Goal: Information Seeking & Learning: Learn about a topic

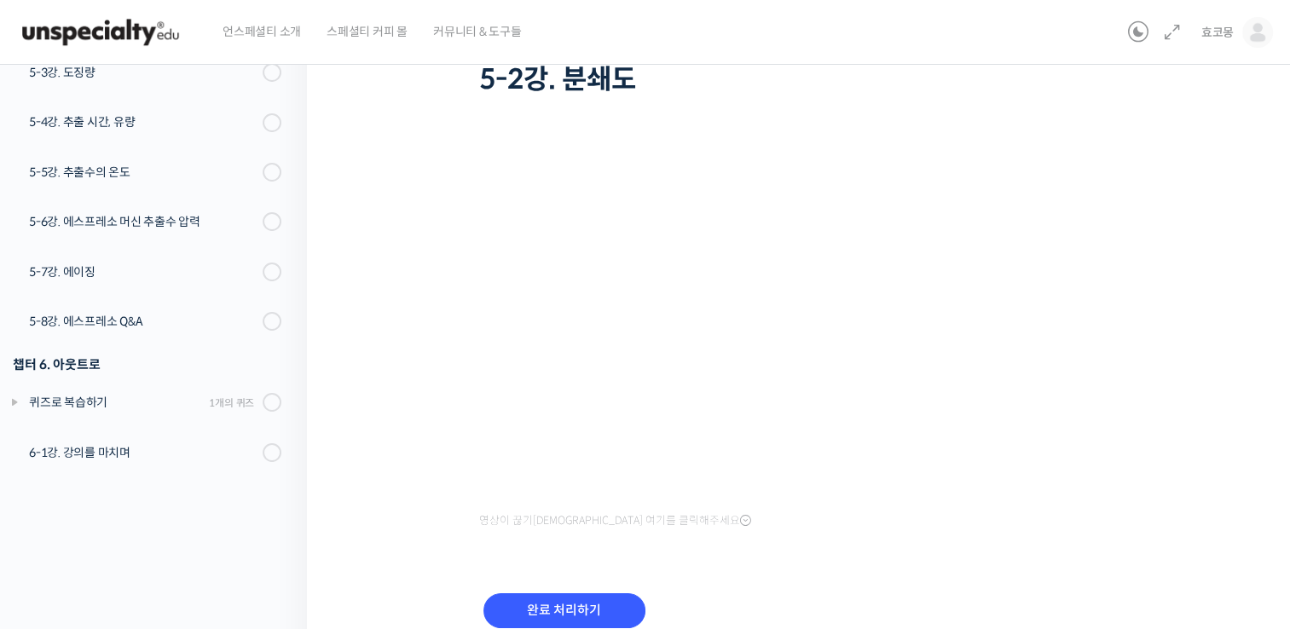
scroll to position [131, 0]
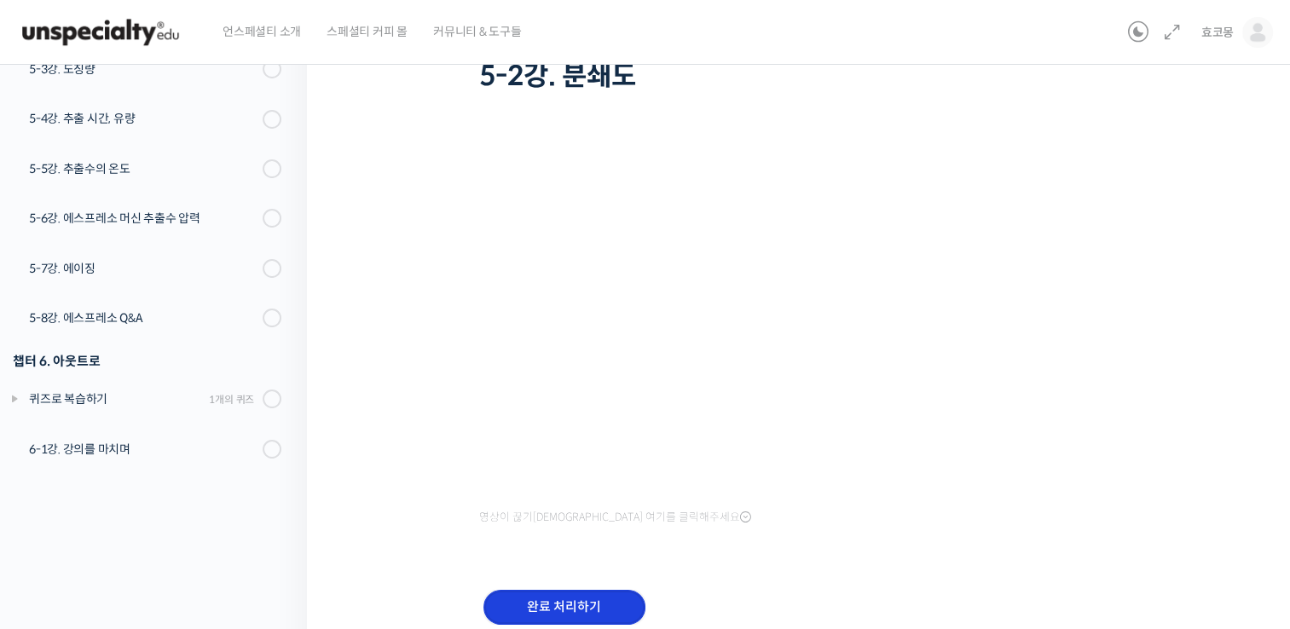
click at [586, 620] on input "완료 처리하기" at bounding box center [565, 607] width 162 height 35
click at [597, 617] on input "완료 처리하기" at bounding box center [565, 607] width 162 height 35
click at [603, 613] on input "완료 처리하기" at bounding box center [565, 607] width 162 height 35
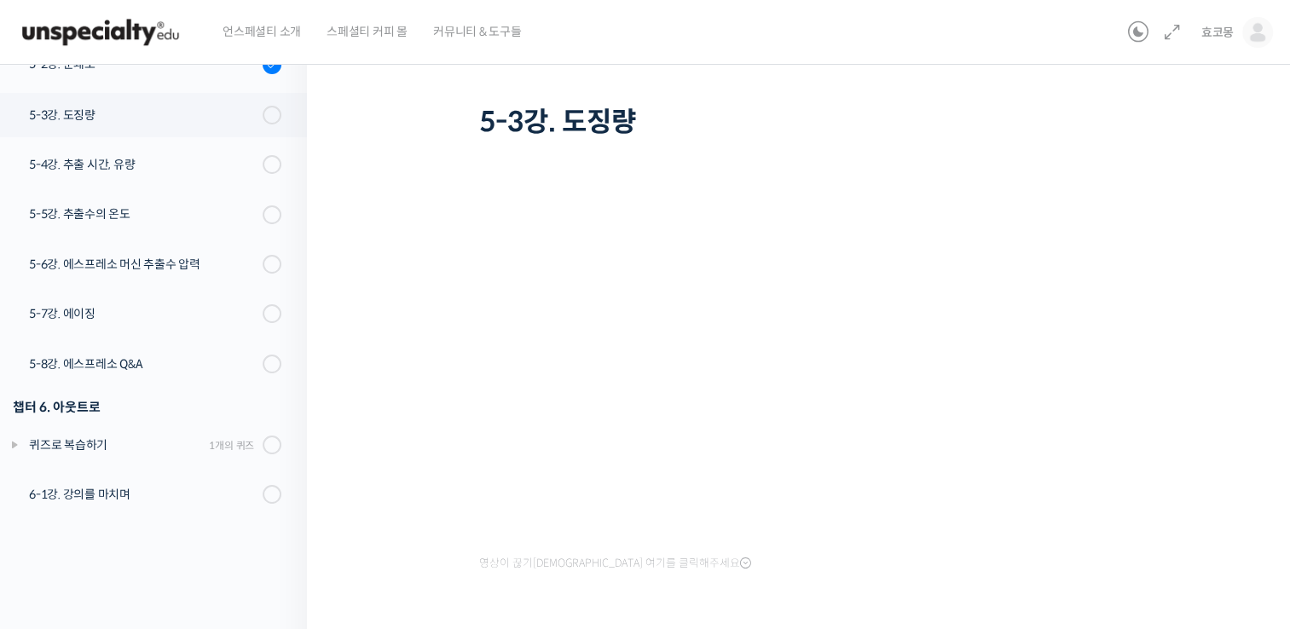
scroll to position [204, 0]
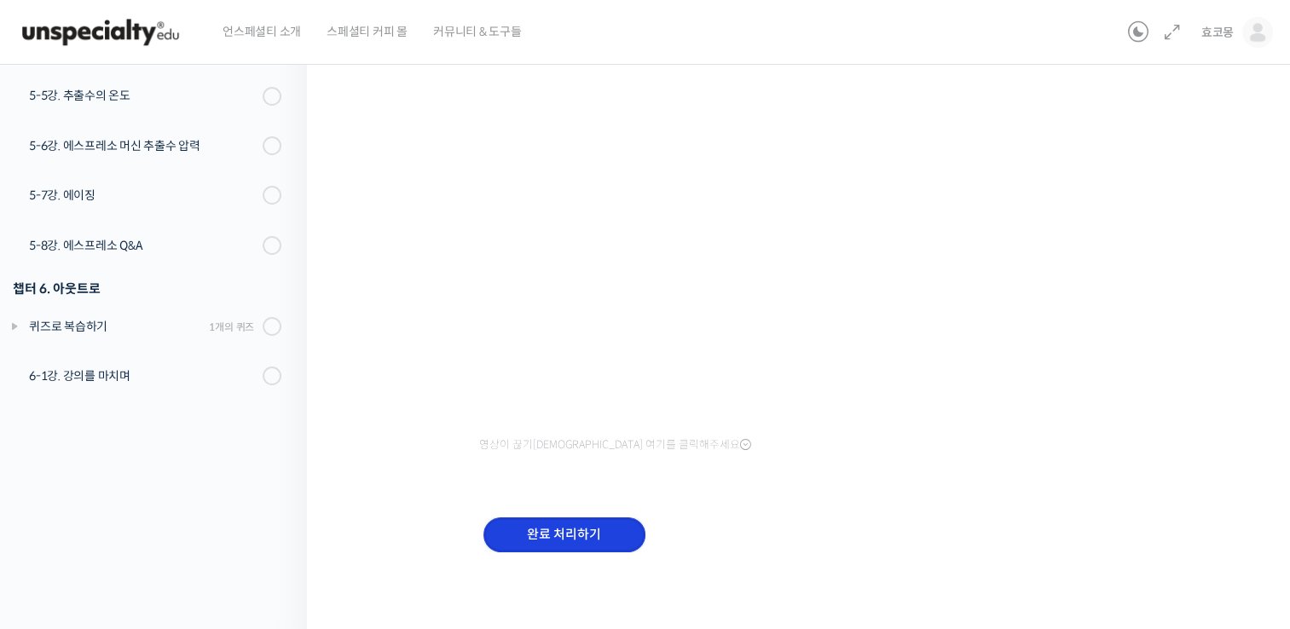
click at [593, 532] on input "완료 처리하기" at bounding box center [565, 535] width 162 height 35
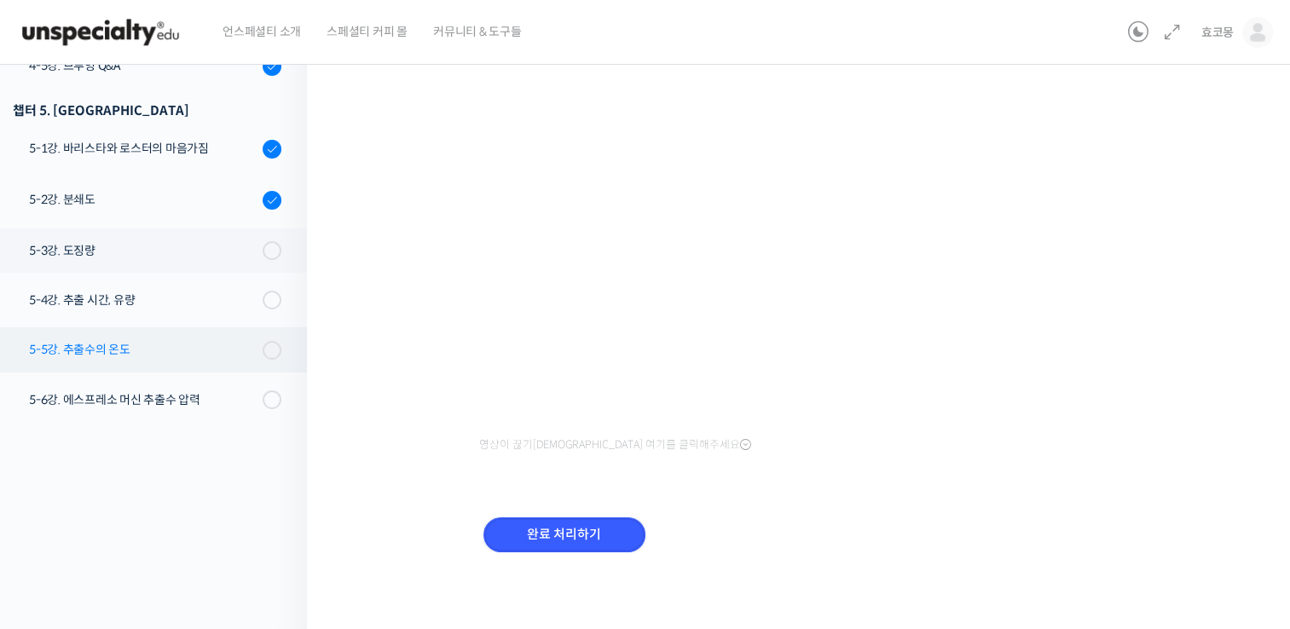
scroll to position [978, 0]
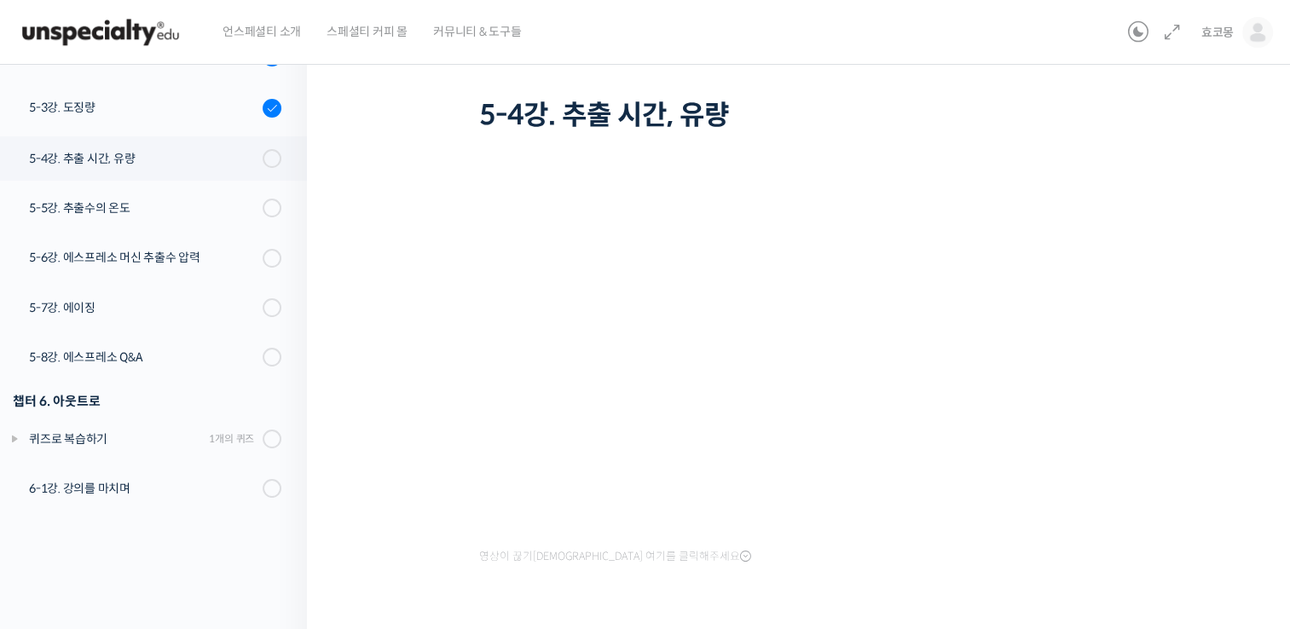
scroll to position [204, 0]
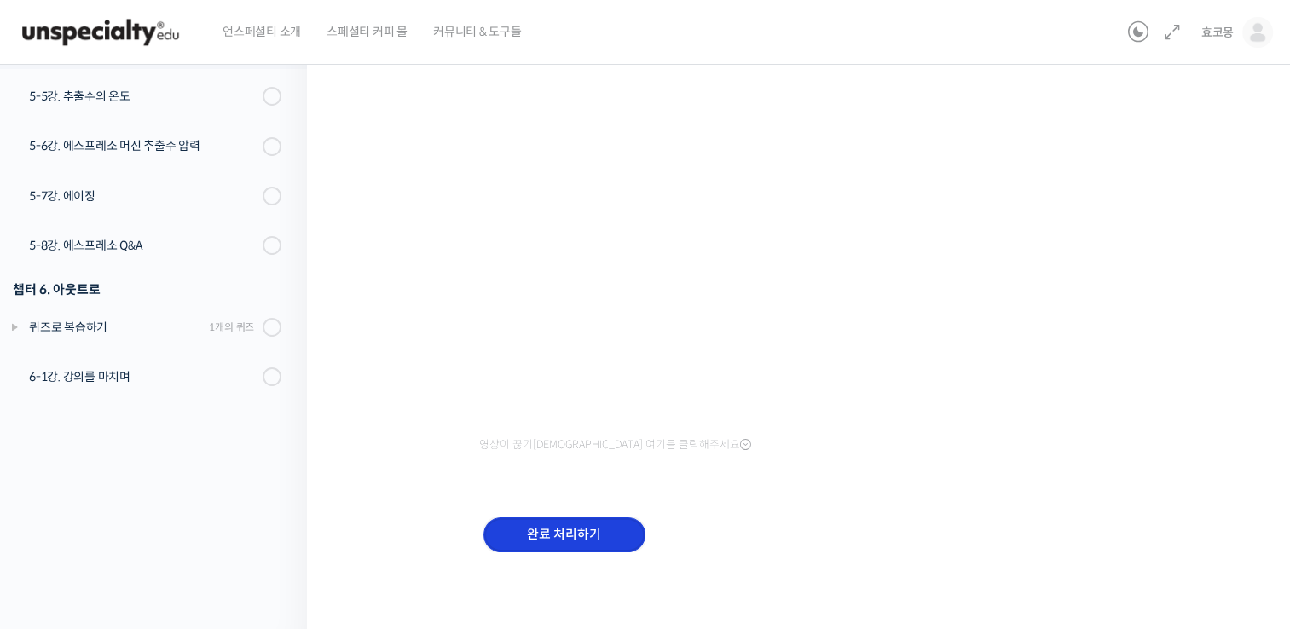
click at [614, 523] on input "완료 처리하기" at bounding box center [565, 535] width 162 height 35
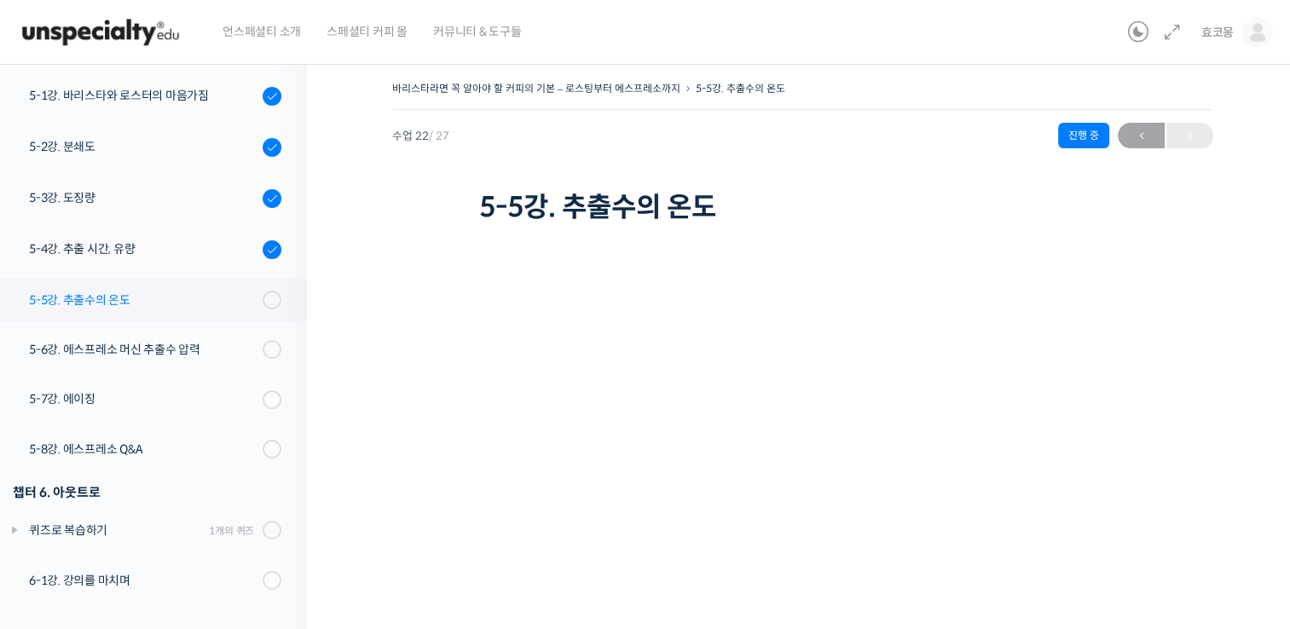
click at [70, 308] on div "5-5강. 추출수의 온도" at bounding box center [143, 300] width 229 height 19
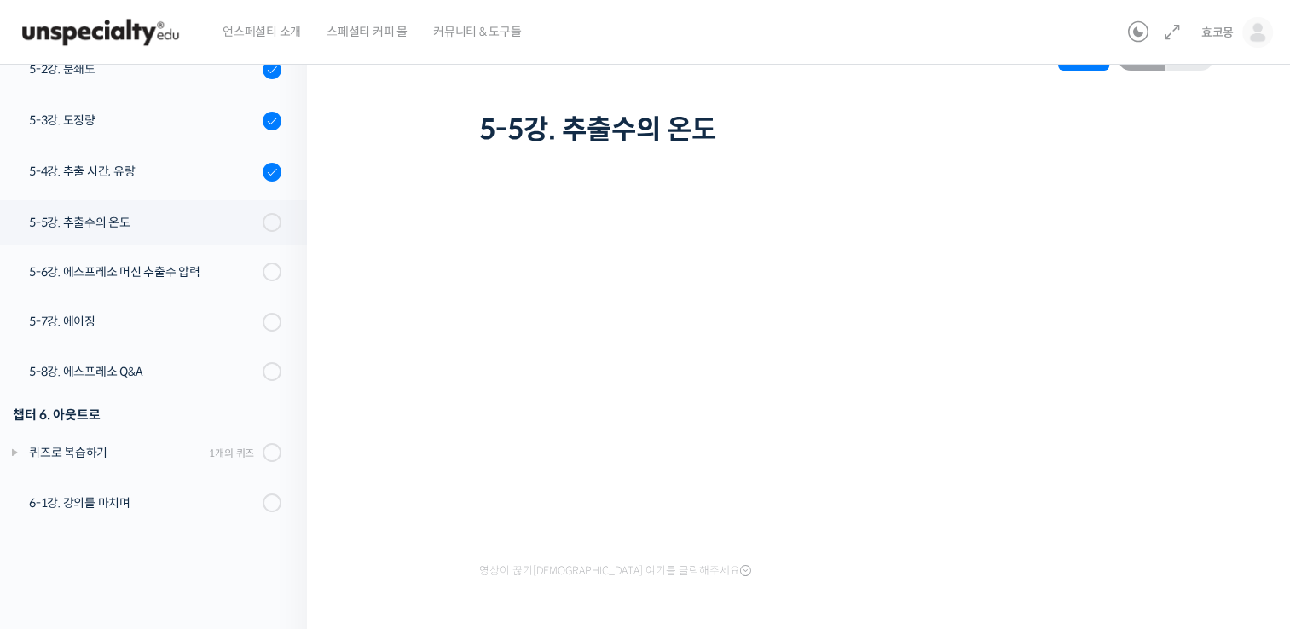
scroll to position [171, 0]
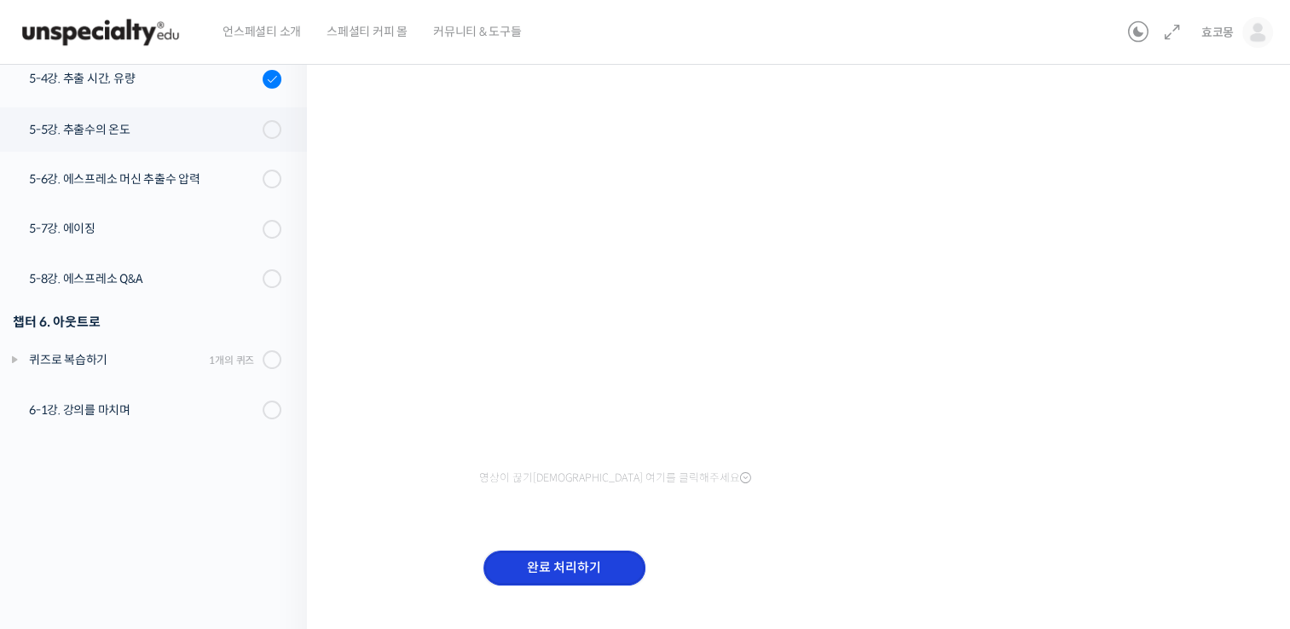
click at [579, 553] on input "완료 처리하기" at bounding box center [565, 568] width 162 height 35
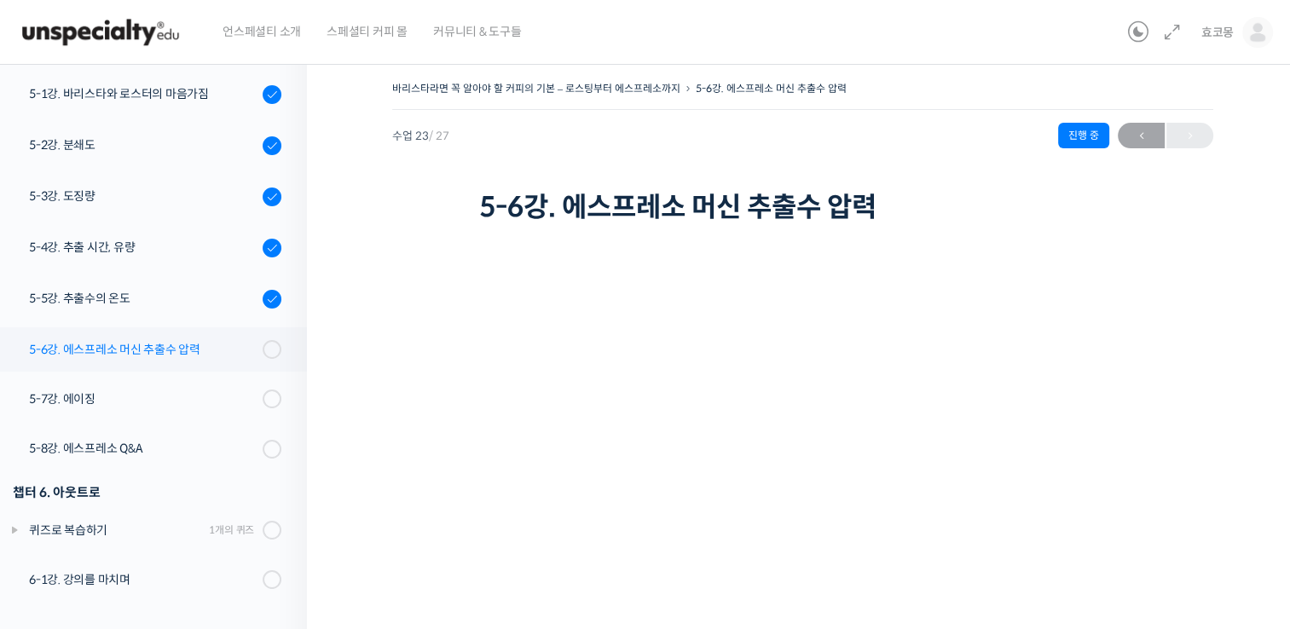
click at [269, 339] on link "5-6강. 에스프레소 머신 추출수 압력" at bounding box center [149, 349] width 316 height 44
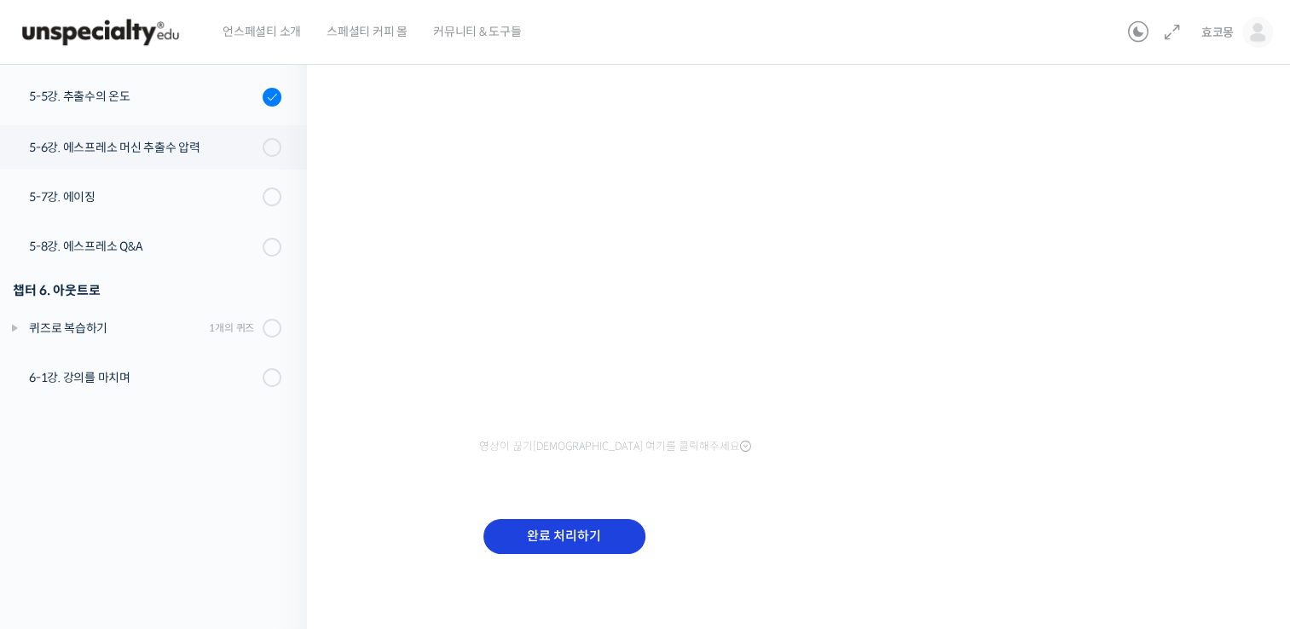
scroll to position [204, 0]
click at [565, 524] on input "완료 처리하기" at bounding box center [565, 535] width 162 height 35
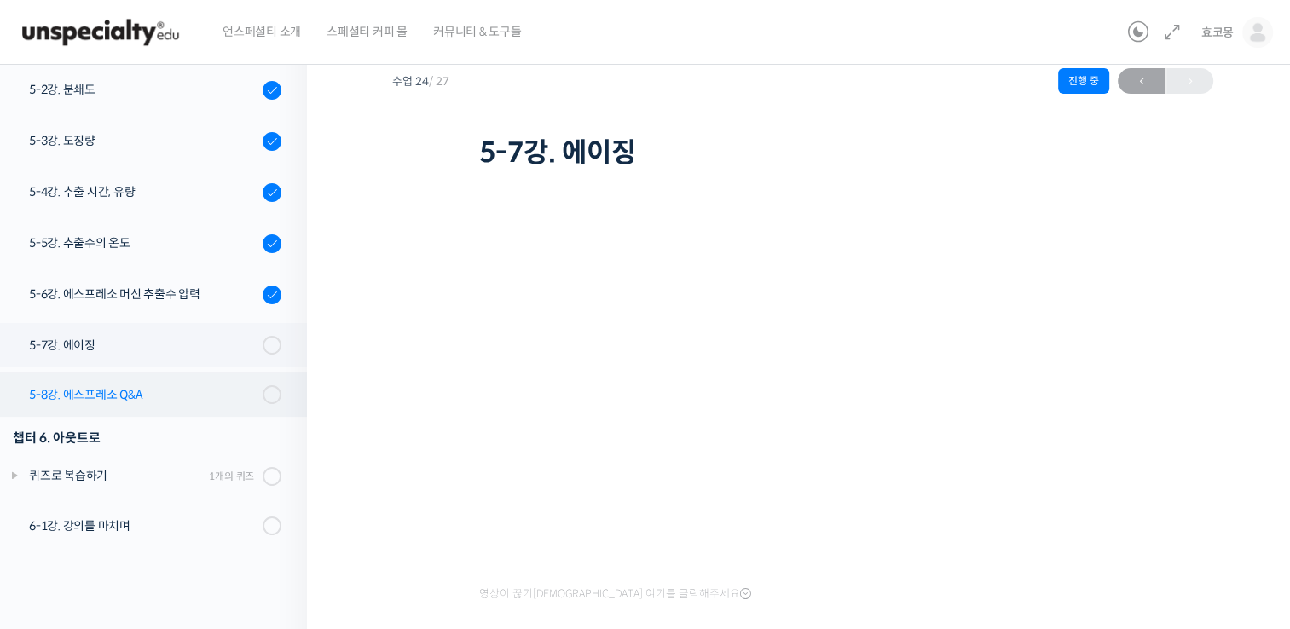
scroll to position [85, 0]
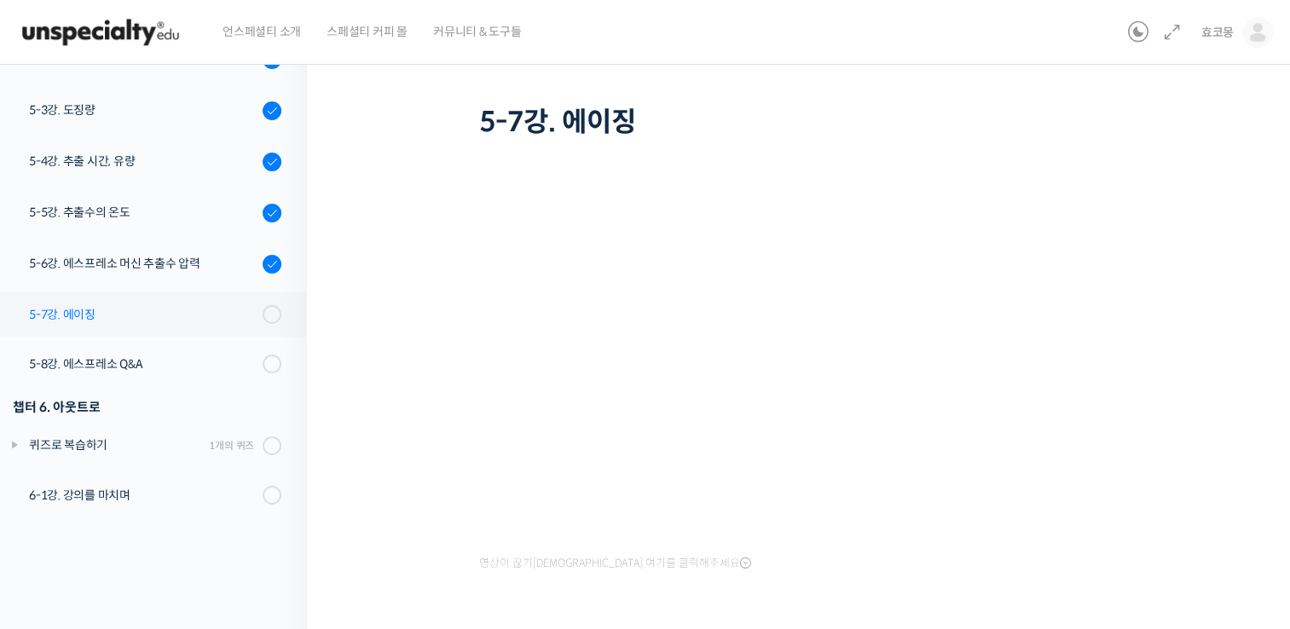
click at [185, 316] on div "5-7강. 에이징" at bounding box center [143, 314] width 229 height 19
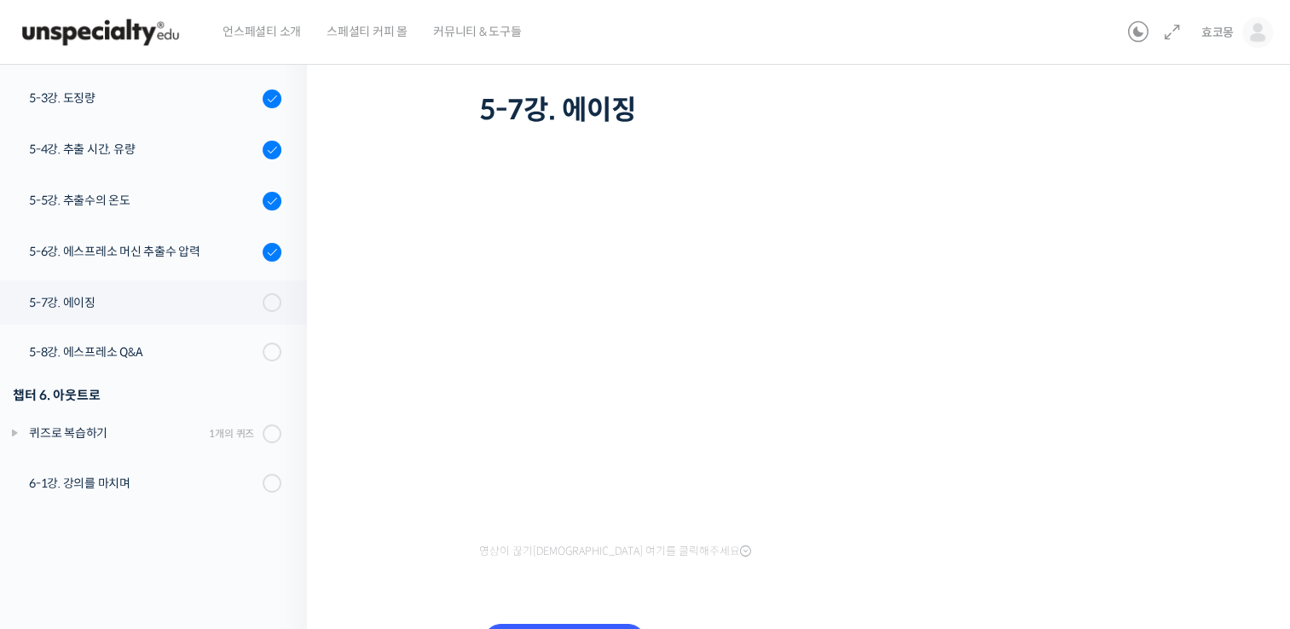
scroll to position [171, 0]
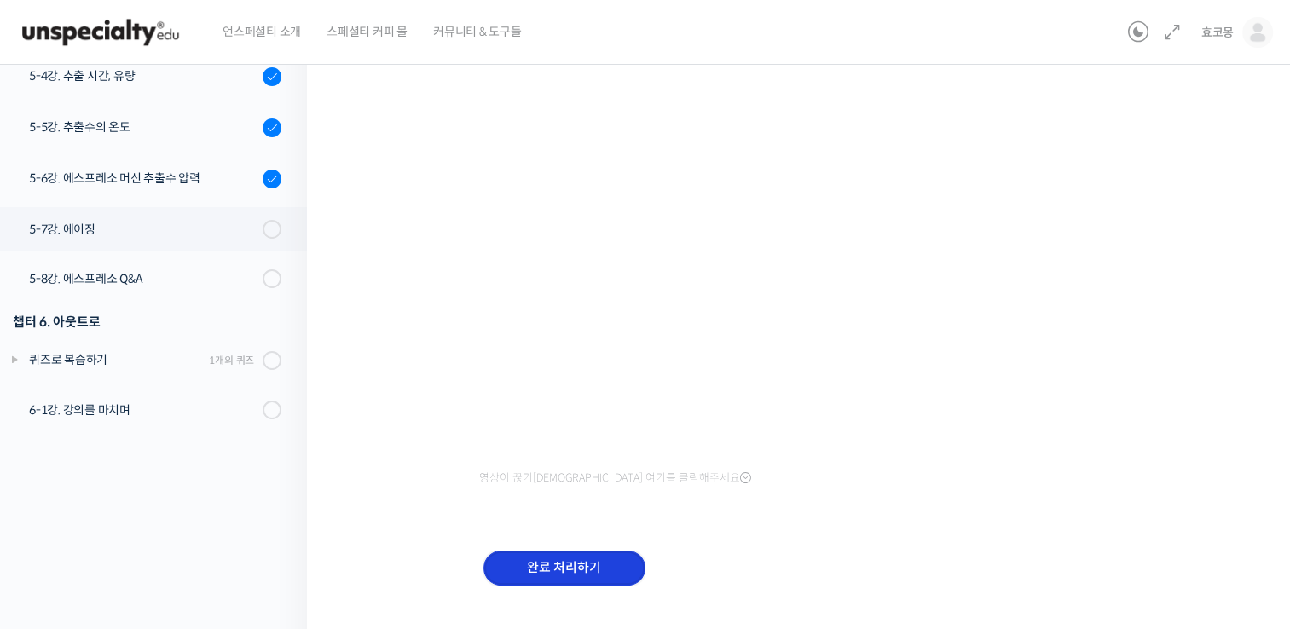
click at [549, 565] on input "완료 처리하기" at bounding box center [565, 568] width 162 height 35
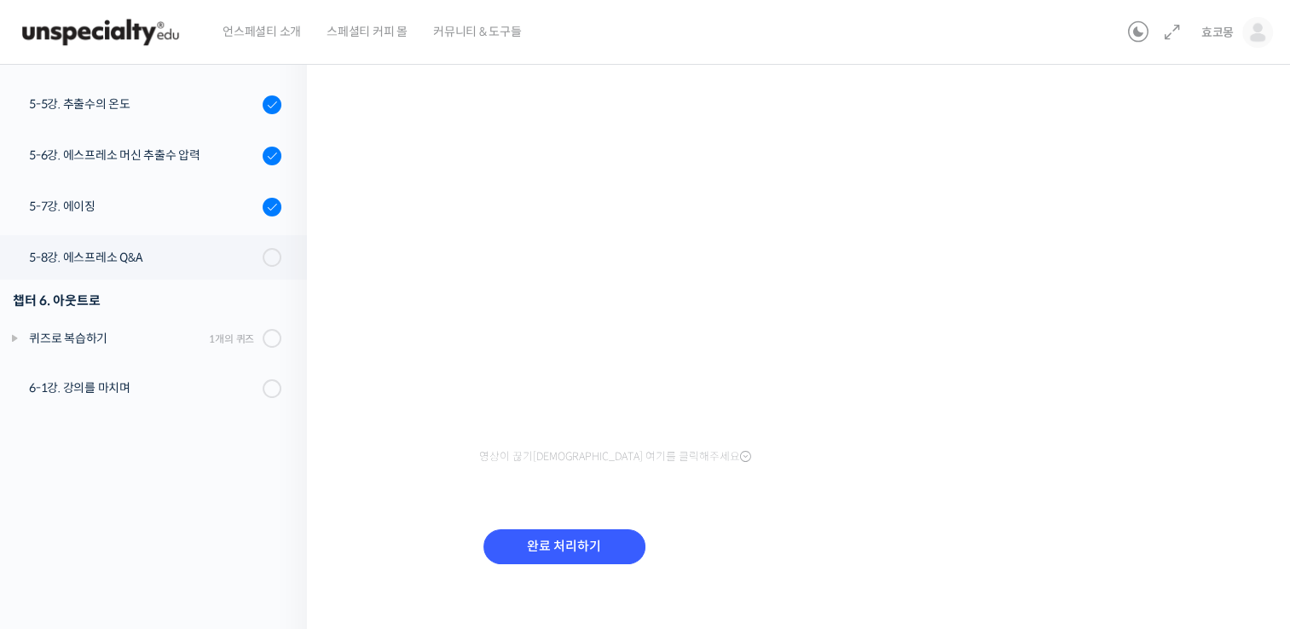
scroll to position [204, 0]
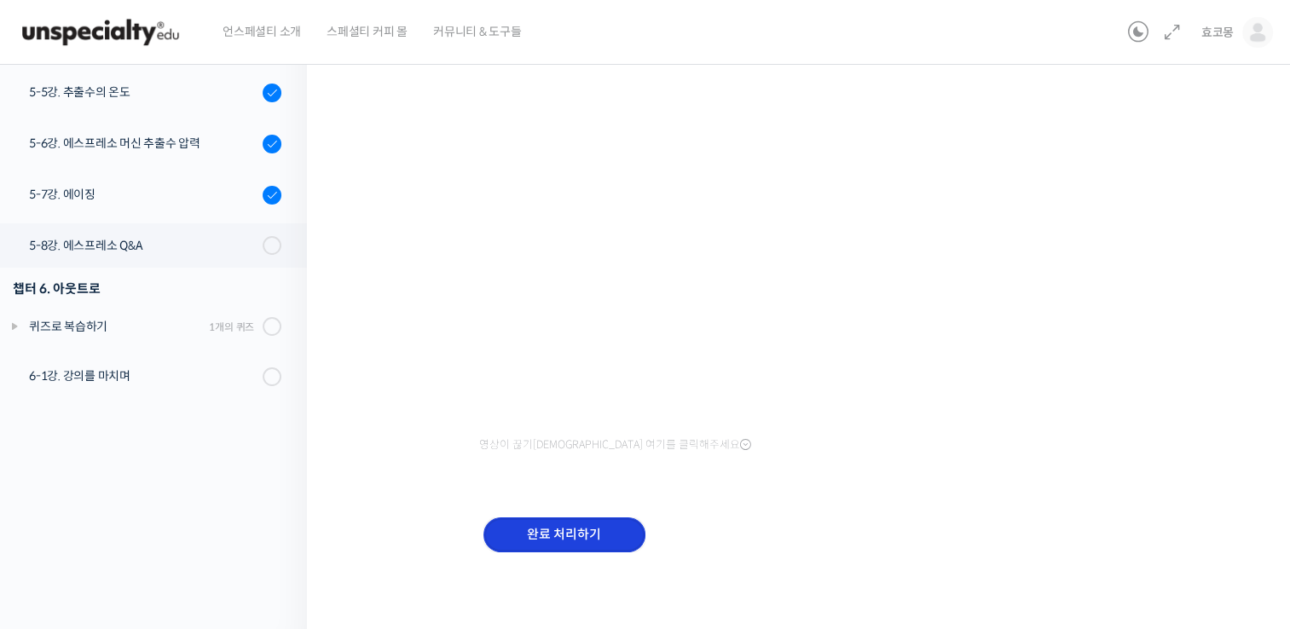
click at [622, 535] on input "완료 처리하기" at bounding box center [565, 535] width 162 height 35
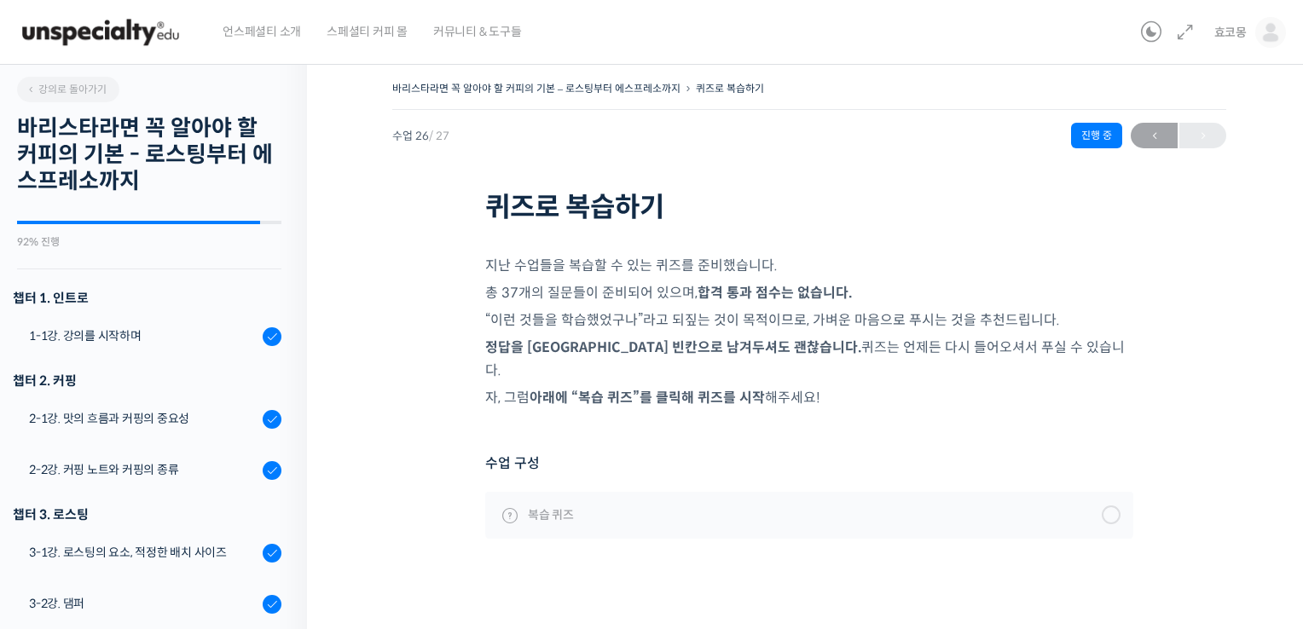
scroll to position [1283, 0]
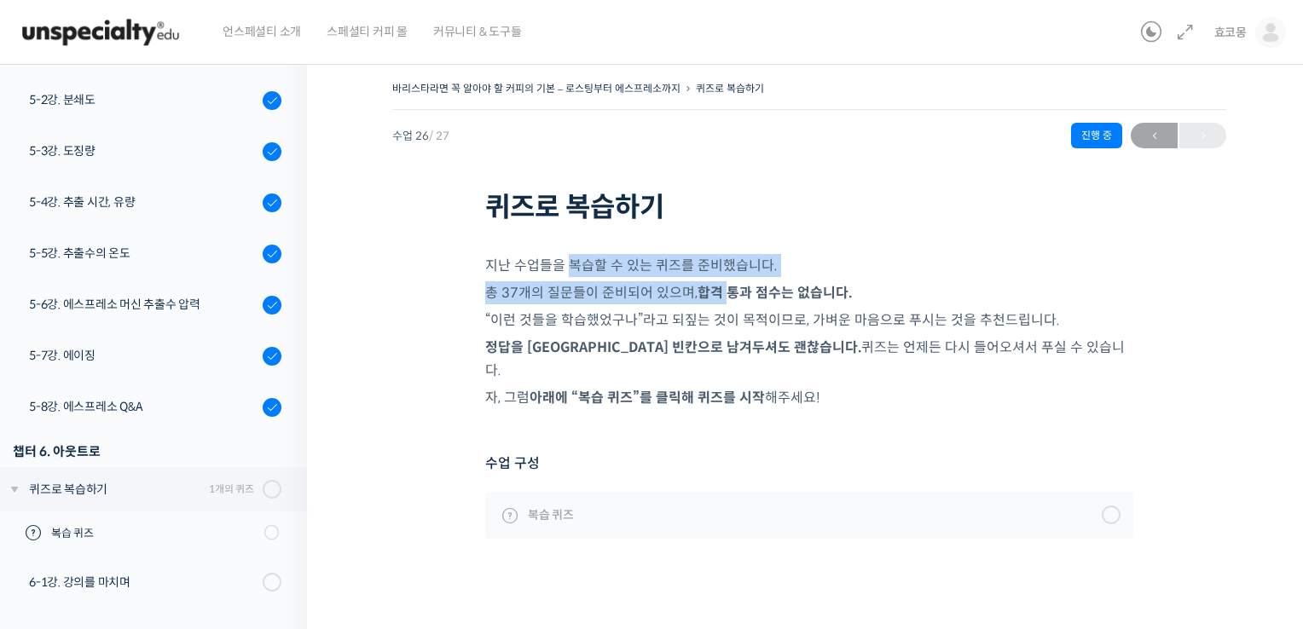
drag, startPoint x: 577, startPoint y: 274, endPoint x: 732, endPoint y: 284, distance: 155.6
click at [732, 284] on div "지난 수업들을 복습할 수 있는 퀴즈를 준비했습니다. 총 37개의 질문들이 준비되어 있으며, 합격 통과 점수는 없습니다. “이런 것들을 학습했었…" at bounding box center [809, 331] width 648 height 155
click at [532, 505] on link "복습 퀴즈" at bounding box center [809, 515] width 648 height 46
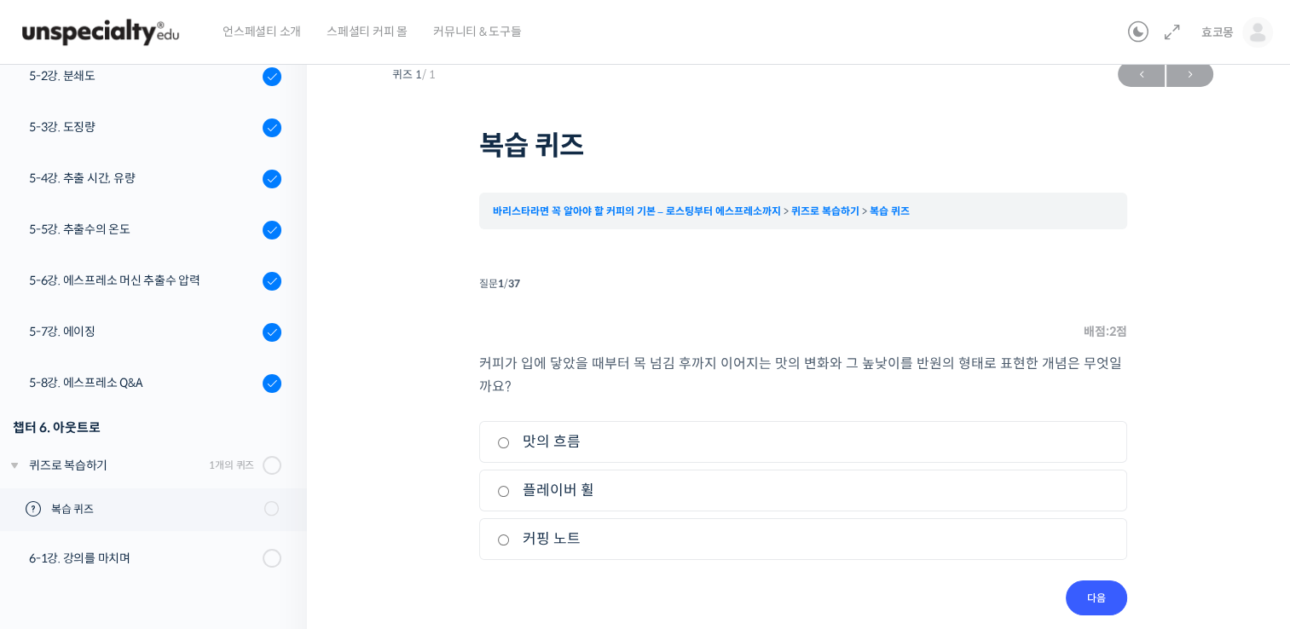
scroll to position [43, 0]
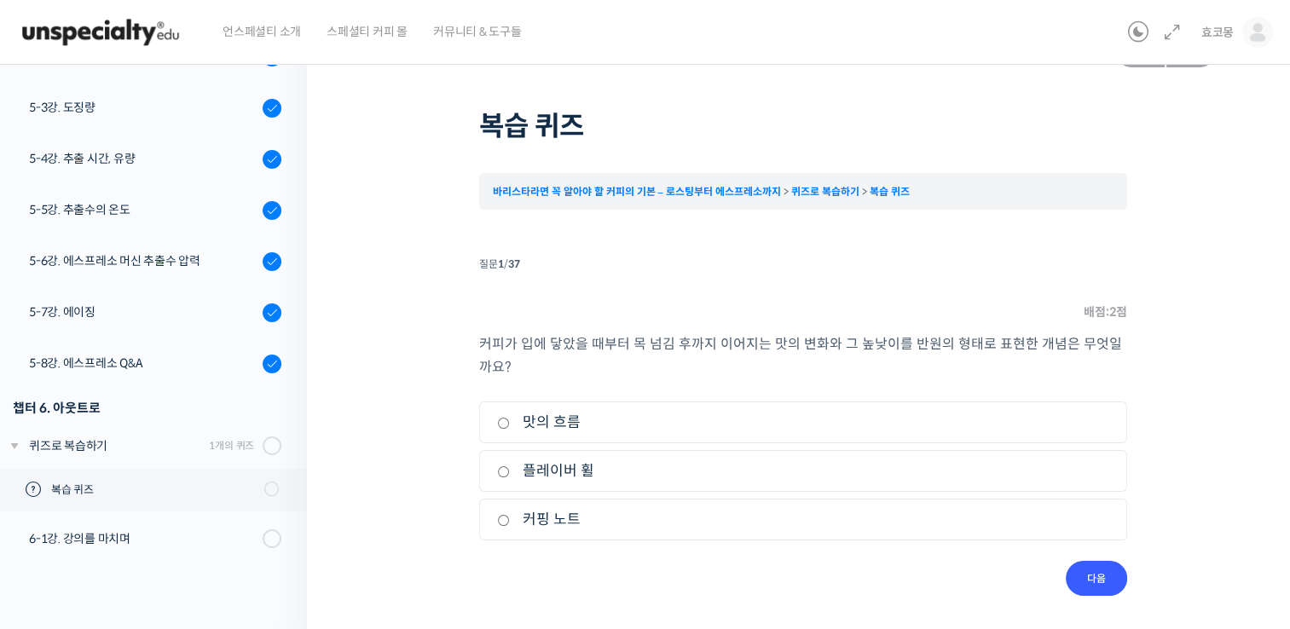
click at [512, 414] on label "맛의 흐름" at bounding box center [803, 422] width 612 height 23
click at [510, 418] on input "맛의 흐름" at bounding box center [503, 423] width 13 height 11
radio input "true"
drag, startPoint x: 522, startPoint y: 425, endPoint x: 516, endPoint y: 437, distance: 14.1
click at [522, 428] on label "맛의 흐름" at bounding box center [803, 422] width 612 height 23
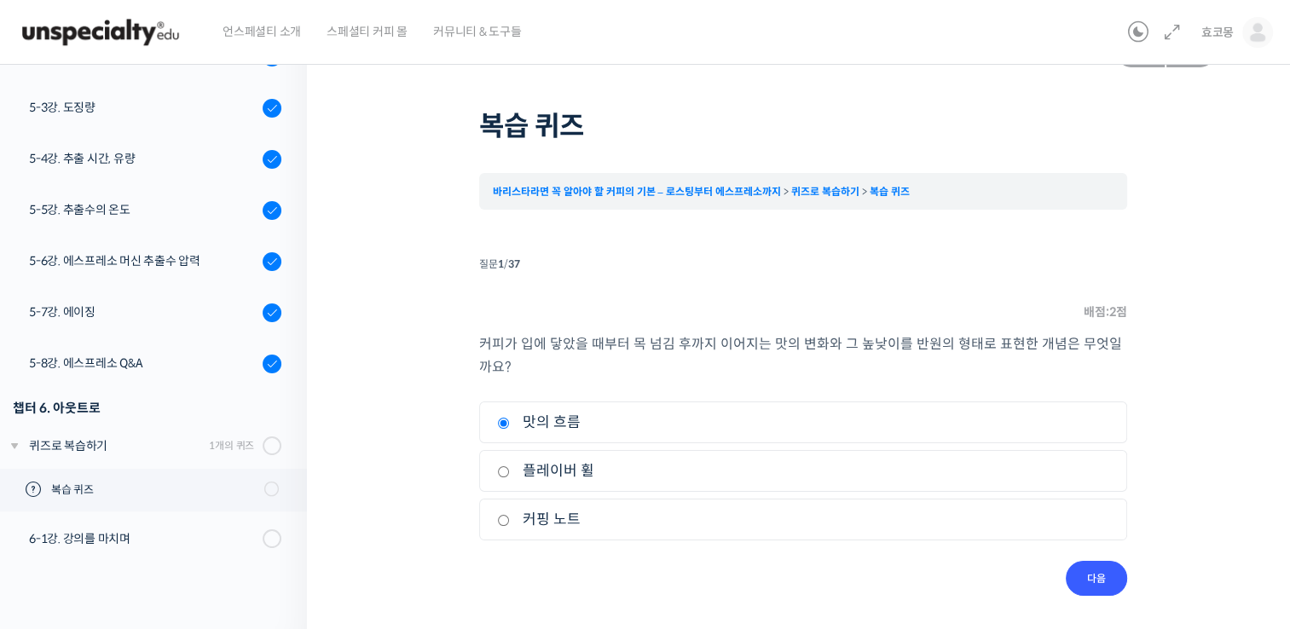
click at [510, 428] on input "맛의 흐름" at bounding box center [503, 423] width 13 height 11
click at [501, 484] on li "2. 플레이버 휠" at bounding box center [803, 471] width 648 height 42
drag, startPoint x: 519, startPoint y: 469, endPoint x: 509, endPoint y: 470, distance: 10.3
click at [519, 469] on label "플레이버 휠" at bounding box center [803, 471] width 612 height 23
click at [510, 469] on input "플레이버 휠" at bounding box center [503, 471] width 13 height 11
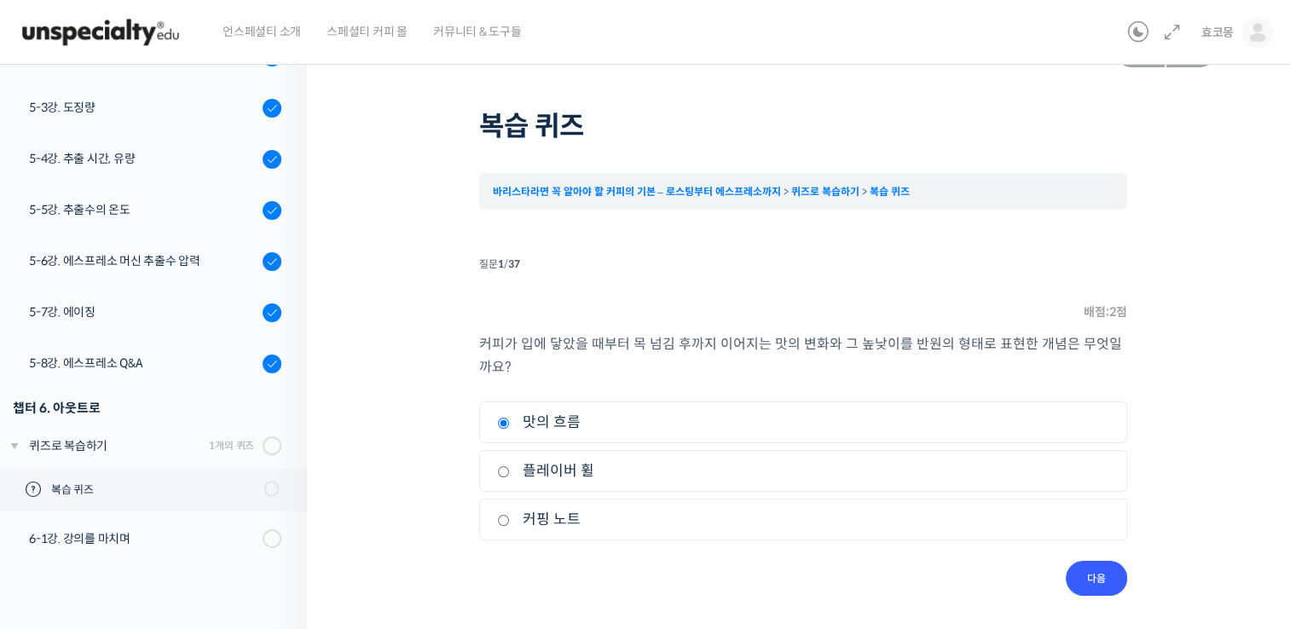
radio input "true"
click at [502, 469] on input "플레이버 휠" at bounding box center [503, 471] width 13 height 11
click at [1085, 562] on input "다음" at bounding box center [1096, 578] width 61 height 35
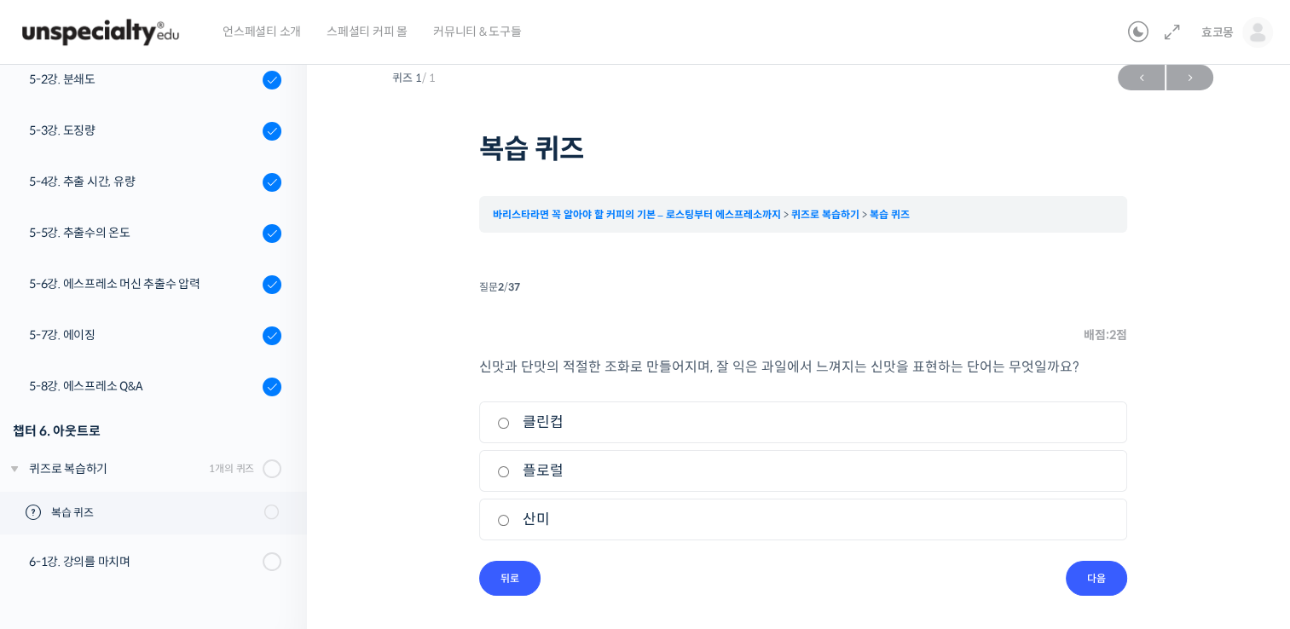
drag, startPoint x: 495, startPoint y: 524, endPoint x: 503, endPoint y: 520, distance: 8.8
click at [495, 526] on li "3. 산미" at bounding box center [803, 520] width 648 height 42
click at [505, 520] on input "산미" at bounding box center [503, 520] width 13 height 11
radio input "true"
click at [1104, 578] on input "다음" at bounding box center [1096, 578] width 61 height 35
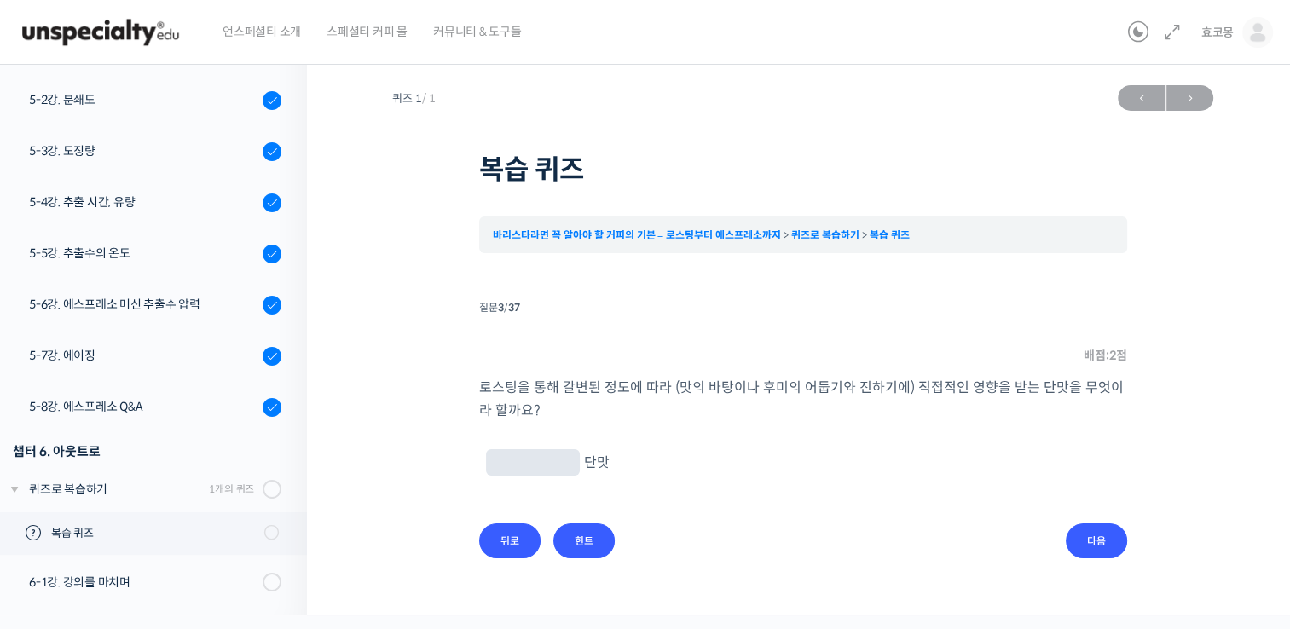
scroll to position [0, 0]
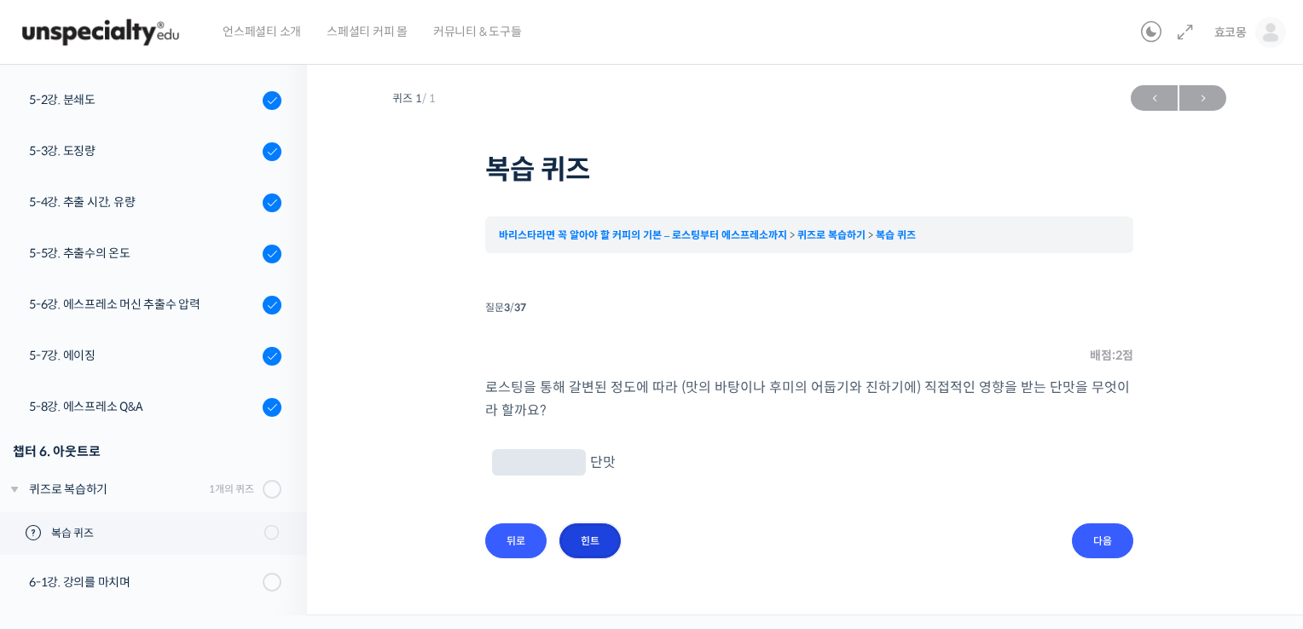
click at [586, 534] on input "힌트" at bounding box center [589, 541] width 61 height 35
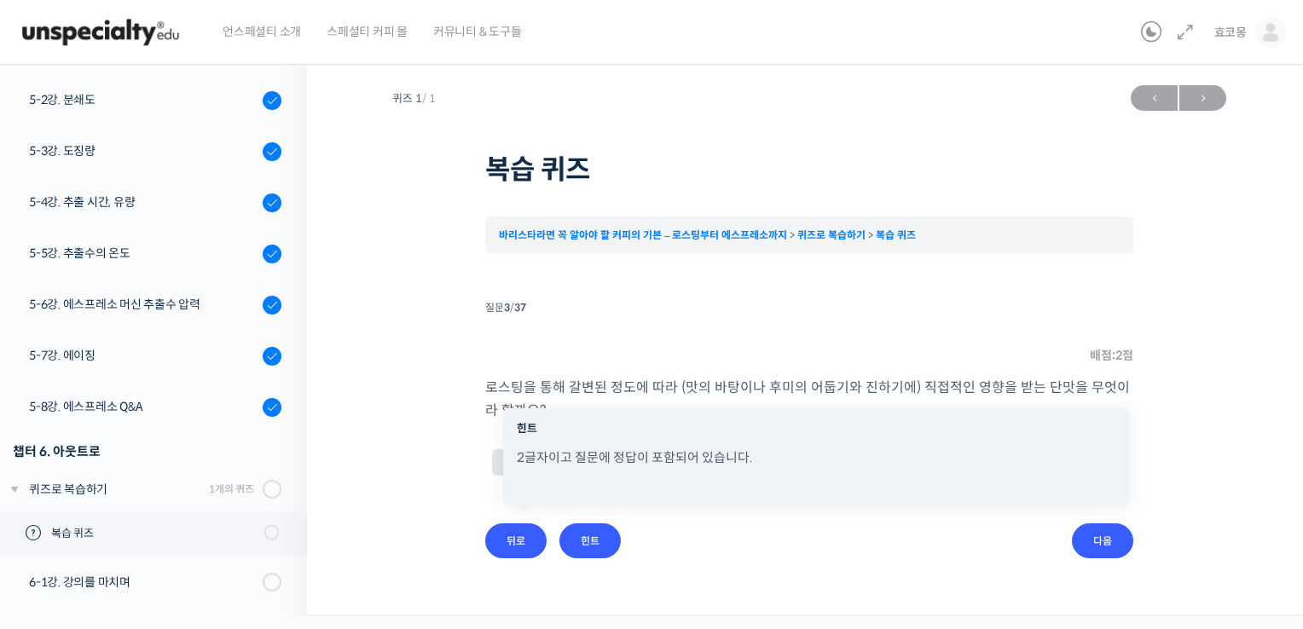
click at [745, 552] on li "질문 3 / 37 3 . 질문 배점: 2 점 로스팅을 통해 갈변된 정도에 따라 (맛의 바탕이나 후미의 어둡기와 진하기에) 직접적인 영향을 받는…" at bounding box center [809, 427] width 648 height 263
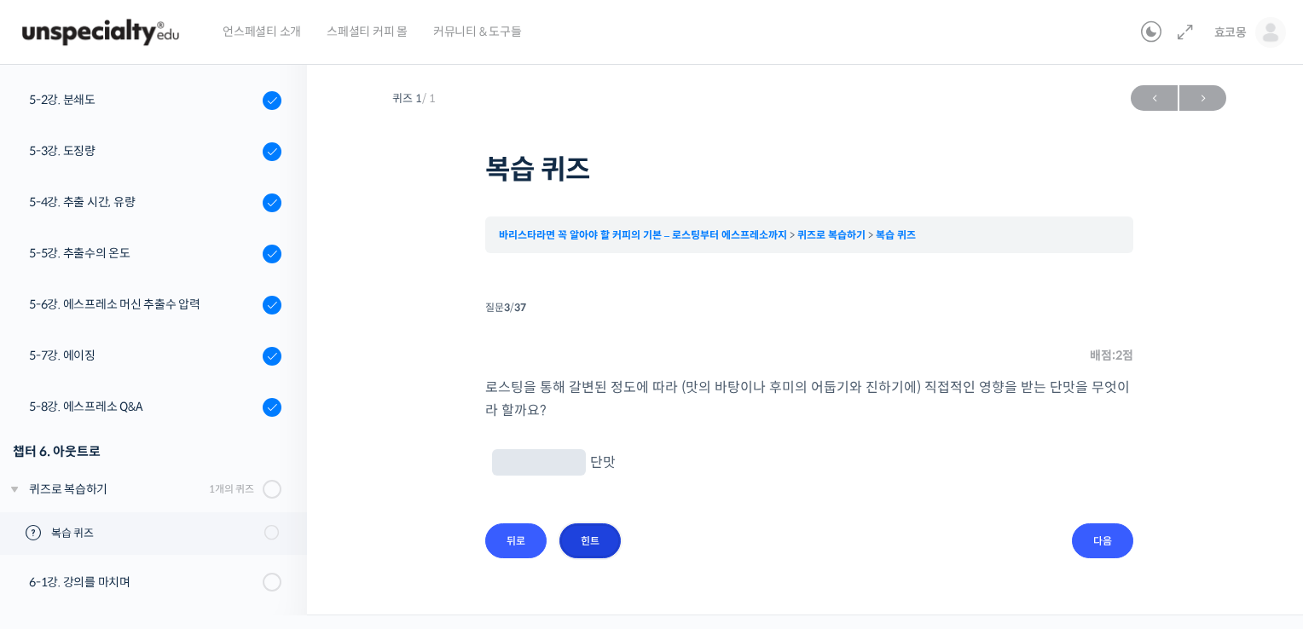
click at [594, 527] on input "힌트" at bounding box center [589, 541] width 61 height 35
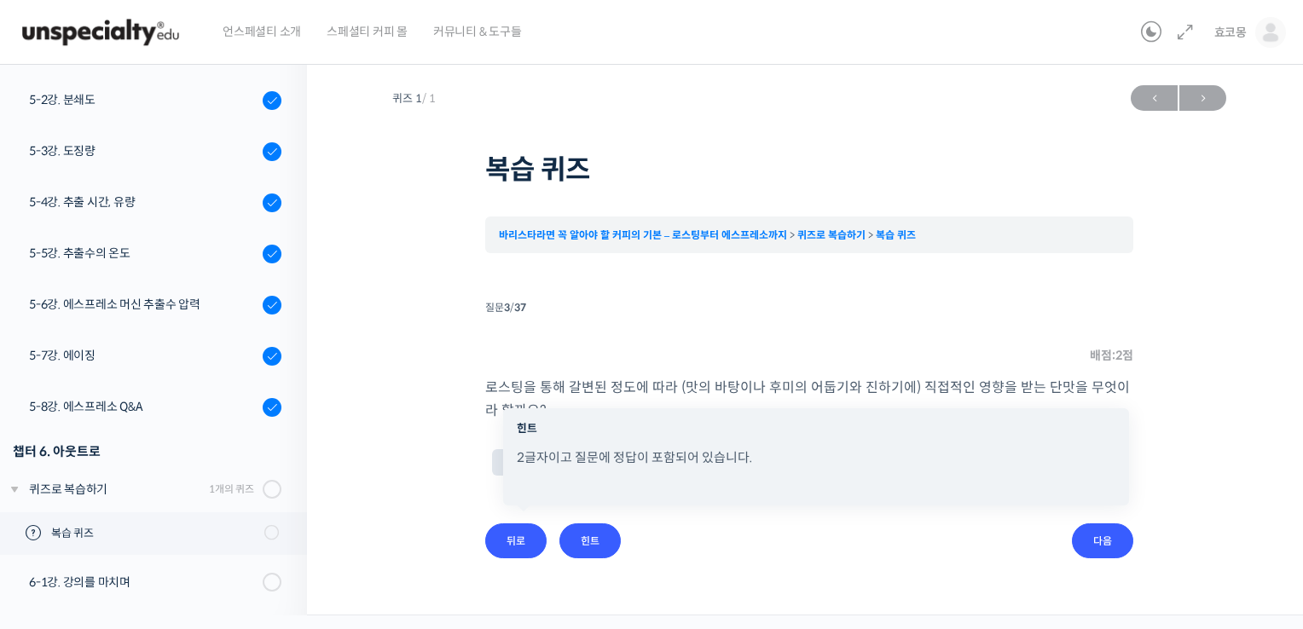
click at [759, 536] on li "질문 3 / 37 3 . 질문 배점: 2 점 로스팅을 통해 갈변된 정도에 따라 (맛의 바탕이나 후미의 어둡기와 진하기에) 직접적인 영향을 받는…" at bounding box center [809, 427] width 648 height 263
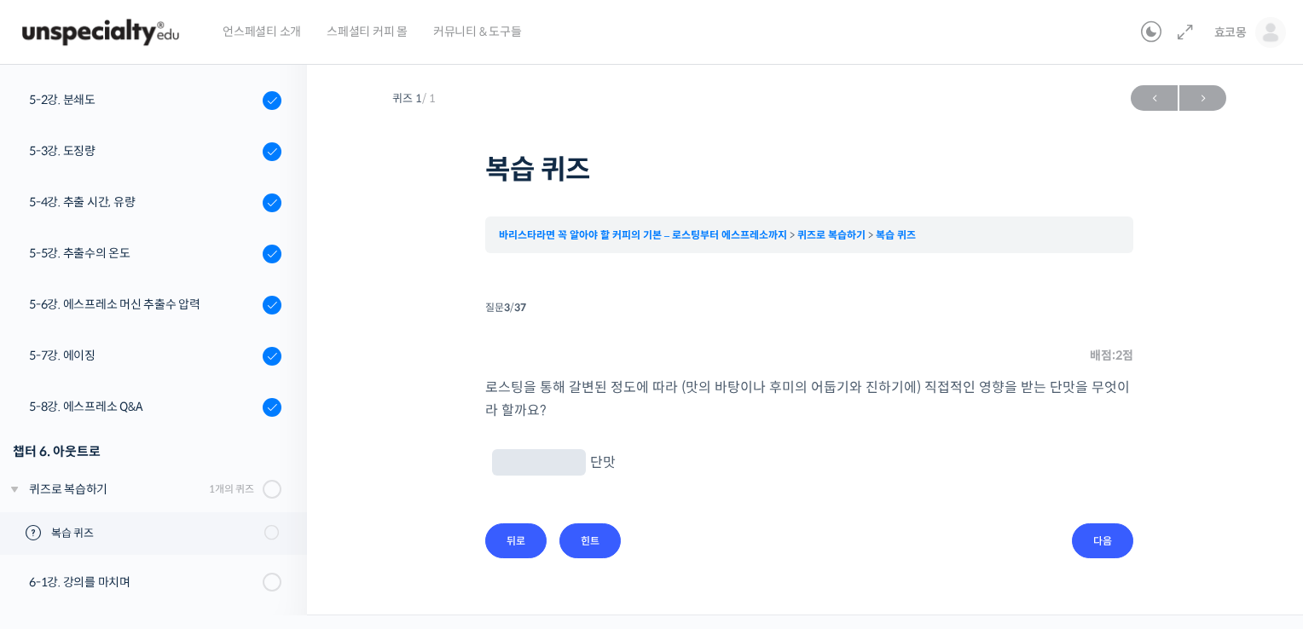
drag, startPoint x: 507, startPoint y: 394, endPoint x: 885, endPoint y: 434, distance: 379.9
click at [885, 437] on div "로스팅을 통해 갈변된 정도에 따라 (맛의 바탕이나 후미의 어둡기와 진하기에) 직접적인 영향을 받는 단맛을 무엇이라 할까요? 단맛" at bounding box center [809, 450] width 648 height 148
drag, startPoint x: 885, startPoint y: 434, endPoint x: 881, endPoint y: 426, distance: 9.5
click at [881, 426] on div "로스팅을 통해 갈변된 정도에 따라 (맛의 바탕이나 후미의 어둡기와 진하기에) 직접적인 영향을 받는 단맛을 무엇이라 할까요? 단맛" at bounding box center [809, 450] width 648 height 148
click at [870, 413] on p "로스팅을 통해 갈변된 정도에 따라 (맛의 바탕이나 후미의 어둡기와 진하기에) 직접적인 영향을 받는 단맛을 무엇이라 할까요?" at bounding box center [809, 399] width 648 height 46
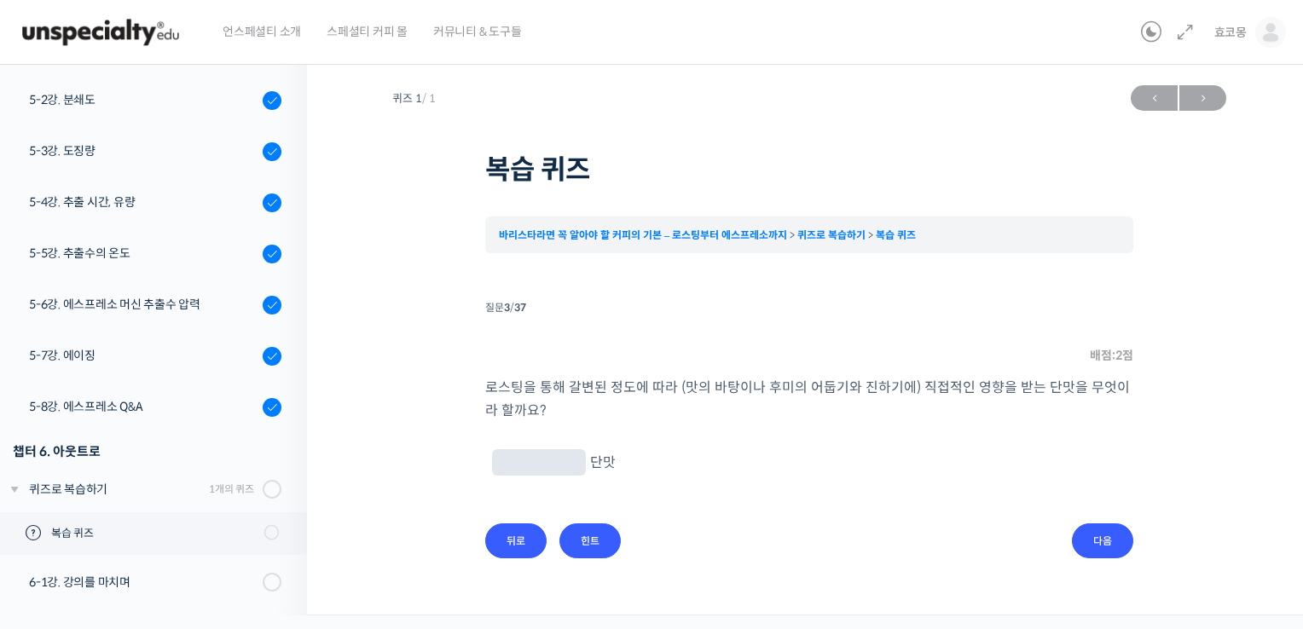
click at [533, 461] on input "text" at bounding box center [539, 464] width 80 height 16
type input "Q"
type input "바"
type input "후미"
click at [1102, 539] on input "다음" at bounding box center [1102, 541] width 61 height 35
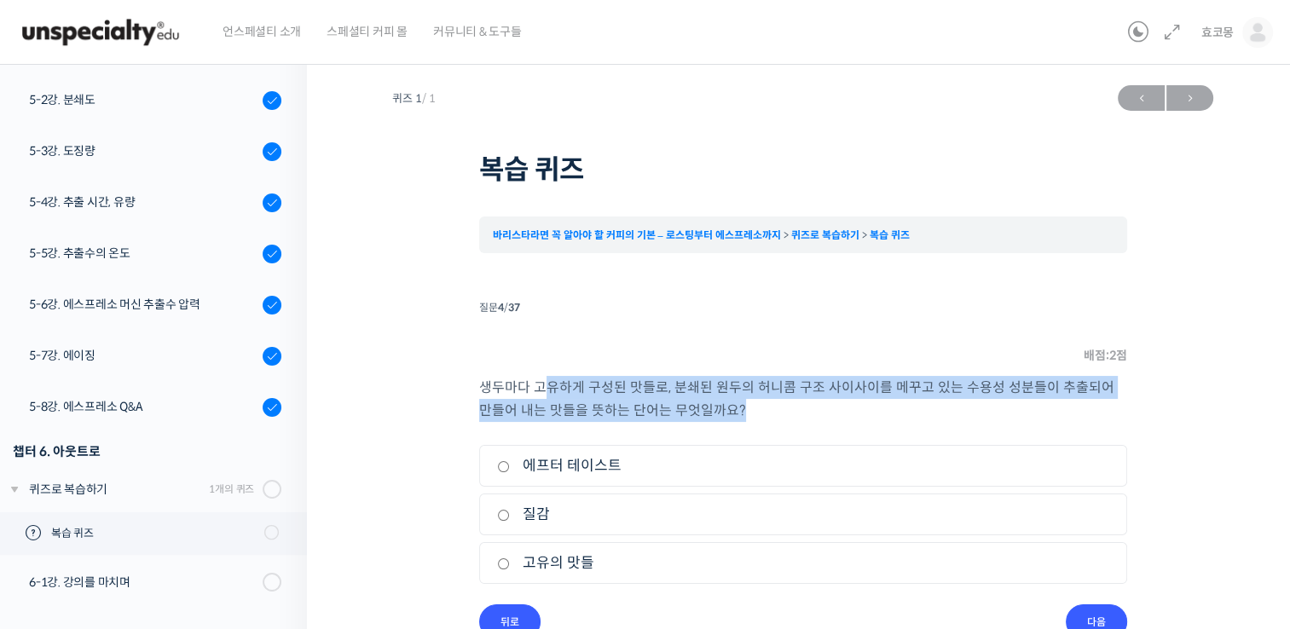
drag, startPoint x: 549, startPoint y: 378, endPoint x: 1034, endPoint y: 410, distance: 486.3
click at [1034, 410] on p "생두마다 고유하게 구성된 맛들로, 분쇄된 원두의 허니콤 구조 사이사이를 메꾸고 있는 수용성 성분들이 추출되어 만들어 내는 맛들을 뜻하는 단어는…" at bounding box center [803, 399] width 648 height 46
click at [507, 519] on input "질감" at bounding box center [503, 515] width 13 height 11
radio input "true"
click at [764, 417] on p "생두마다 고유하게 구성된 맛들로, 분쇄된 원두의 허니콤 구조 사이사이를 메꾸고 있는 수용성 성분들이 추출되어 만들어 내는 맛들을 뜻하는 단어는…" at bounding box center [803, 399] width 648 height 46
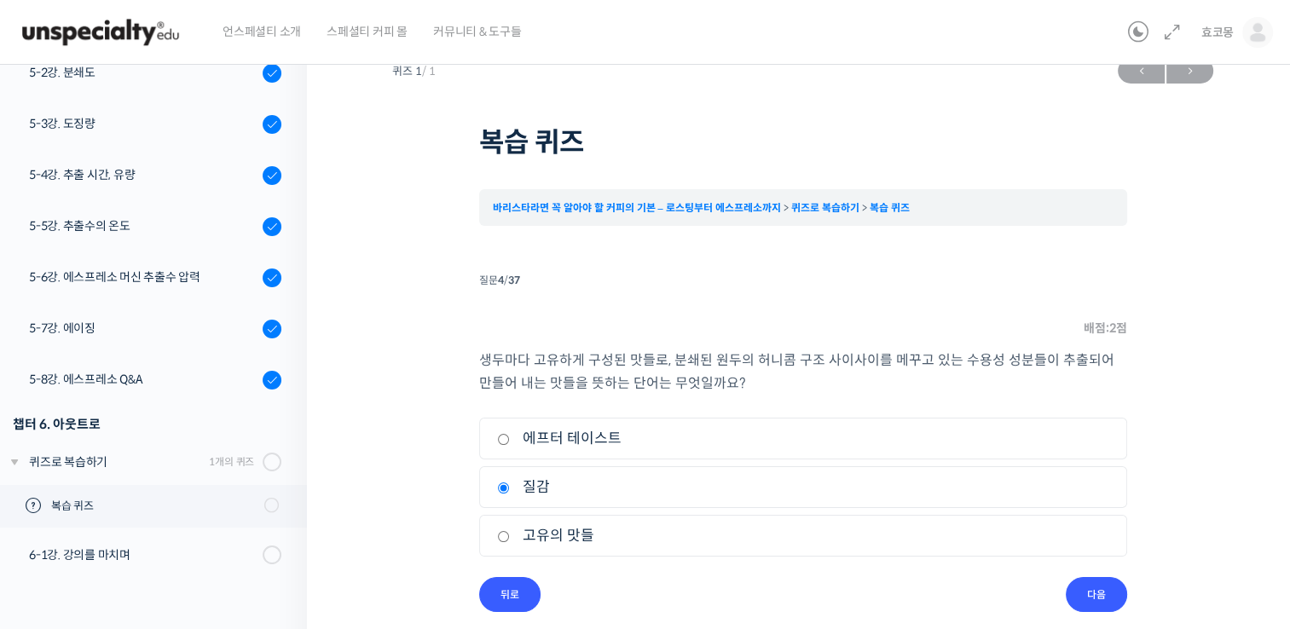
scroll to position [43, 0]
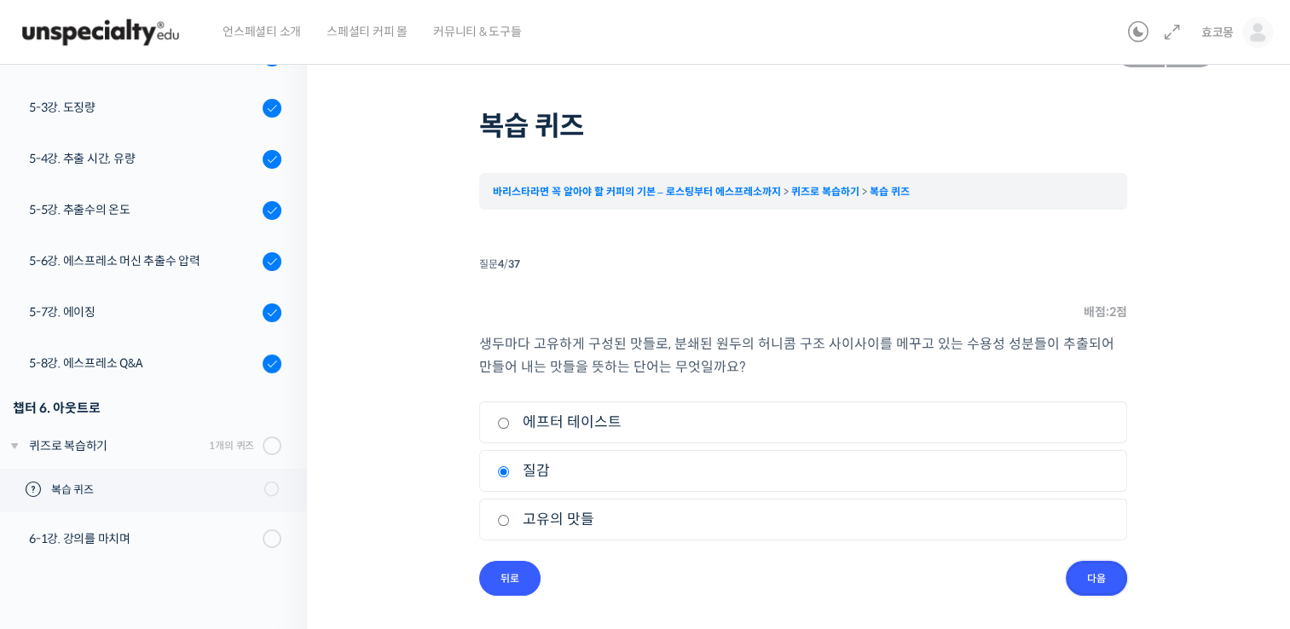
click at [1086, 582] on input "다음" at bounding box center [1096, 578] width 61 height 35
click at [497, 475] on input "과갈변" at bounding box center [503, 471] width 13 height 11
radio input "true"
click at [1082, 569] on input "다음" at bounding box center [1096, 578] width 61 height 35
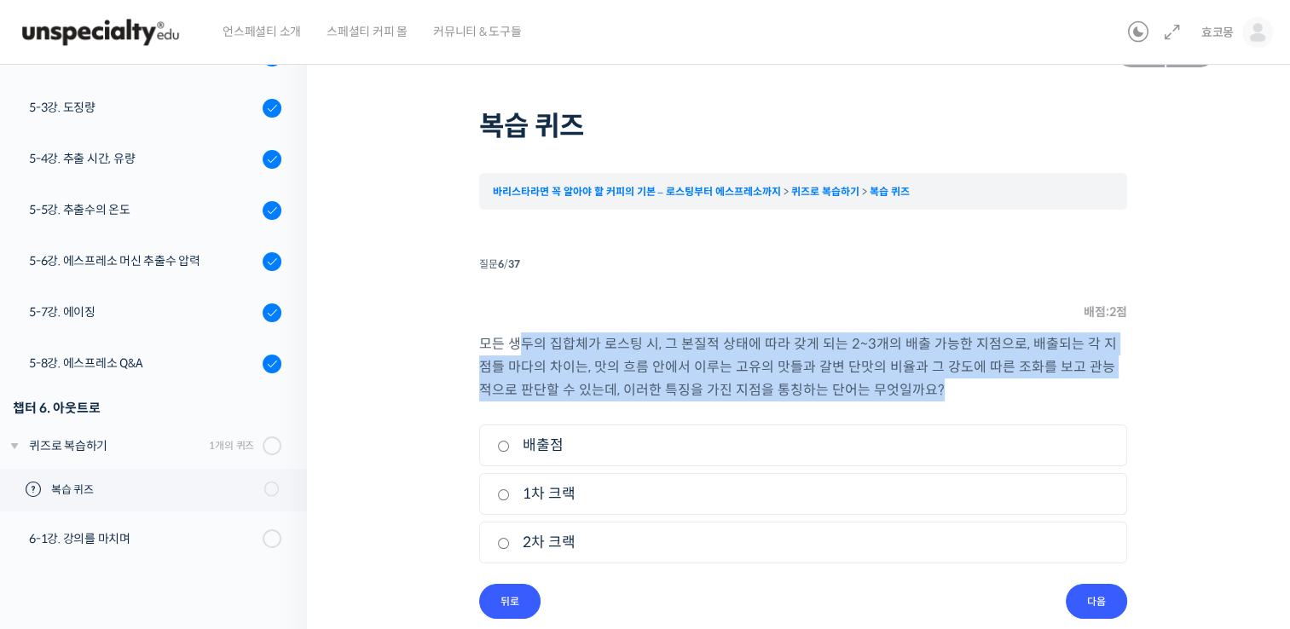
drag, startPoint x: 521, startPoint y: 337, endPoint x: 1079, endPoint y: 391, distance: 560.3
click at [1079, 391] on p "모든 생두의 집합체가 로스팅 시, 그 본질적 상태에 따라 갖게 되는 2~3개의 배출 가능한 지점으로, 배출되는 각 지점들 마다의 차이는, 맛의…" at bounding box center [803, 367] width 648 height 69
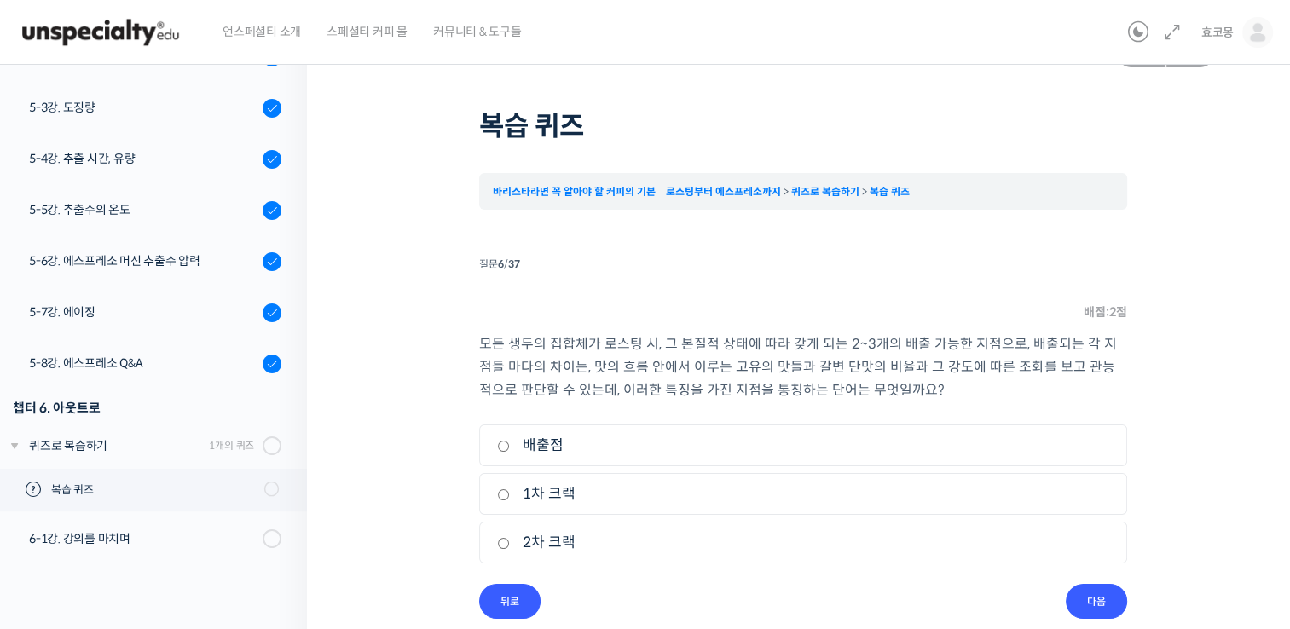
click at [509, 452] on label "배출점" at bounding box center [803, 445] width 612 height 23
click at [509, 452] on input "배출점" at bounding box center [503, 446] width 13 height 11
radio input "true"
click at [1105, 591] on input "다음" at bounding box center [1096, 601] width 61 height 35
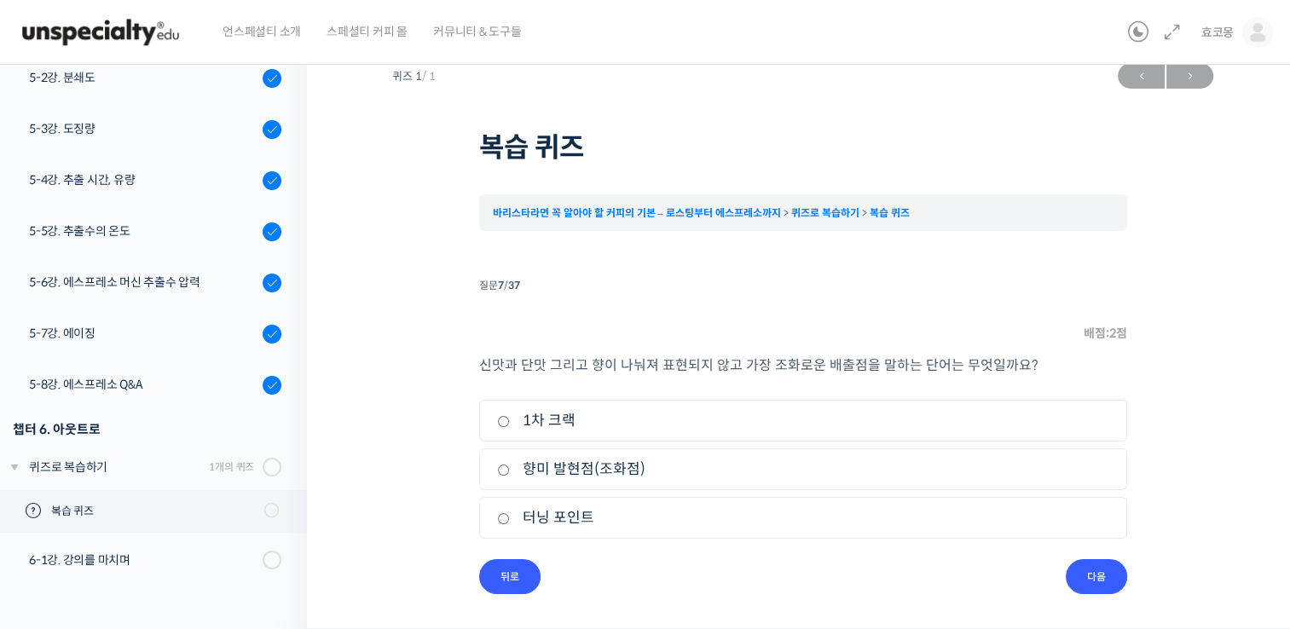
scroll to position [20, 0]
click at [512, 471] on label "향미 발현점(조화점)" at bounding box center [803, 471] width 612 height 23
click at [510, 471] on input "향미 발현점(조화점)" at bounding box center [503, 471] width 13 height 11
radio input "true"
click at [502, 468] on input "향미 발현점(조화점)" at bounding box center [503, 471] width 13 height 11
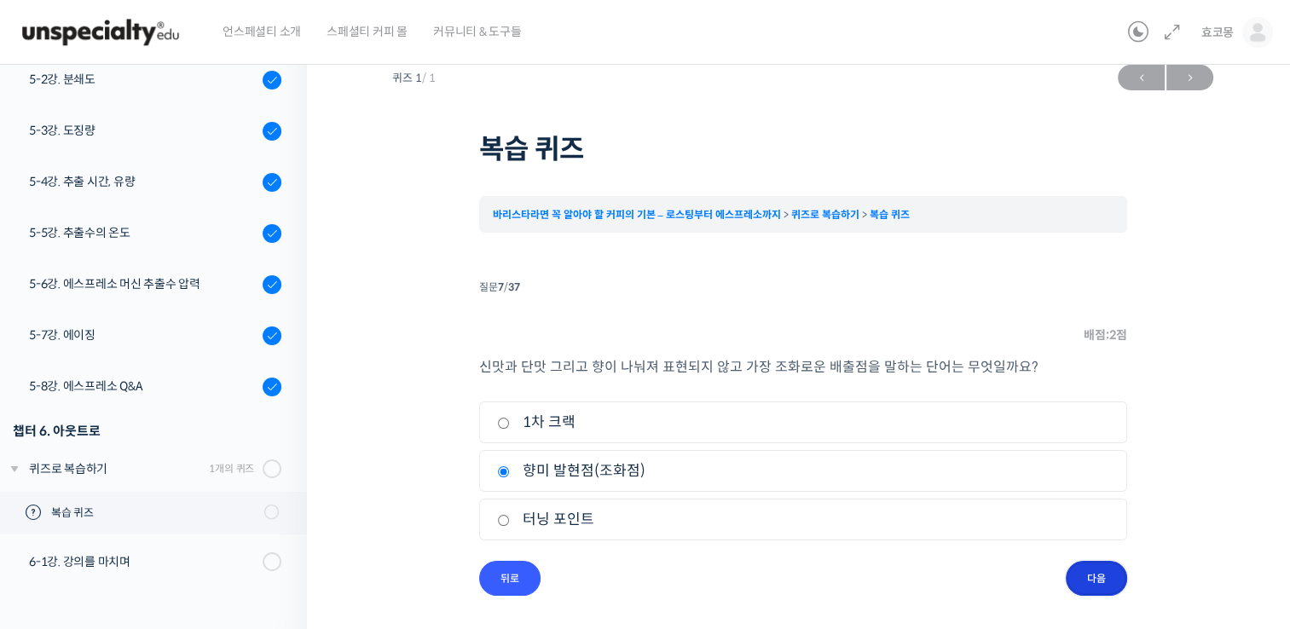
click at [1079, 575] on input "다음" at bounding box center [1096, 578] width 61 height 35
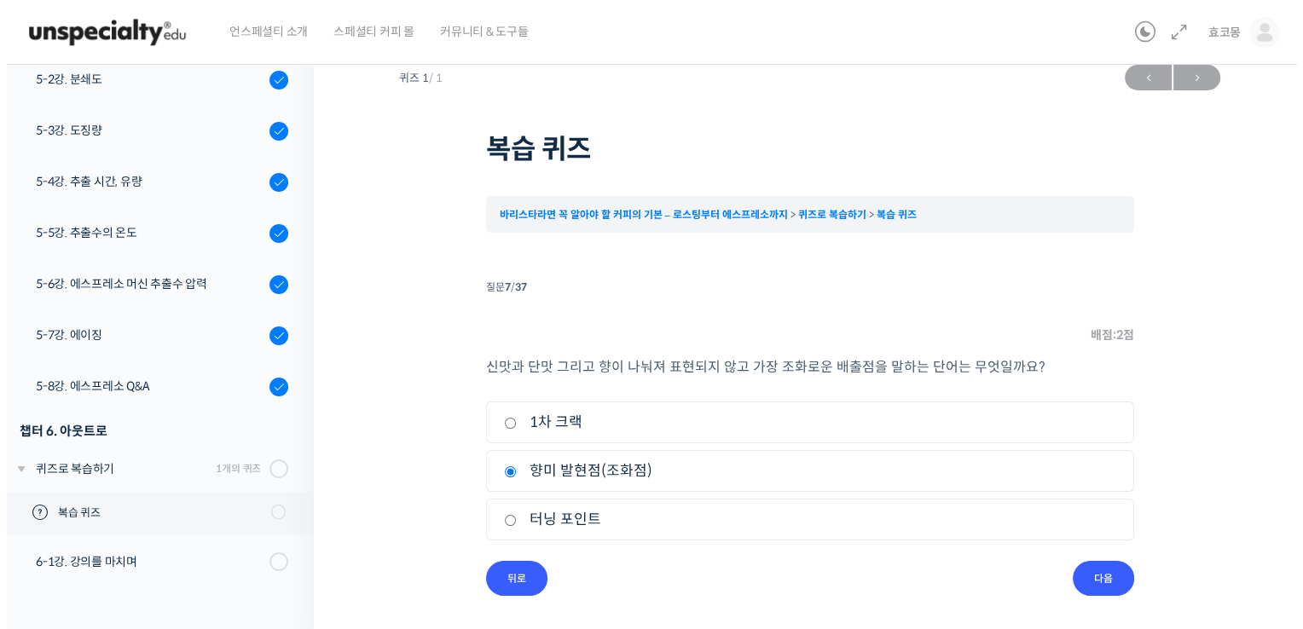
scroll to position [0, 0]
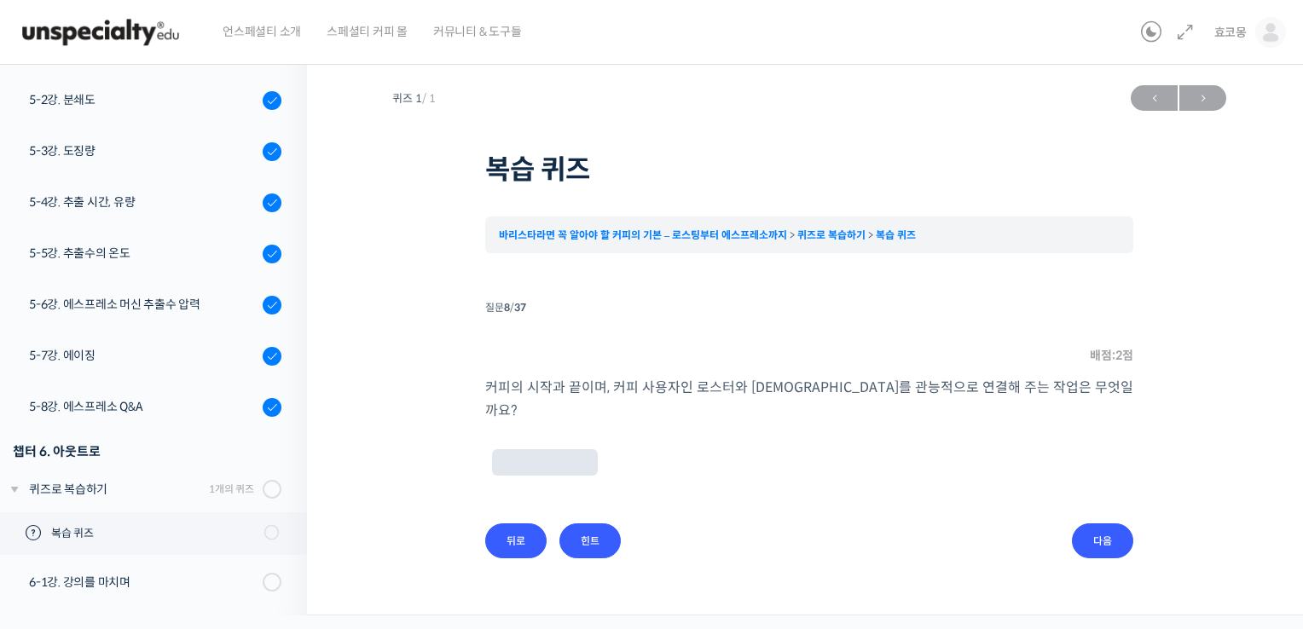
click at [544, 456] on input "text" at bounding box center [545, 464] width 92 height 16
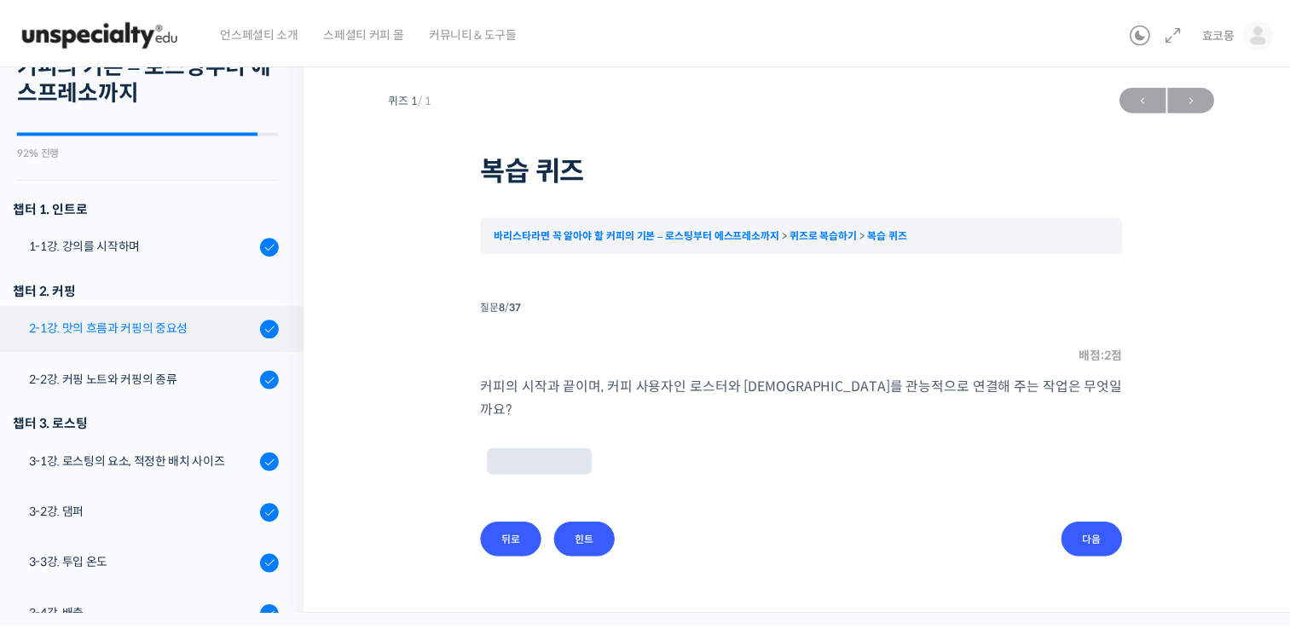
scroll to position [90, 0]
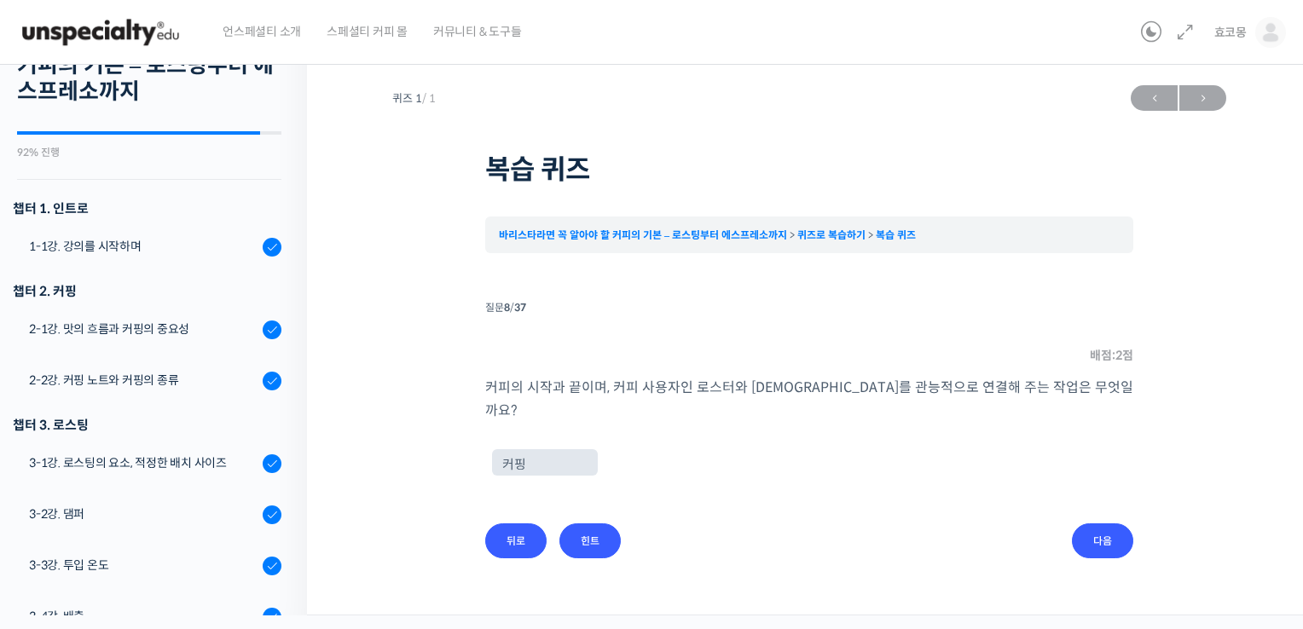
type input "커핑"
click at [1088, 524] on input "다음" at bounding box center [1102, 541] width 61 height 35
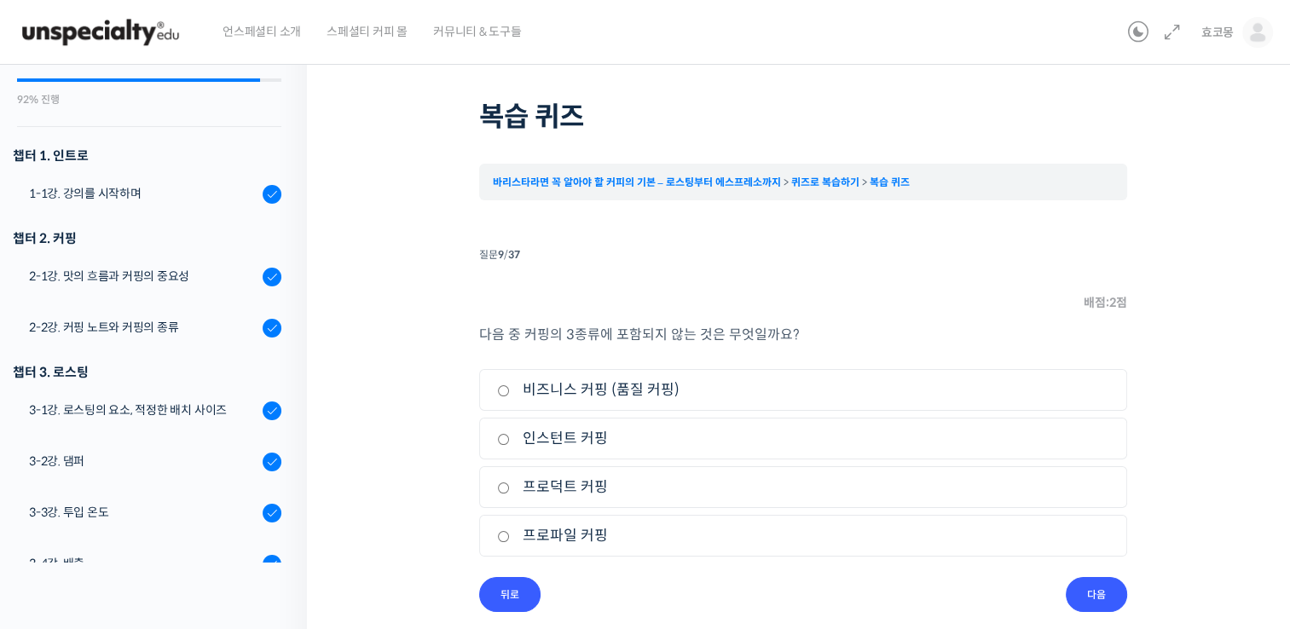
scroll to position [68, 0]
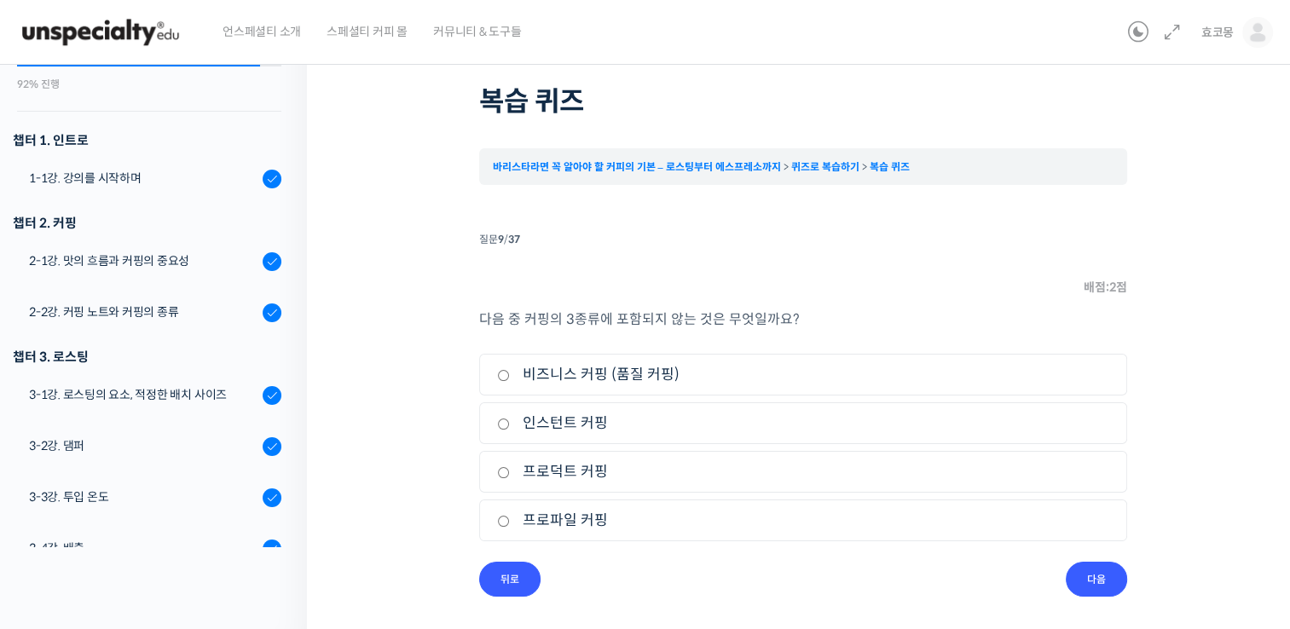
click at [500, 424] on input "인스턴트 커핑" at bounding box center [503, 424] width 13 height 11
radio input "true"
click at [508, 465] on label "프로덕트 커핑" at bounding box center [803, 472] width 612 height 23
click at [508, 467] on input "프로덕트 커핑" at bounding box center [503, 472] width 13 height 11
radio input "true"
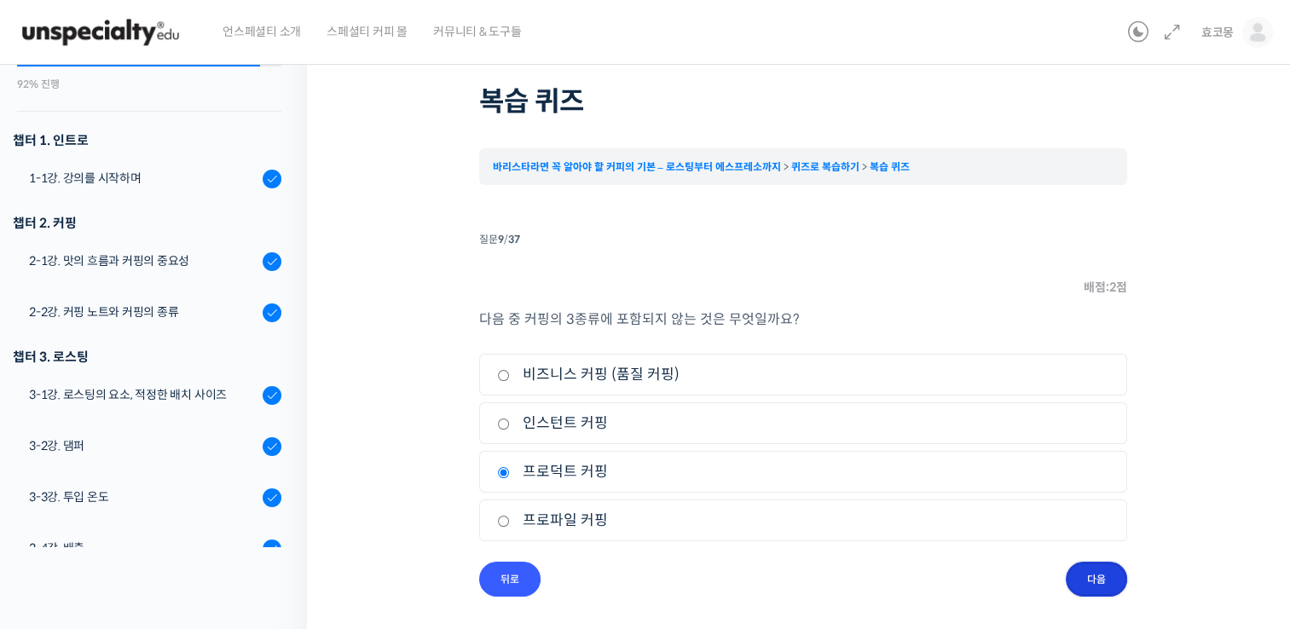
click at [1112, 573] on input "다음" at bounding box center [1096, 579] width 61 height 35
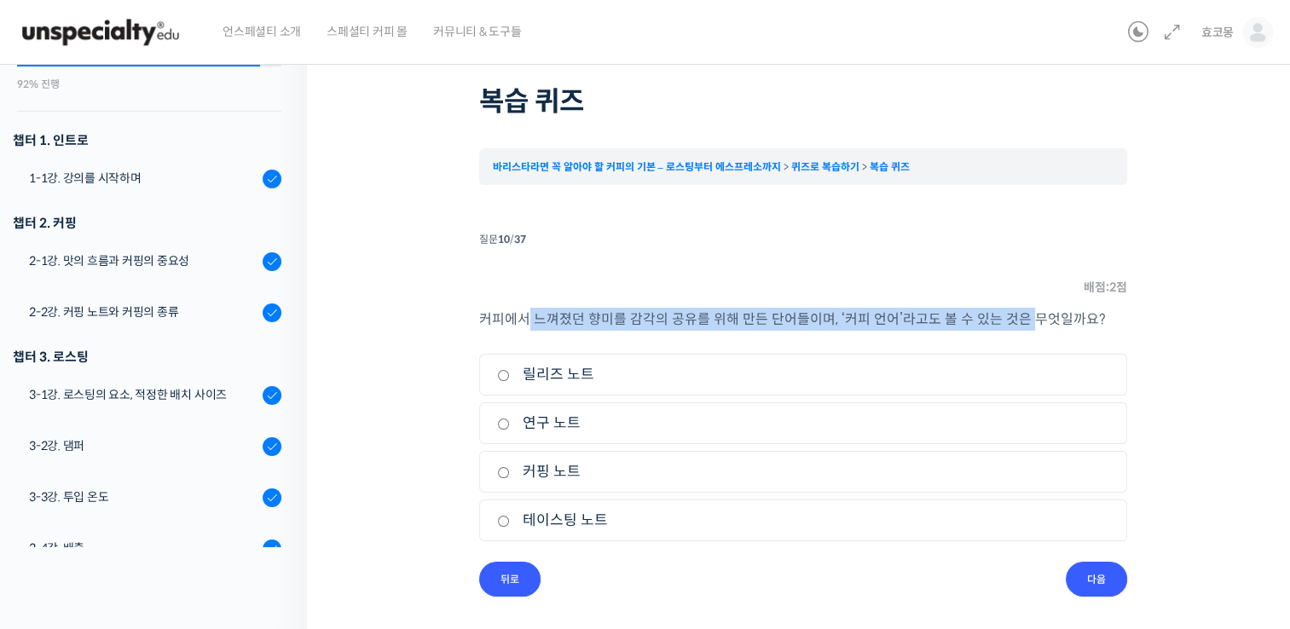
drag, startPoint x: 529, startPoint y: 321, endPoint x: 1046, endPoint y: 322, distance: 517.7
click at [1022, 319] on p "커피에서 느껴졌던 향미를 감각의 공유를 위해 만든 단어들이며, ‘커피 언어’라고도 볼 수 있는 것은 무엇일까요?" at bounding box center [803, 319] width 648 height 23
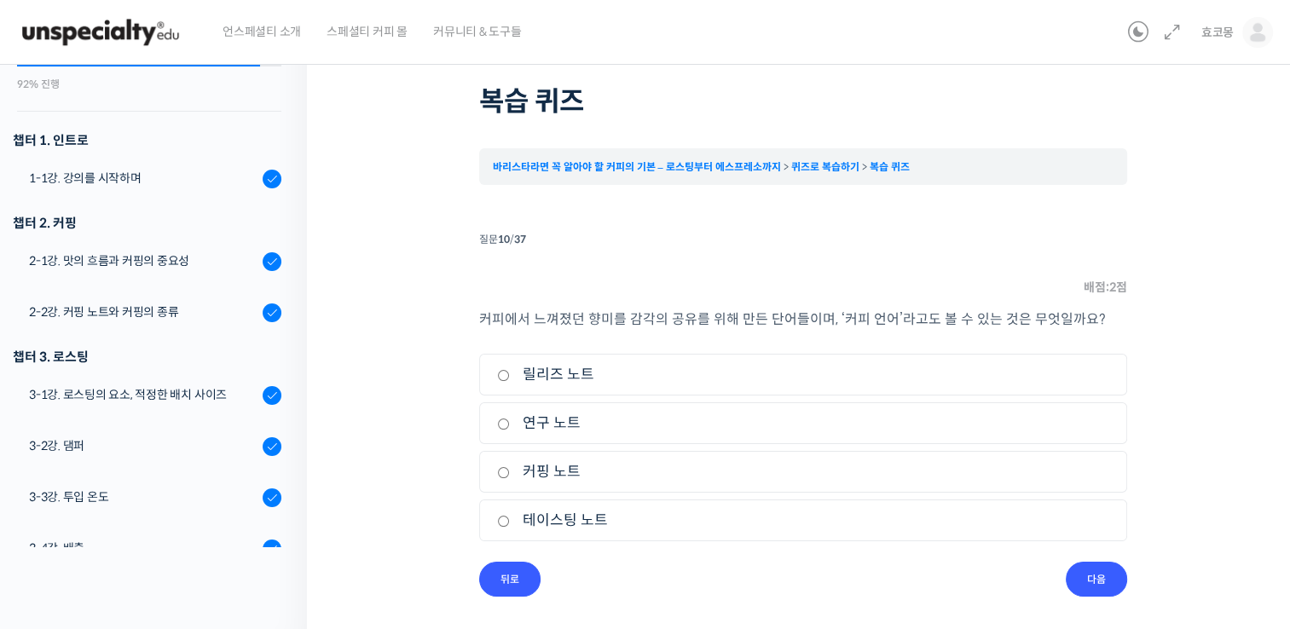
drag, startPoint x: 1046, startPoint y: 322, endPoint x: 1129, endPoint y: 333, distance: 83.4
click at [1129, 333] on div "퀴즈 1 / 1 ← 이전 다음 → 복습 퀴즈 바리스타라면 꼭 알아야 할 커피의 기본 – 로스팅부터 에스프레소까지 퀴즈로 복습하기 복습 퀴즈 T…" at bounding box center [802, 303] width 821 height 588
click at [507, 468] on input "커핑 노트" at bounding box center [503, 472] width 13 height 11
radio input "true"
click at [1099, 591] on input "다음" at bounding box center [1096, 579] width 61 height 35
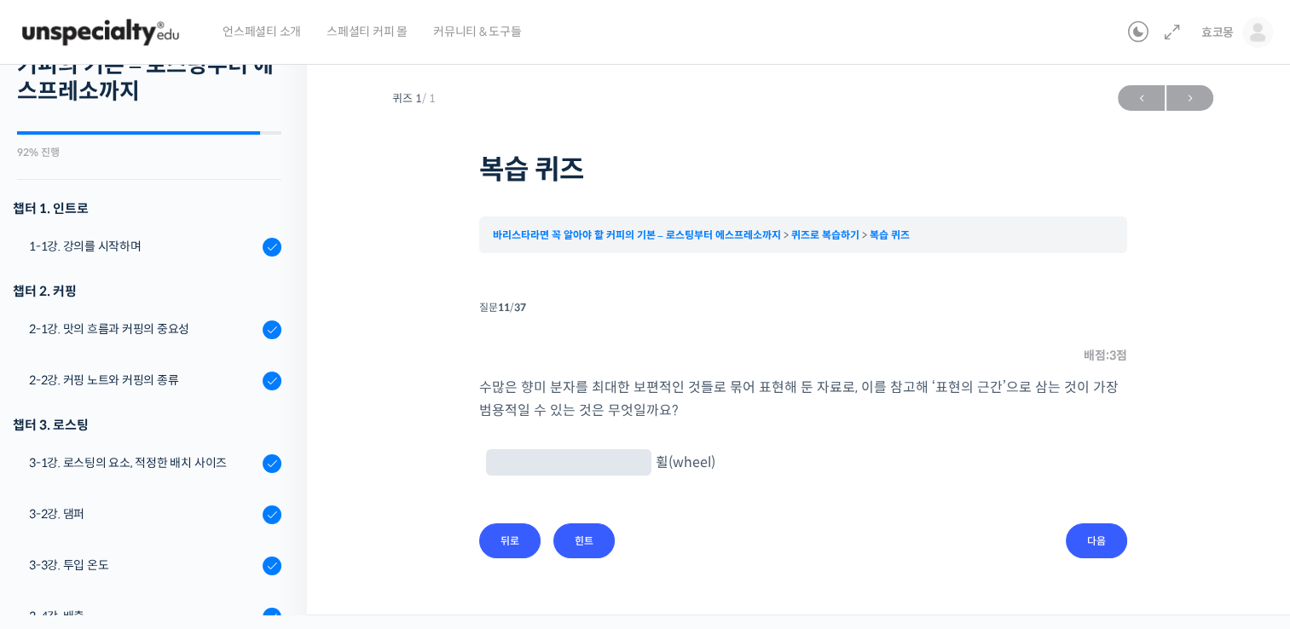
scroll to position [0, 0]
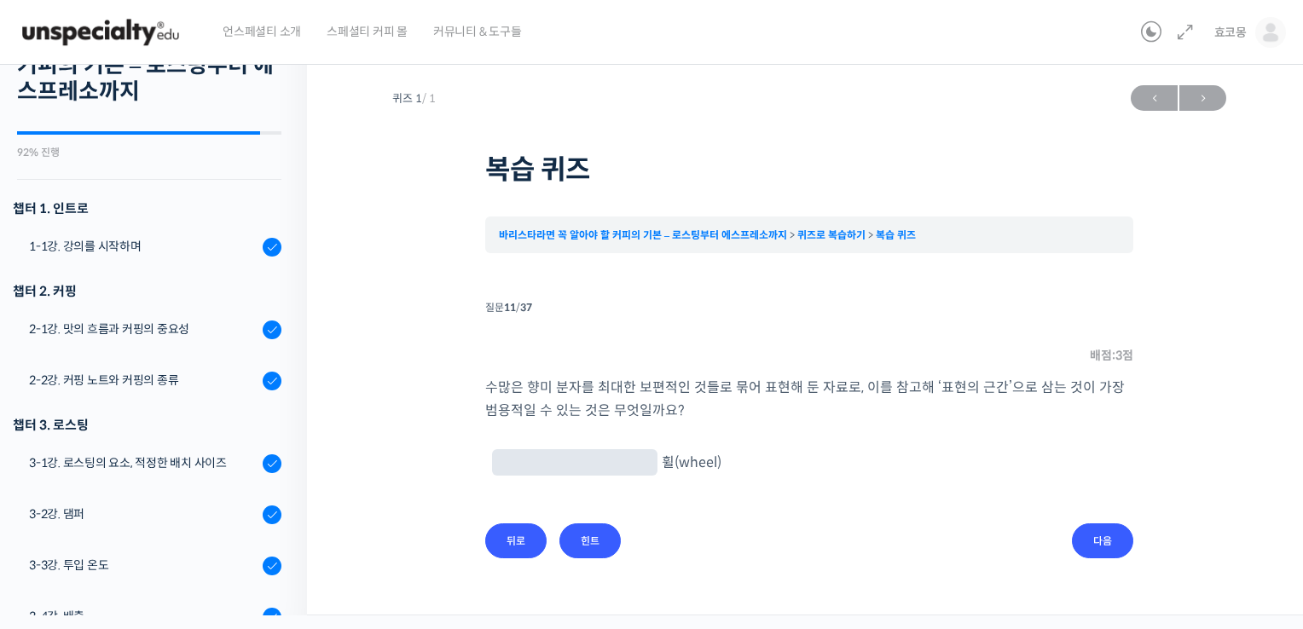
click at [529, 456] on input "text" at bounding box center [575, 464] width 152 height 16
type input "플레이버"
click at [1104, 536] on input "다음" at bounding box center [1102, 541] width 61 height 35
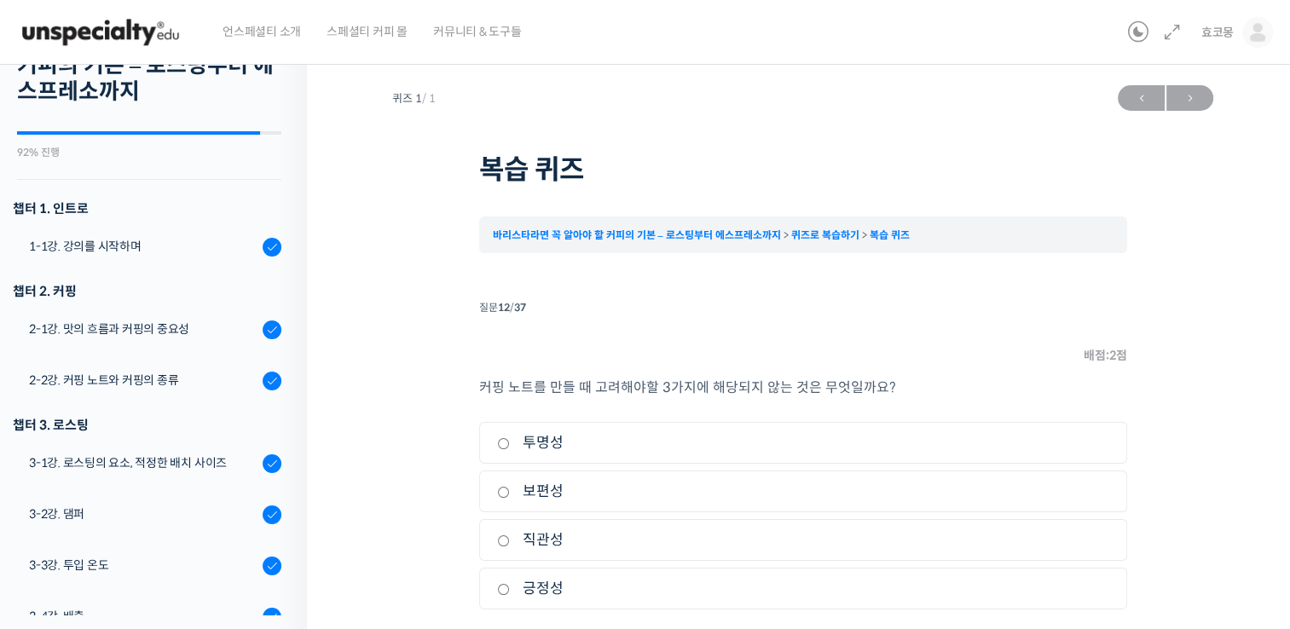
scroll to position [68, 0]
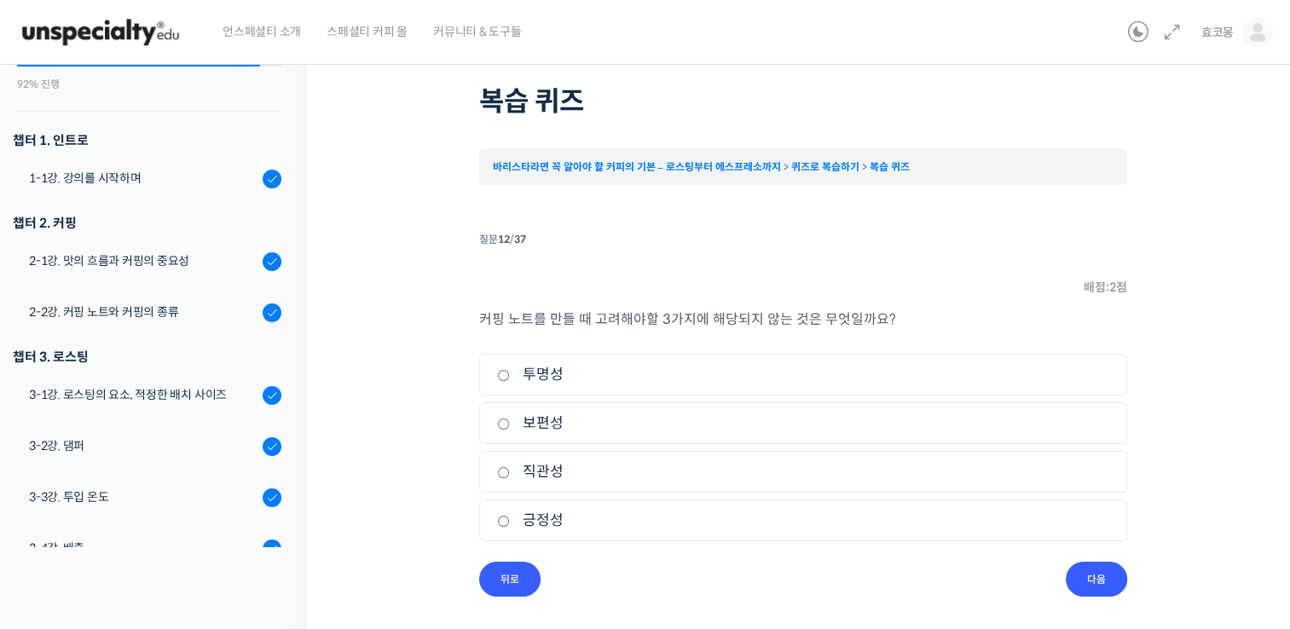
click at [499, 428] on input "보편성" at bounding box center [503, 424] width 13 height 11
radio input "true"
click at [1112, 577] on input "다음" at bounding box center [1096, 579] width 61 height 35
click at [502, 516] on input "초기 프로파일" at bounding box center [503, 521] width 13 height 11
checkbox input "true"
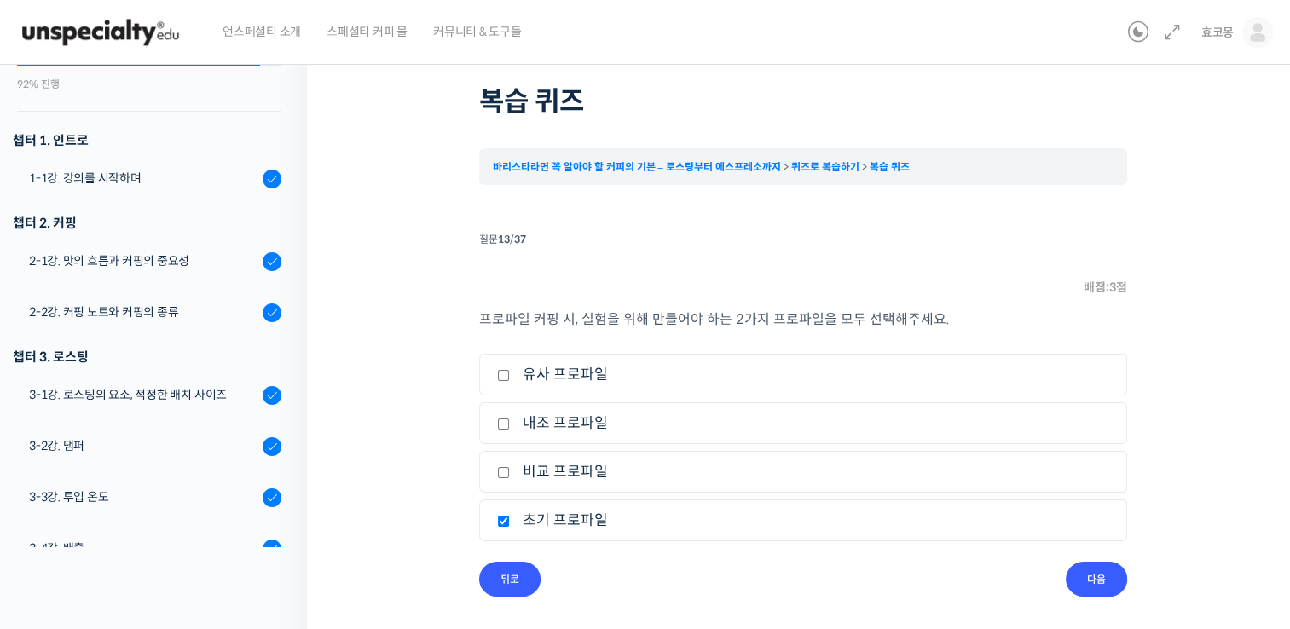
click at [491, 428] on li "2. 대조 프로파일" at bounding box center [803, 424] width 648 height 42
click at [498, 426] on input "대조 프로파일" at bounding box center [503, 424] width 13 height 11
checkbox input "true"
click at [1098, 573] on input "다음" at bounding box center [1096, 579] width 61 height 35
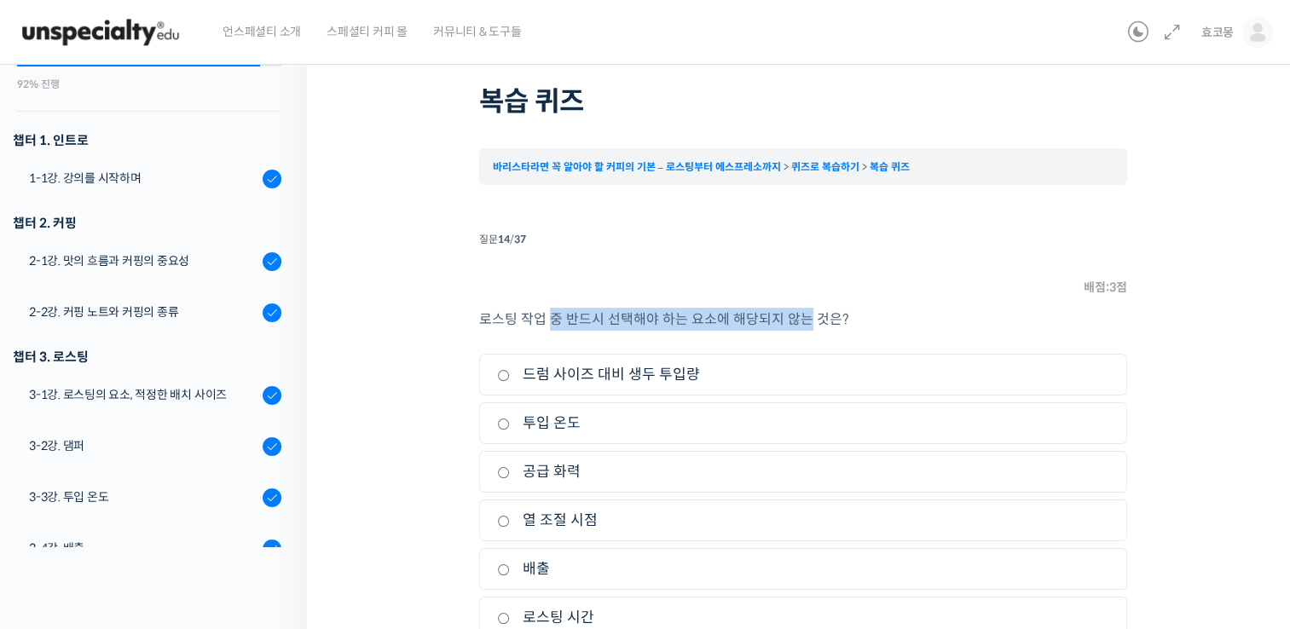
drag, startPoint x: 559, startPoint y: 322, endPoint x: 873, endPoint y: 307, distance: 314.2
click at [838, 312] on p "로스팅 작업 중 반드시 선택해야 하는 요소에 해당되지 않는 것은?" at bounding box center [803, 319] width 648 height 23
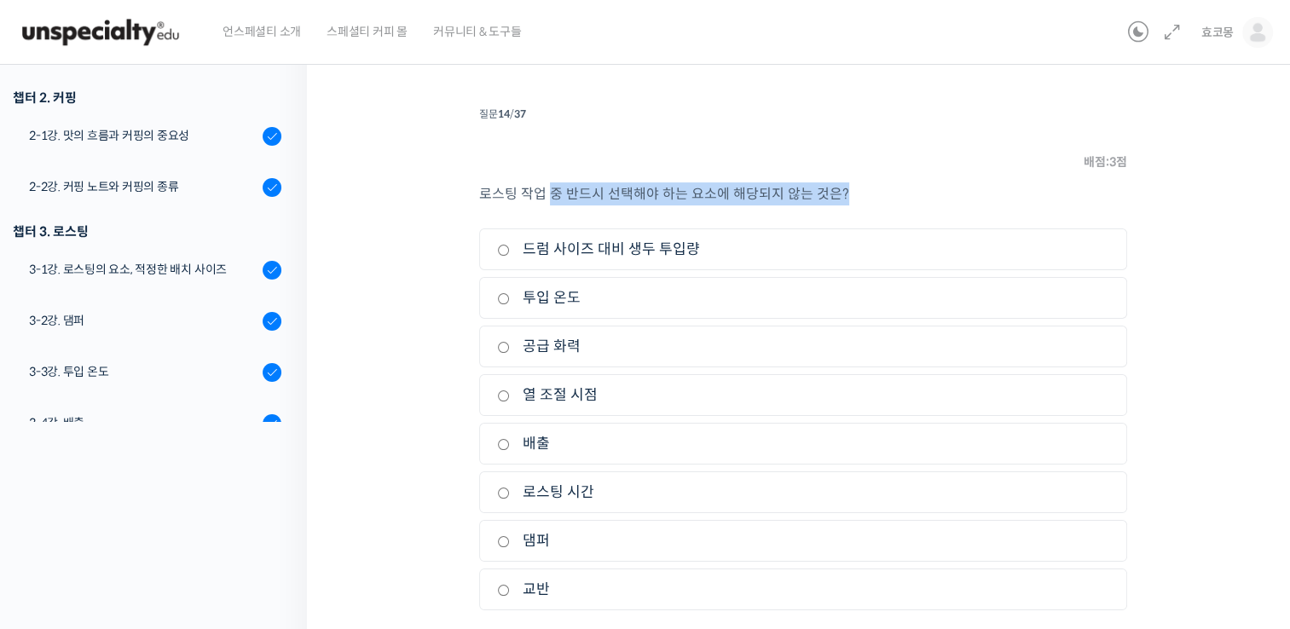
scroll to position [239, 0]
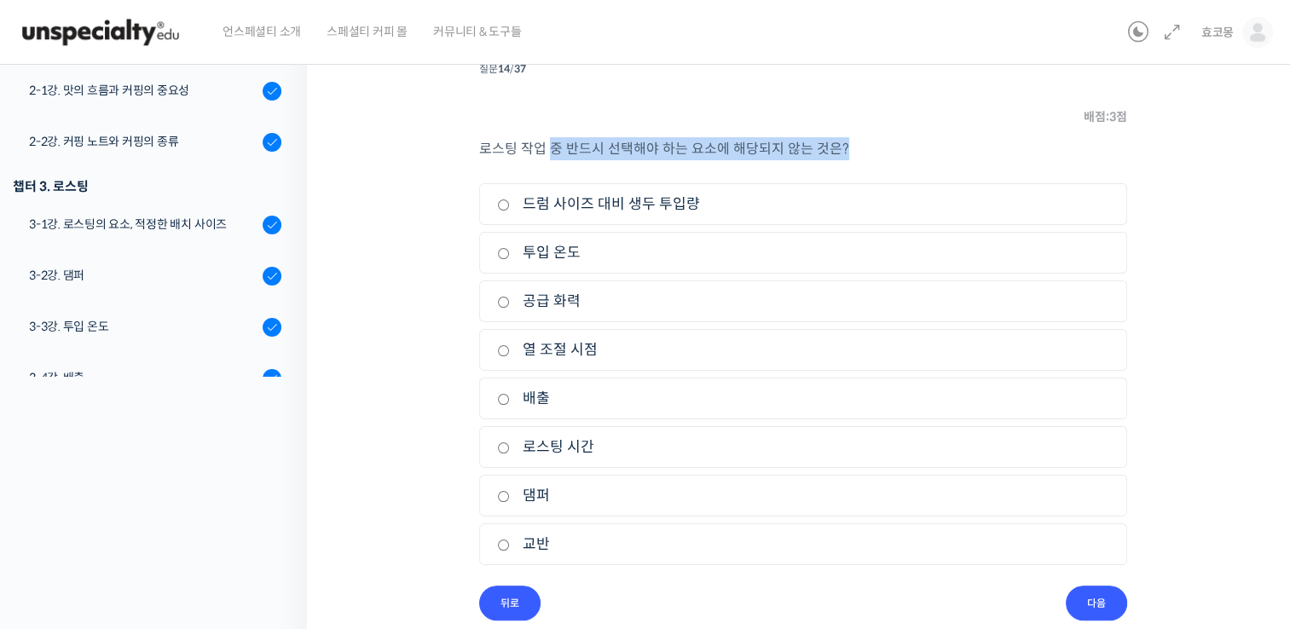
click at [884, 138] on p "로스팅 작업 중 반드시 선택해야 하는 요소에 해당되지 않는 것은?" at bounding box center [803, 148] width 648 height 23
click at [1012, 143] on p "로스팅 작업 중 반드시 선택해야 하는 요소에 해당되지 않는 것은?" at bounding box center [803, 148] width 648 height 23
click at [512, 499] on label "댐퍼" at bounding box center [803, 495] width 612 height 23
click at [510, 499] on input "댐퍼" at bounding box center [503, 496] width 13 height 11
radio input "true"
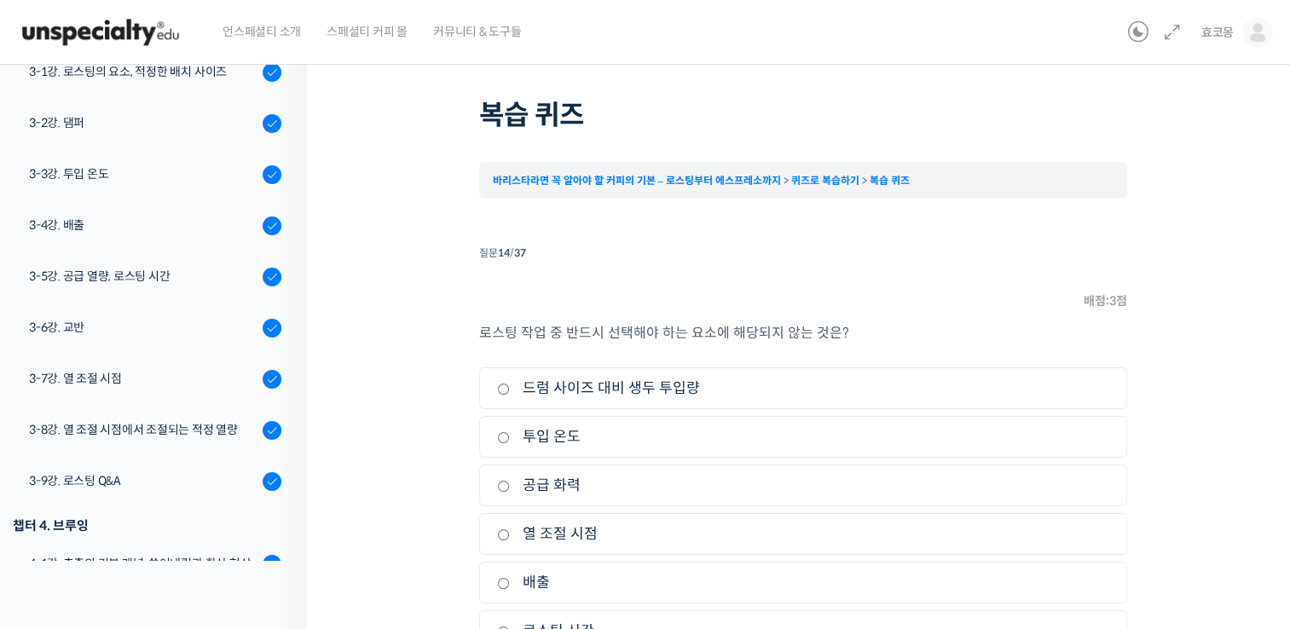
scroll to position [85, 0]
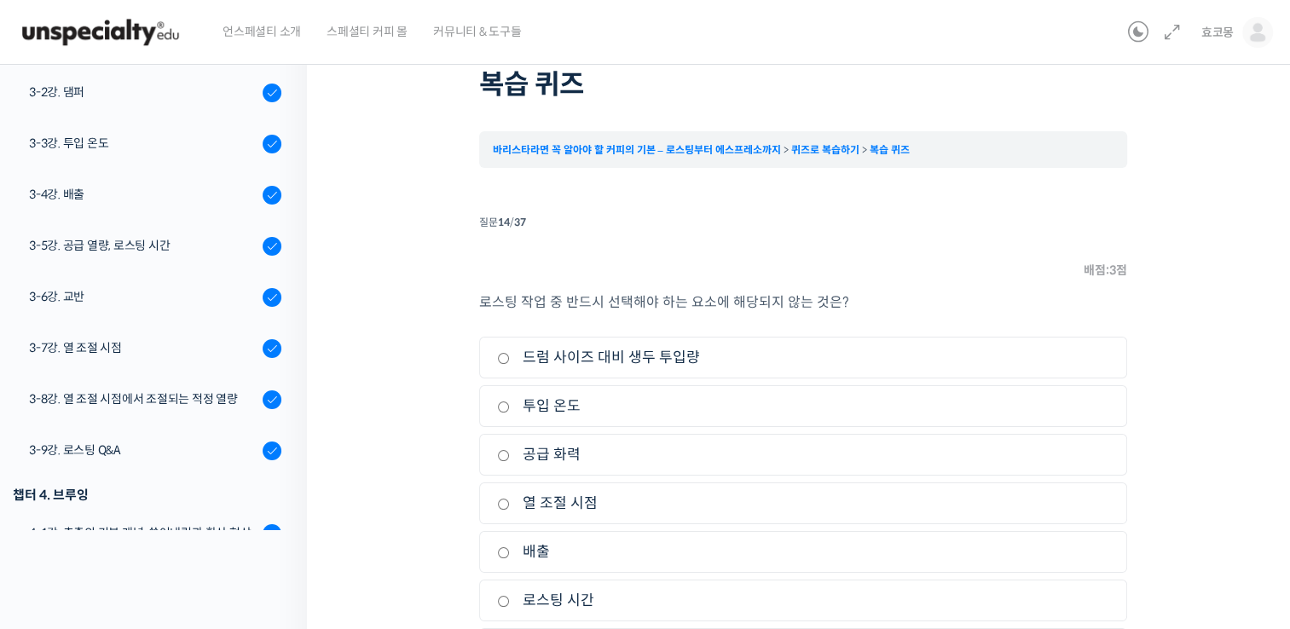
drag, startPoint x: 504, startPoint y: 455, endPoint x: 554, endPoint y: 456, distance: 50.3
click at [505, 454] on input "공급 화력" at bounding box center [503, 455] width 13 height 11
radio input "true"
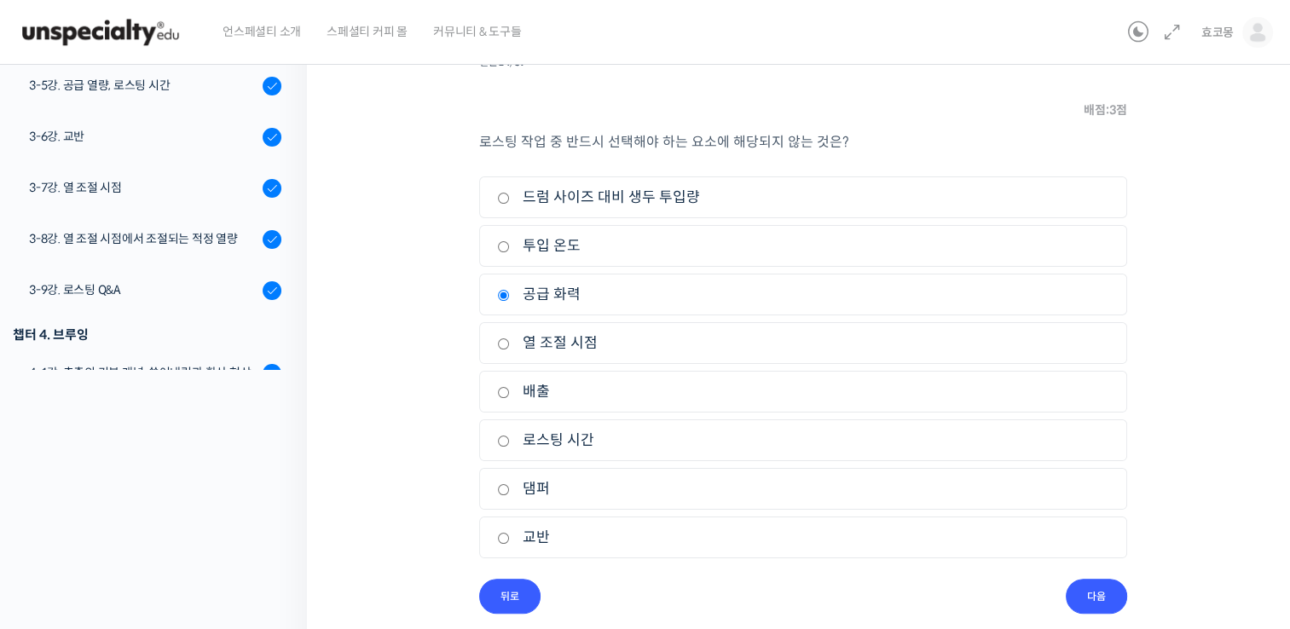
scroll to position [262, 0]
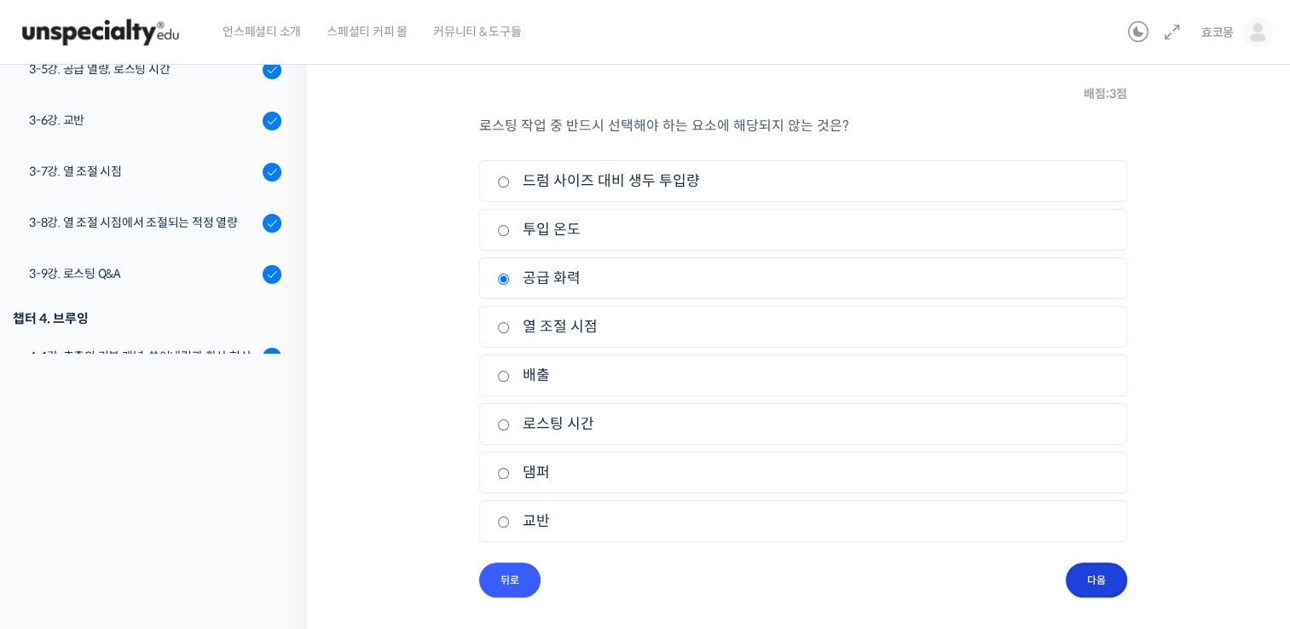
click at [1105, 580] on input "다음" at bounding box center [1096, 580] width 61 height 35
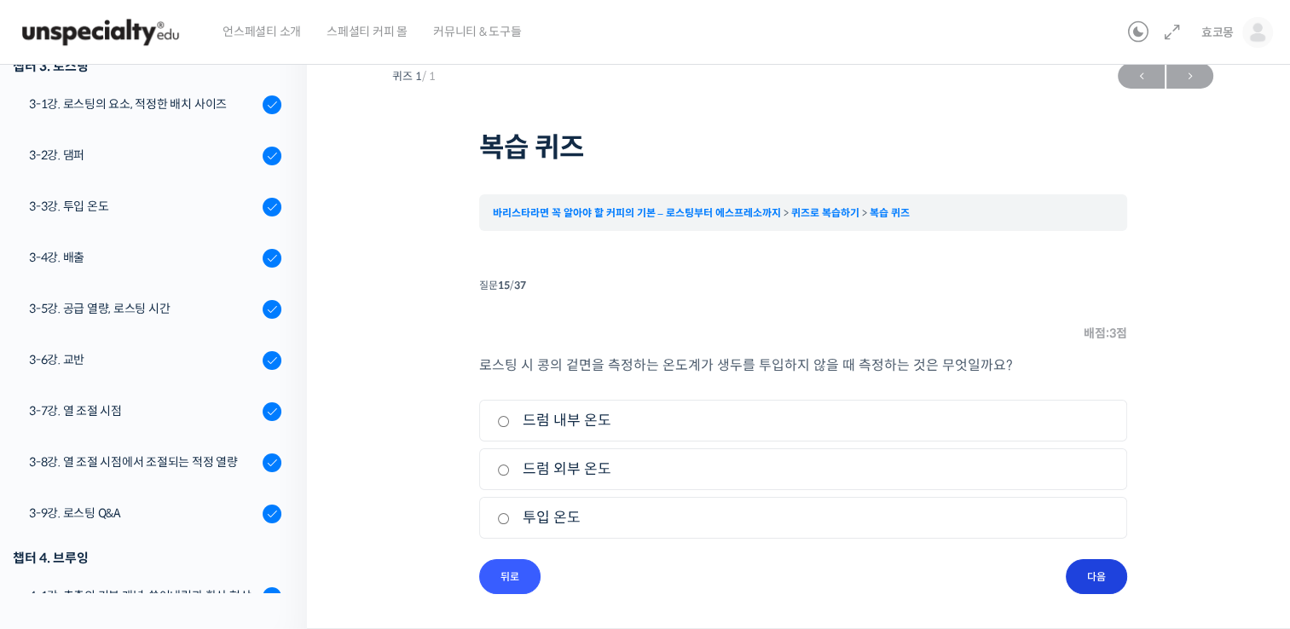
scroll to position [20, 0]
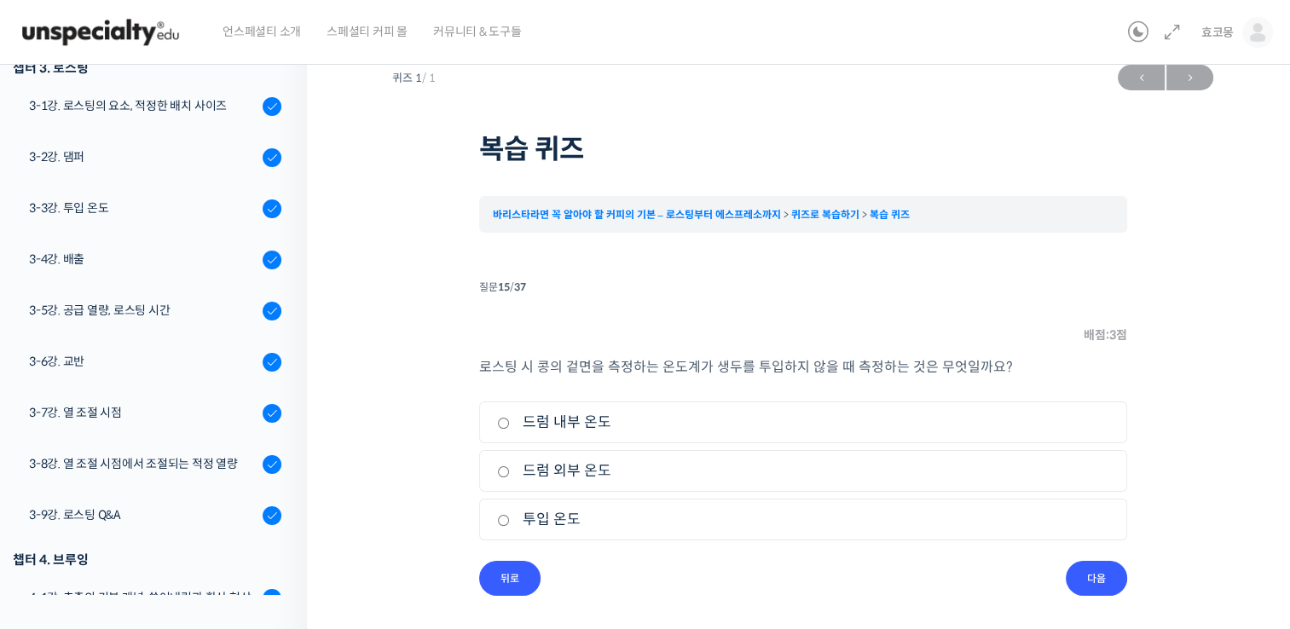
click at [501, 425] on input "드럼 내부 온도" at bounding box center [503, 423] width 13 height 11
radio input "true"
click at [1100, 583] on input "다음" at bounding box center [1096, 578] width 61 height 35
click at [501, 478] on label "로스팅 룸의 온도" at bounding box center [803, 471] width 612 height 23
click at [501, 478] on input "로스팅 룸의 온도" at bounding box center [503, 471] width 13 height 11
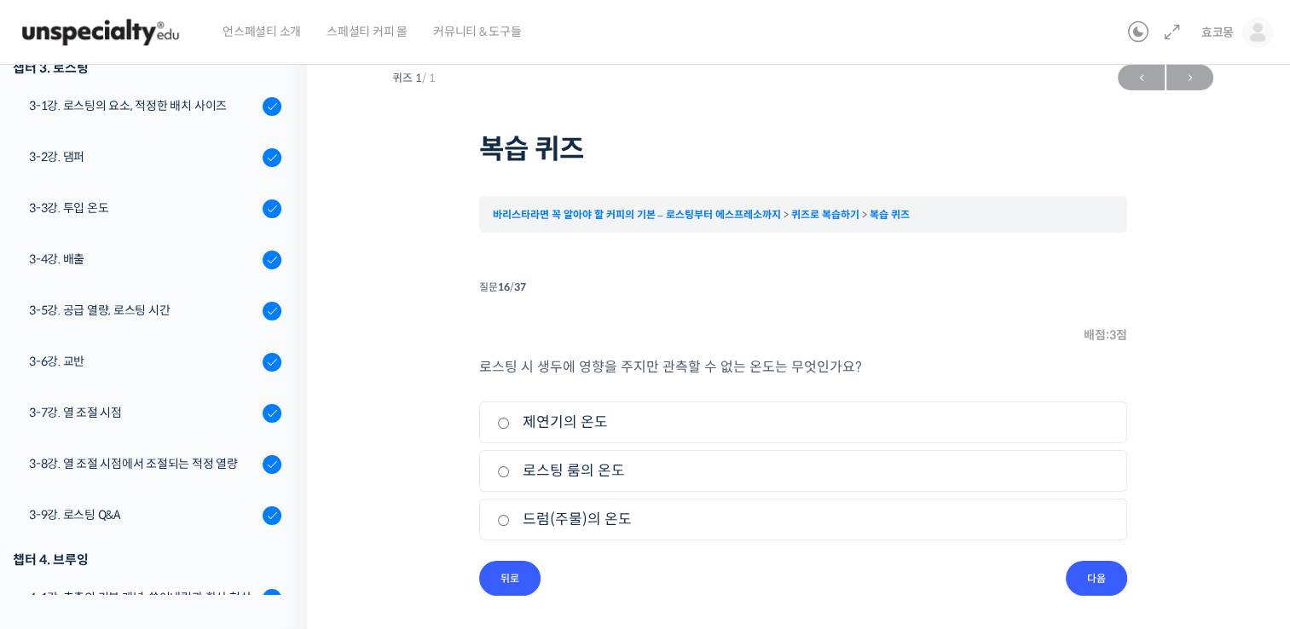
radio input "true"
click at [1081, 581] on input "다음" at bounding box center [1096, 578] width 61 height 35
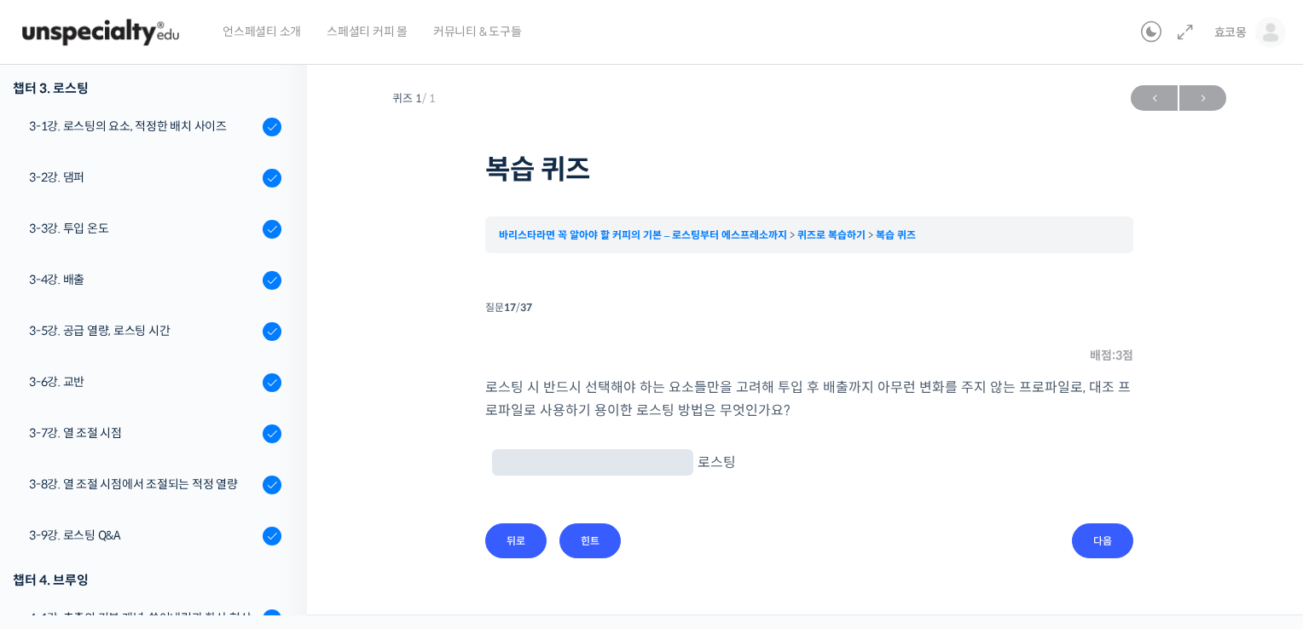
click at [553, 464] on input "text" at bounding box center [593, 464] width 188 height 16
click at [1104, 534] on input "다음" at bounding box center [1102, 541] width 61 height 35
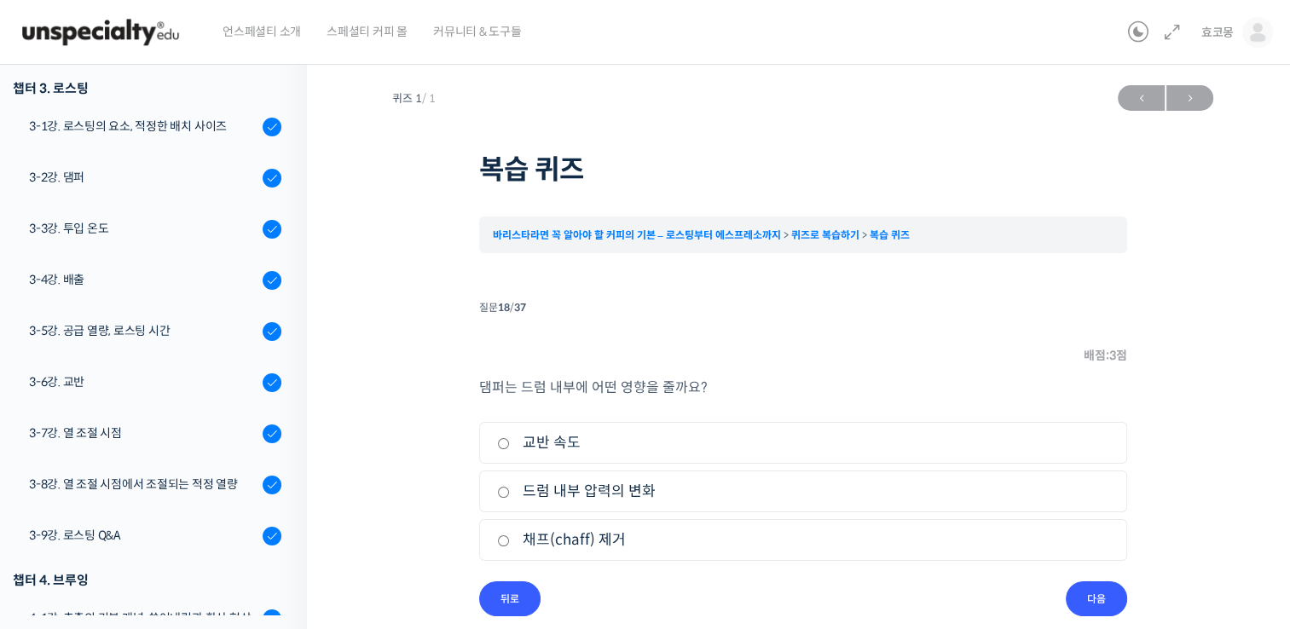
click at [498, 442] on input "교반 속도" at bounding box center [503, 443] width 13 height 11
radio input "true"
click at [509, 486] on label "드럼 내부 압력의 변화" at bounding box center [803, 491] width 612 height 23
click at [509, 487] on input "드럼 내부 압력의 변화" at bounding box center [503, 492] width 13 height 11
radio input "true"
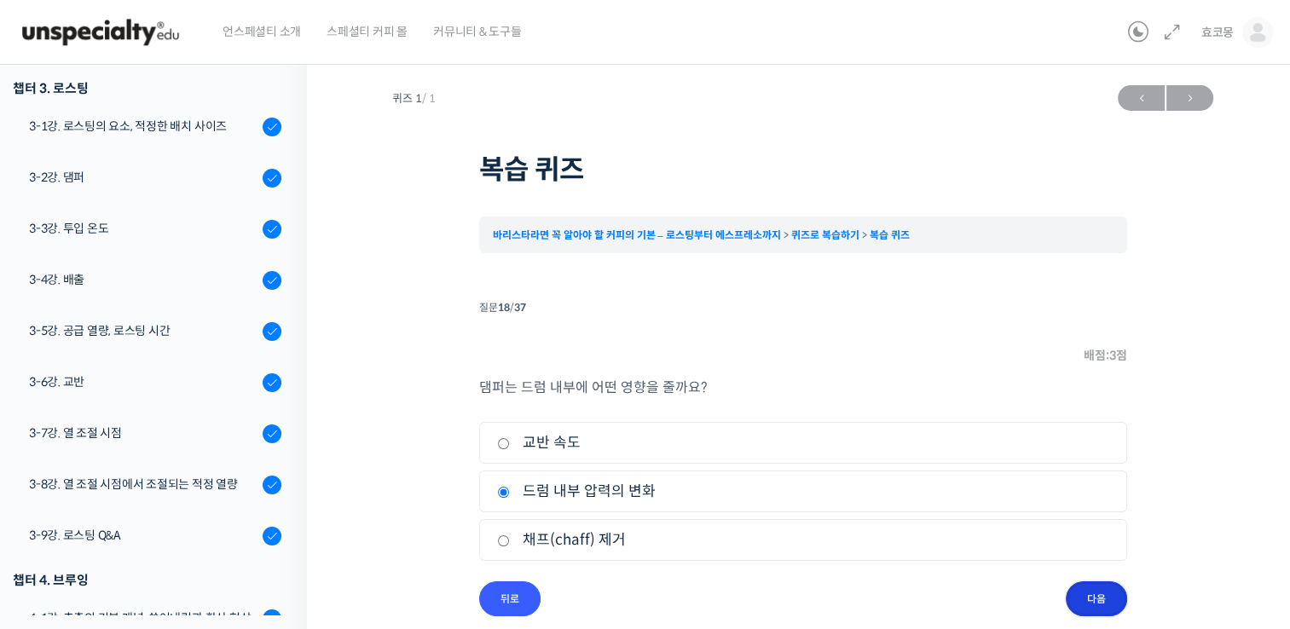
click at [1119, 602] on input "다음" at bounding box center [1096, 599] width 61 height 35
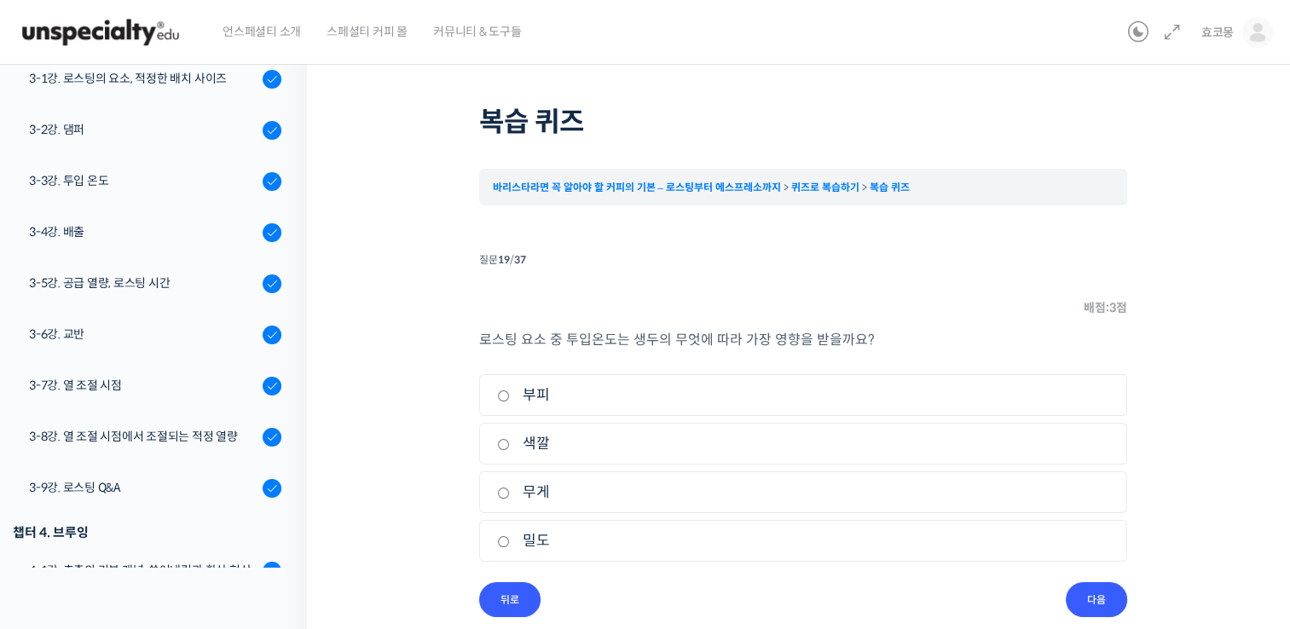
scroll to position [68, 0]
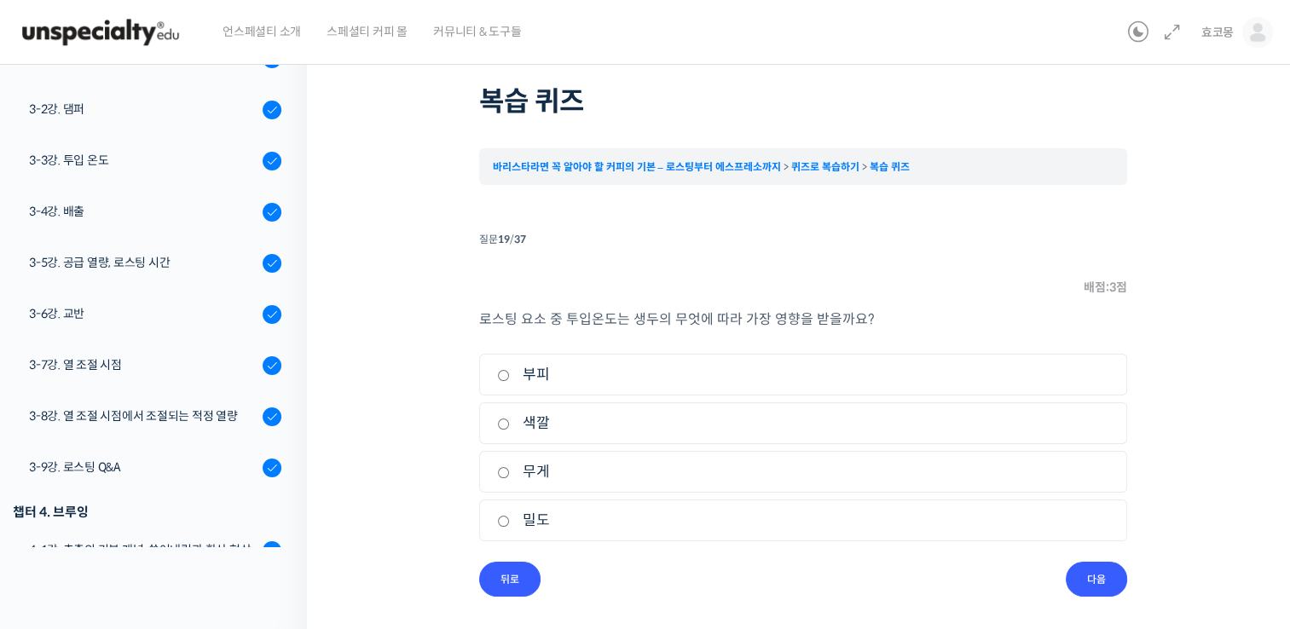
click at [497, 424] on input "색깔" at bounding box center [503, 424] width 13 height 11
radio input "true"
click at [1098, 575] on input "다음" at bounding box center [1096, 579] width 61 height 35
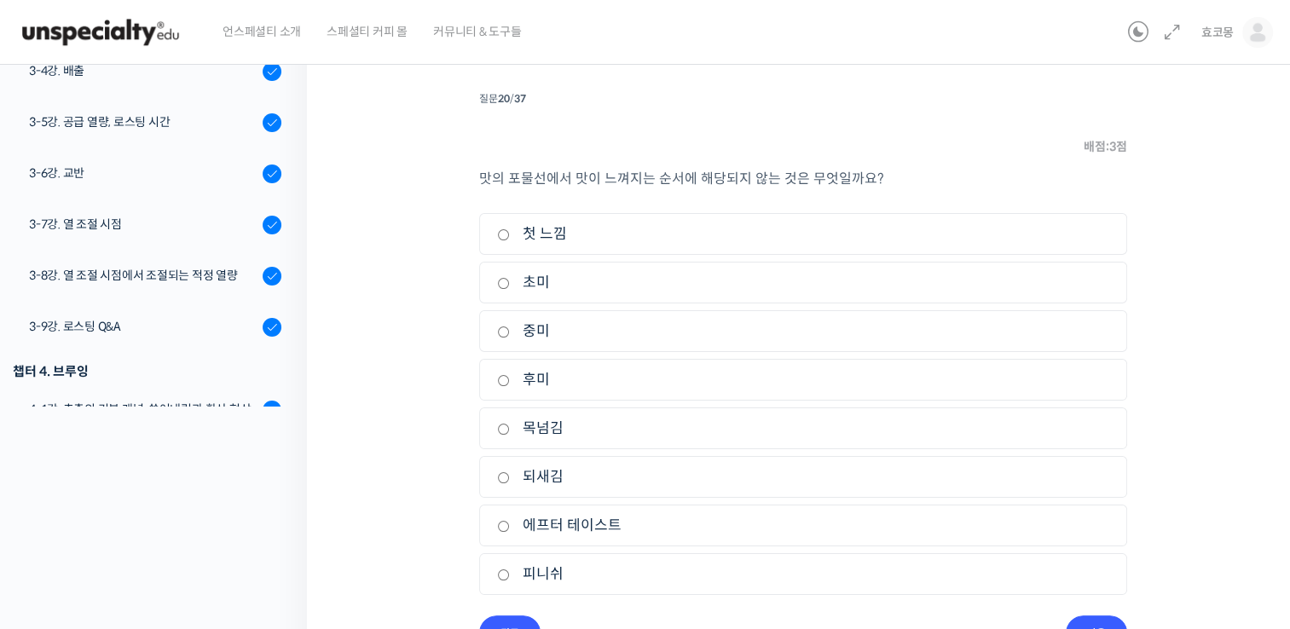
scroll to position [239, 0]
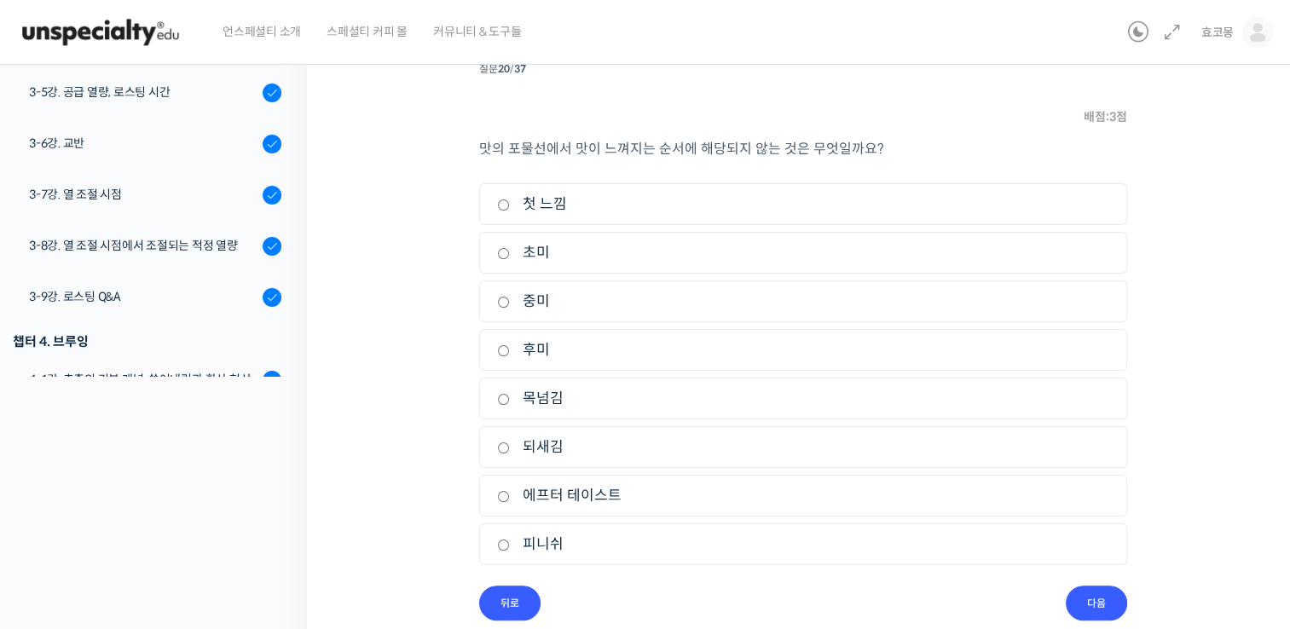
click at [501, 206] on input "첫 느낌" at bounding box center [503, 205] width 13 height 11
radio input "true"
drag, startPoint x: 512, startPoint y: 446, endPoint x: 505, endPoint y: 452, distance: 9.1
click at [507, 452] on label "되새김" at bounding box center [803, 447] width 612 height 23
click at [507, 452] on input "되새김" at bounding box center [503, 448] width 13 height 11
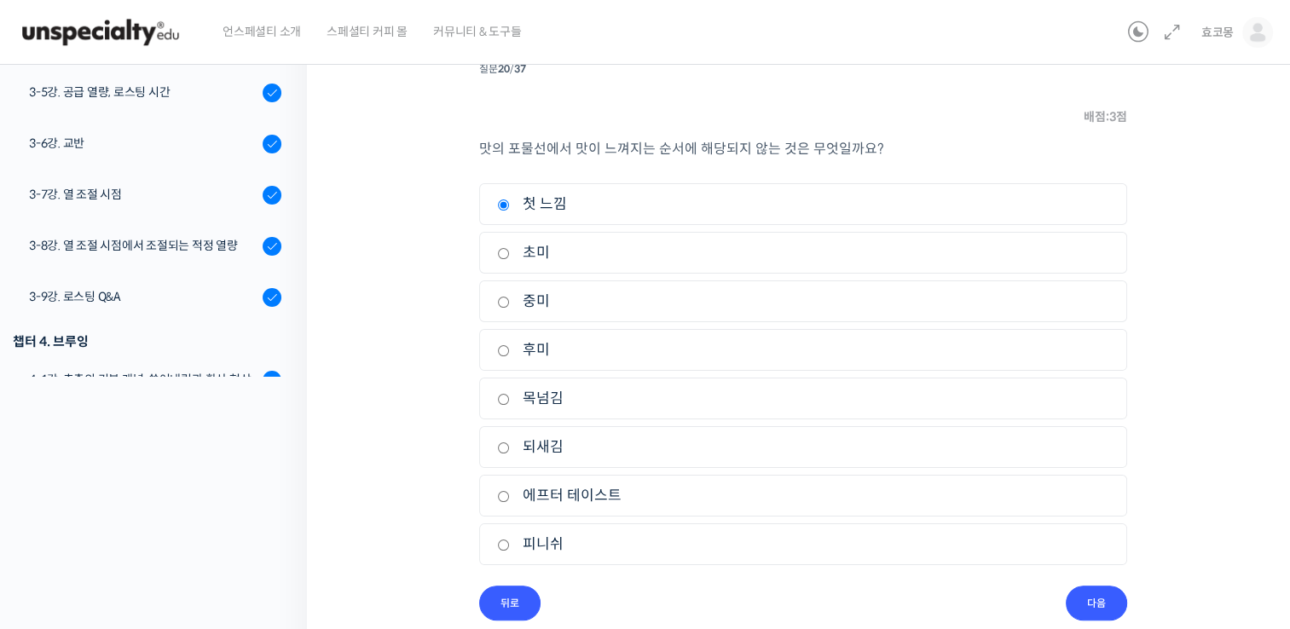
radio input "true"
click at [505, 450] on input "되새김" at bounding box center [503, 448] width 13 height 11
click at [1081, 595] on input "다음" at bounding box center [1096, 603] width 61 height 35
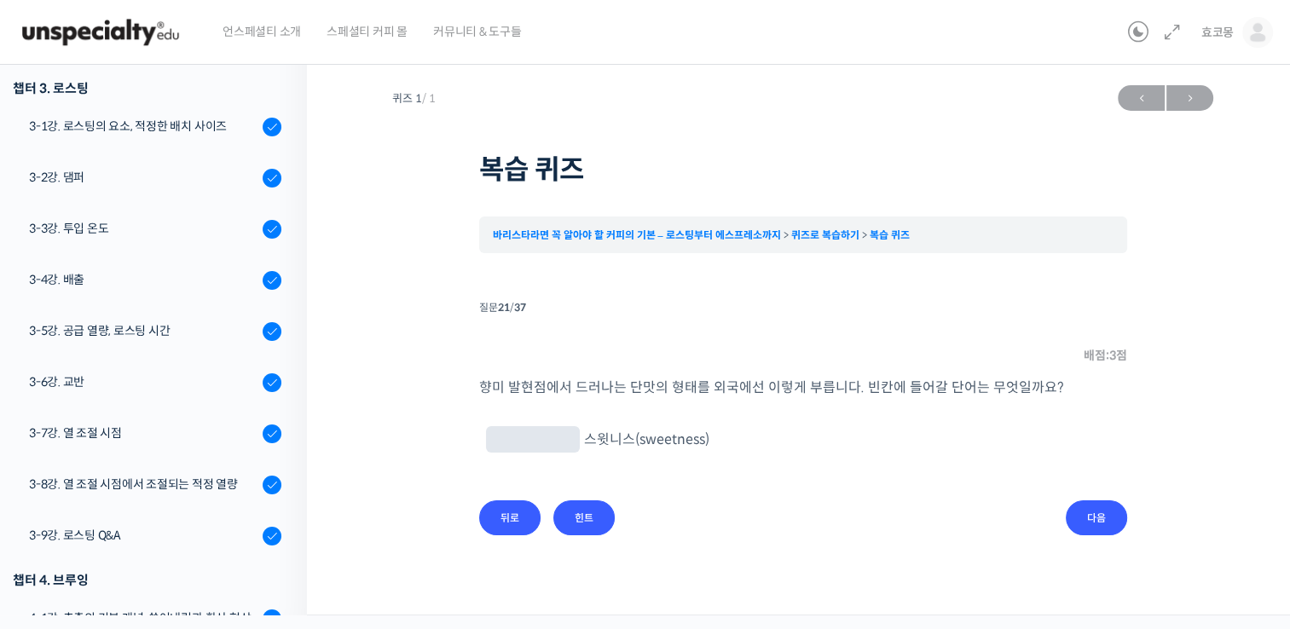
scroll to position [0, 0]
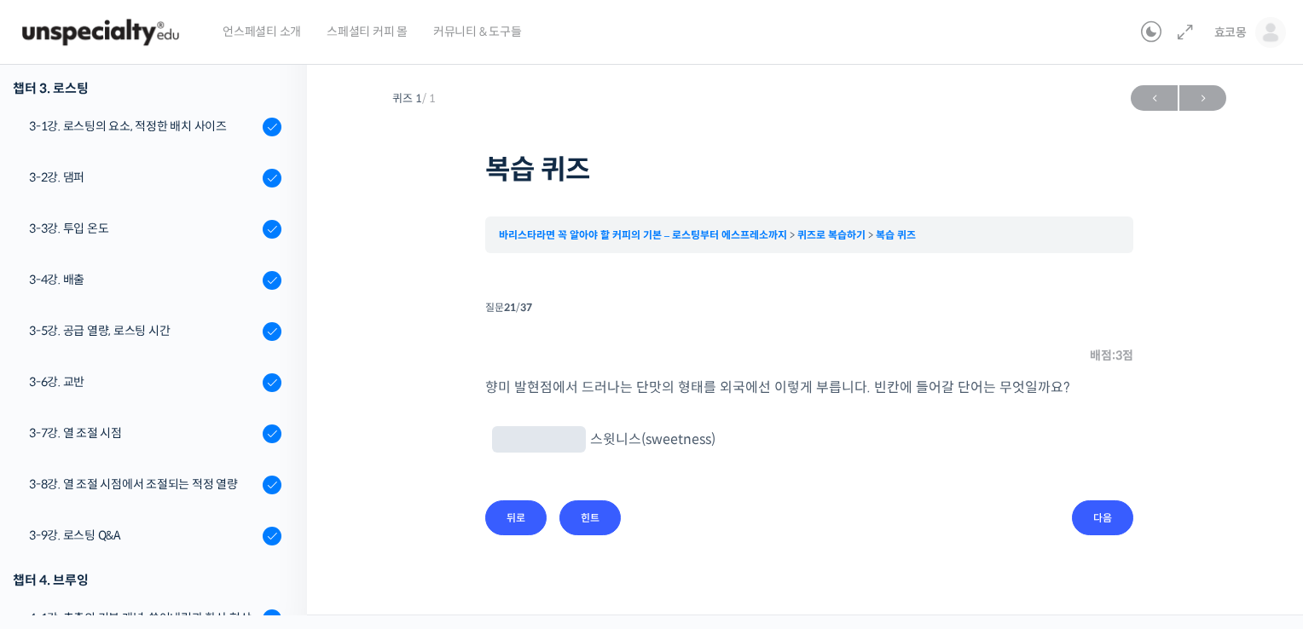
click at [590, 493] on div "향미 발현점에서 드러나는 단맛의 형태를 외국에선 이렇게 부릅니다. 빈칸에 들어갈 단어는 무엇일까요? 스윗니스(sweetness)" at bounding box center [809, 438] width 648 height 125
click at [594, 503] on input "힌트" at bounding box center [589, 518] width 61 height 35
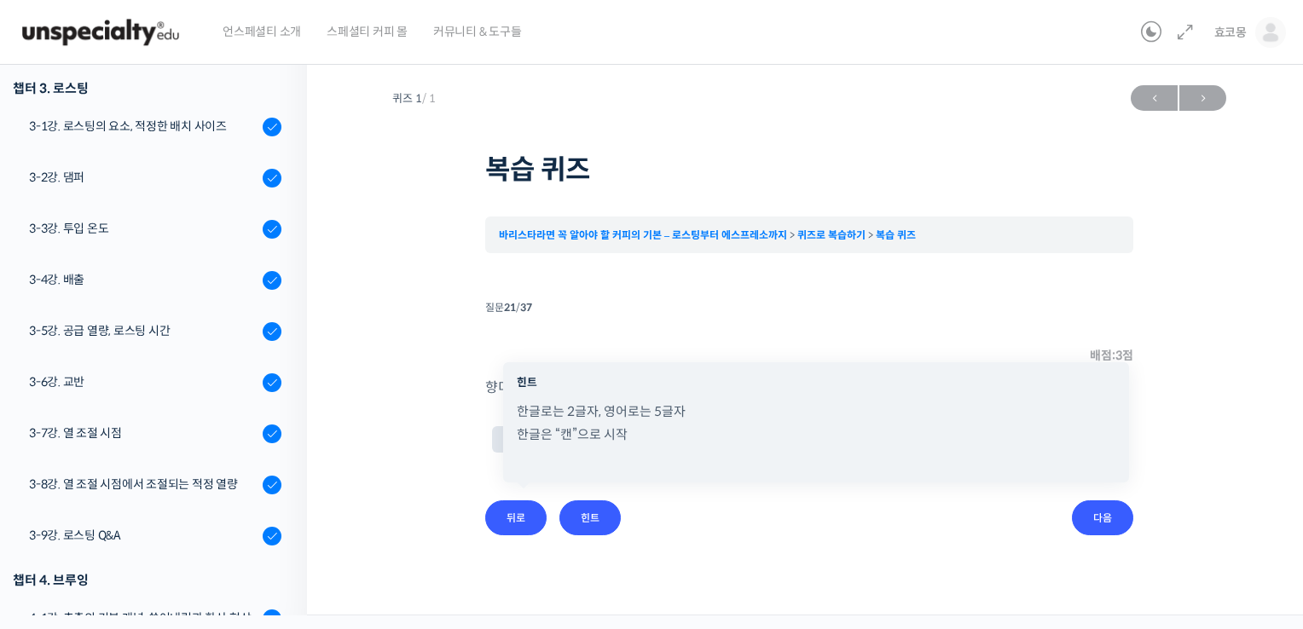
click at [423, 413] on div "퀴즈 1 / 1 ← 이전 다음 → 복습 퀴즈 바리스타라면 꼭 알아야 할 커피의 기본 – 로스팅부터 에스프레소까지 퀴즈로 복습하기 복습 퀴즈 T…" at bounding box center [809, 306] width 834 height 459
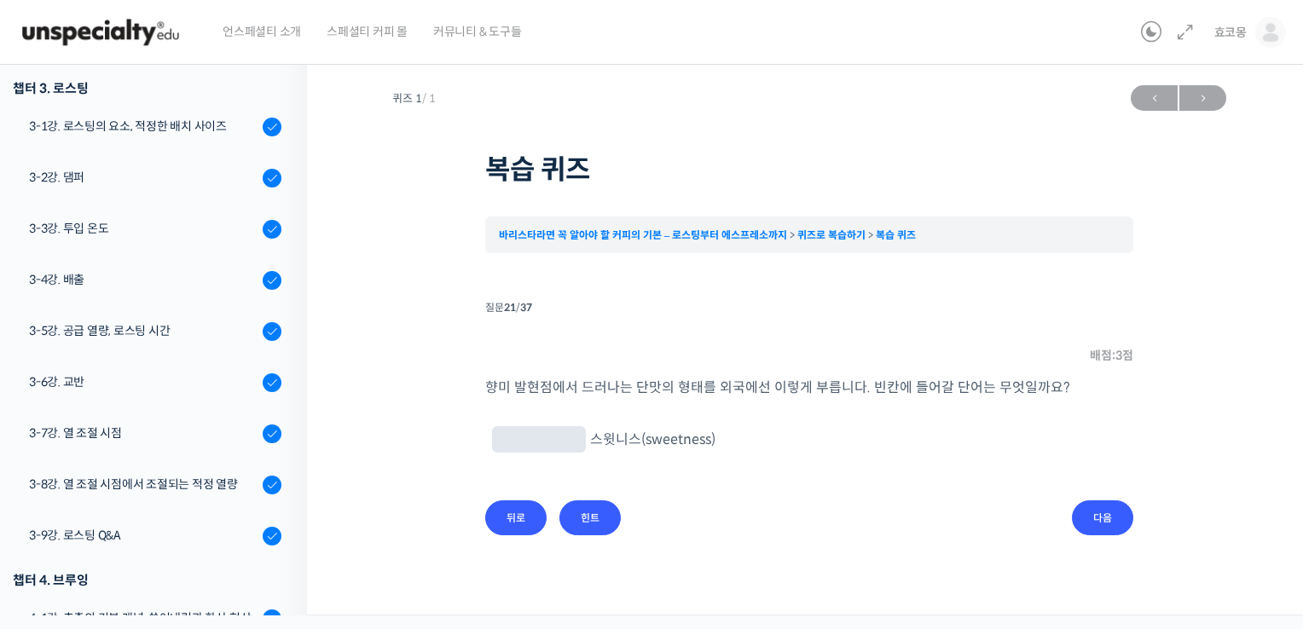
click at [524, 436] on input "text" at bounding box center [539, 441] width 80 height 16
type input "캔디"
click at [1098, 539] on div "퀴즈 1 / 1 ← 이전 다음 → 복습 퀴즈 바리스타라면 꼭 알아야 할 커피의 기본 – 로스팅부터 에스프레소까지 퀴즈로 복습하기 복습 퀴즈 T…" at bounding box center [809, 323] width 834 height 493
click at [1100, 523] on input "다음" at bounding box center [1102, 518] width 61 height 35
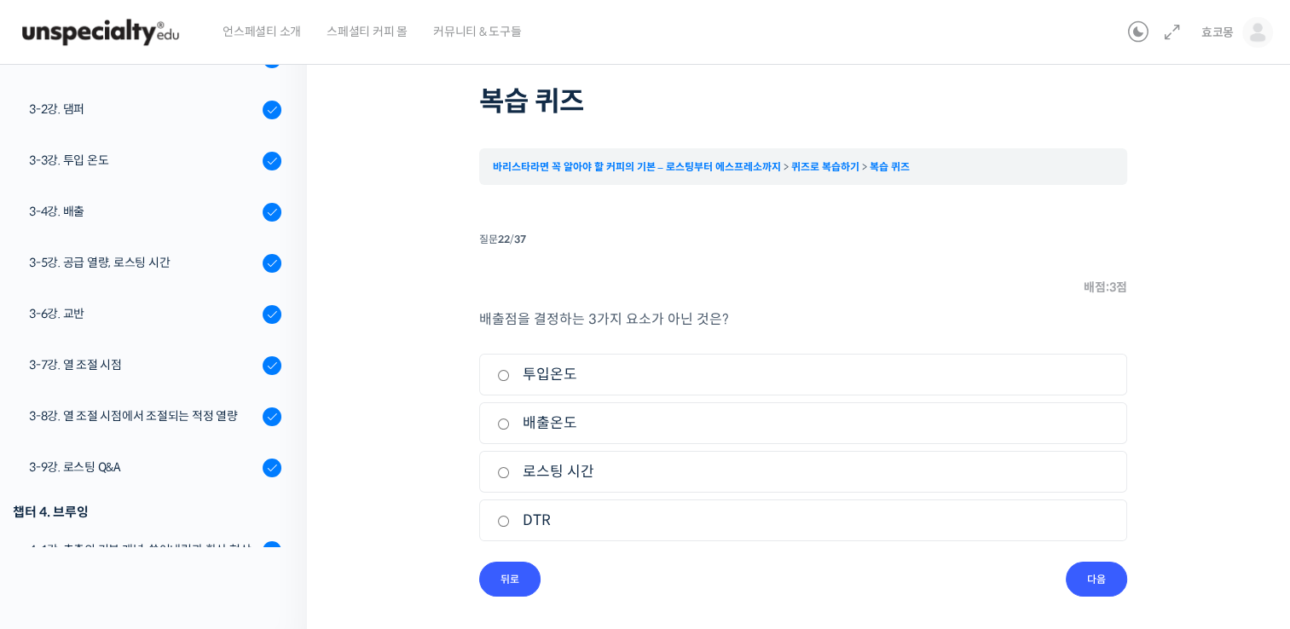
scroll to position [68, 0]
click at [505, 472] on input "로스팅 시간" at bounding box center [503, 472] width 13 height 11
radio input "true"
click at [1096, 568] on input "다음" at bounding box center [1096, 579] width 61 height 35
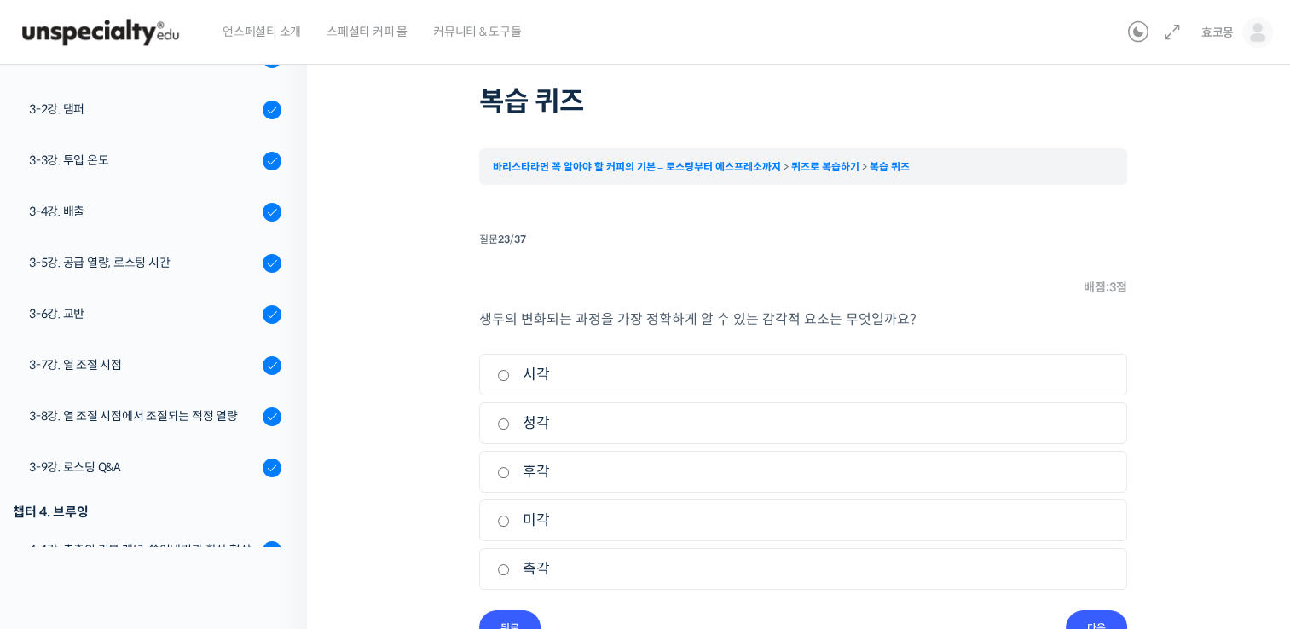
click at [505, 377] on input "시각" at bounding box center [503, 375] width 13 height 11
radio input "true"
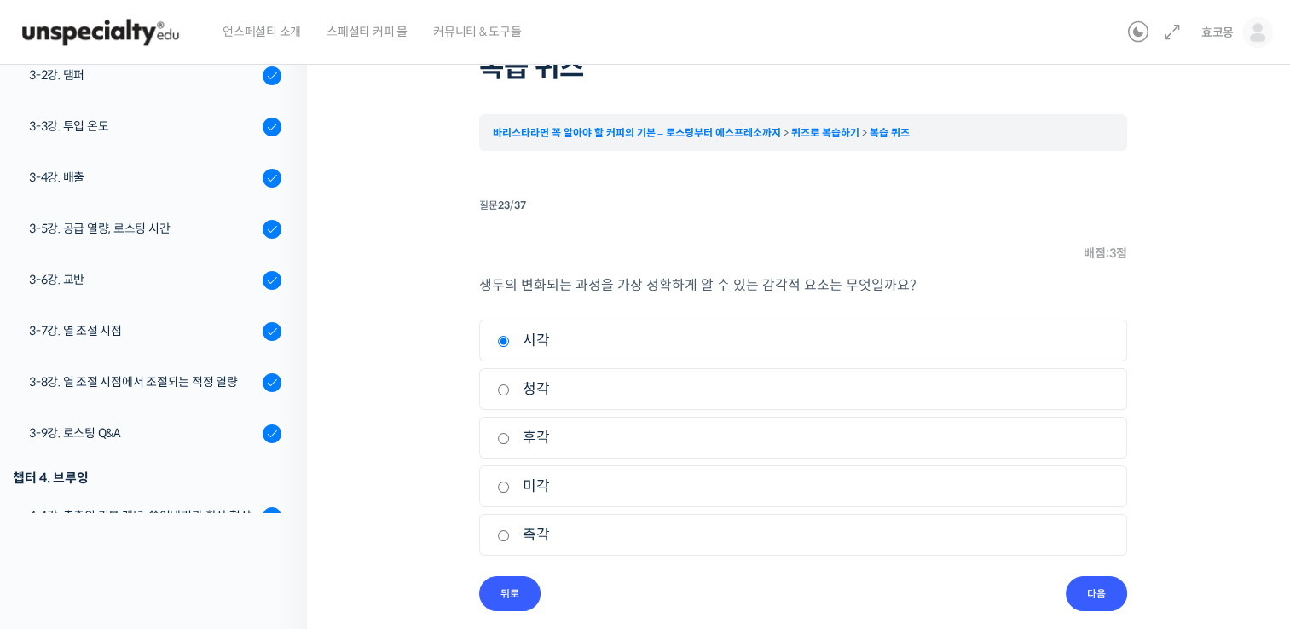
scroll to position [117, 0]
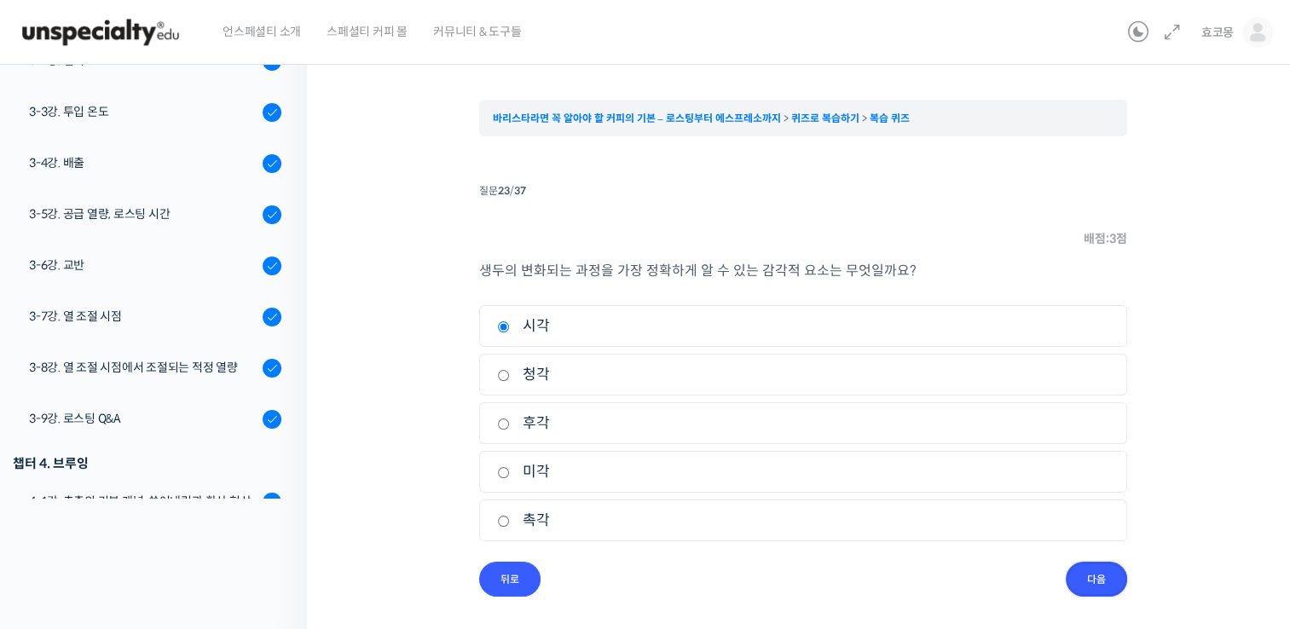
click at [1098, 568] on input "다음" at bounding box center [1096, 579] width 61 height 35
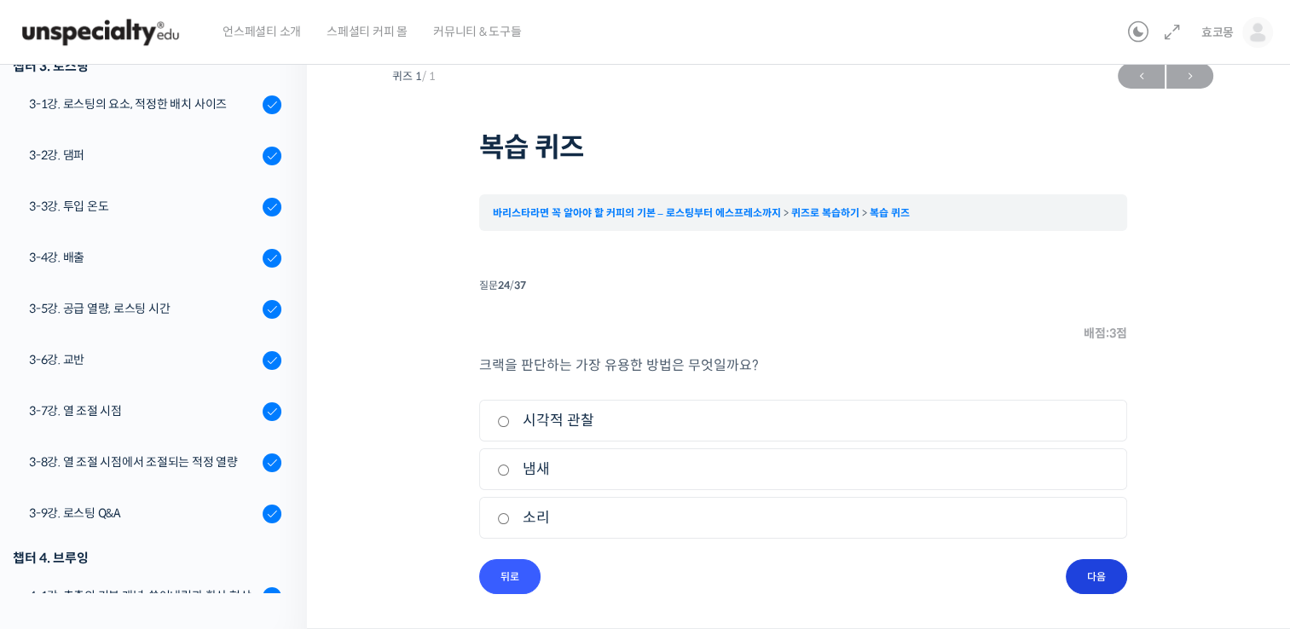
scroll to position [20, 0]
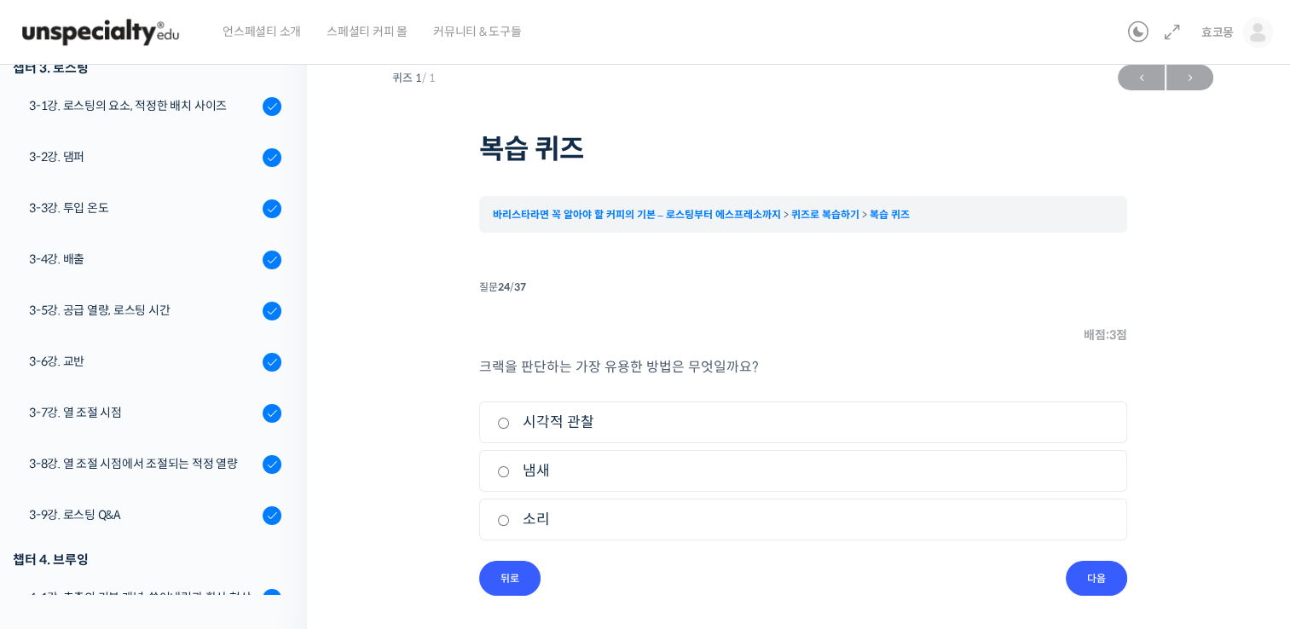
click at [498, 418] on input "시각적 관찰" at bounding box center [503, 423] width 13 height 11
radio input "true"
click at [1111, 569] on input "다음" at bounding box center [1096, 578] width 61 height 35
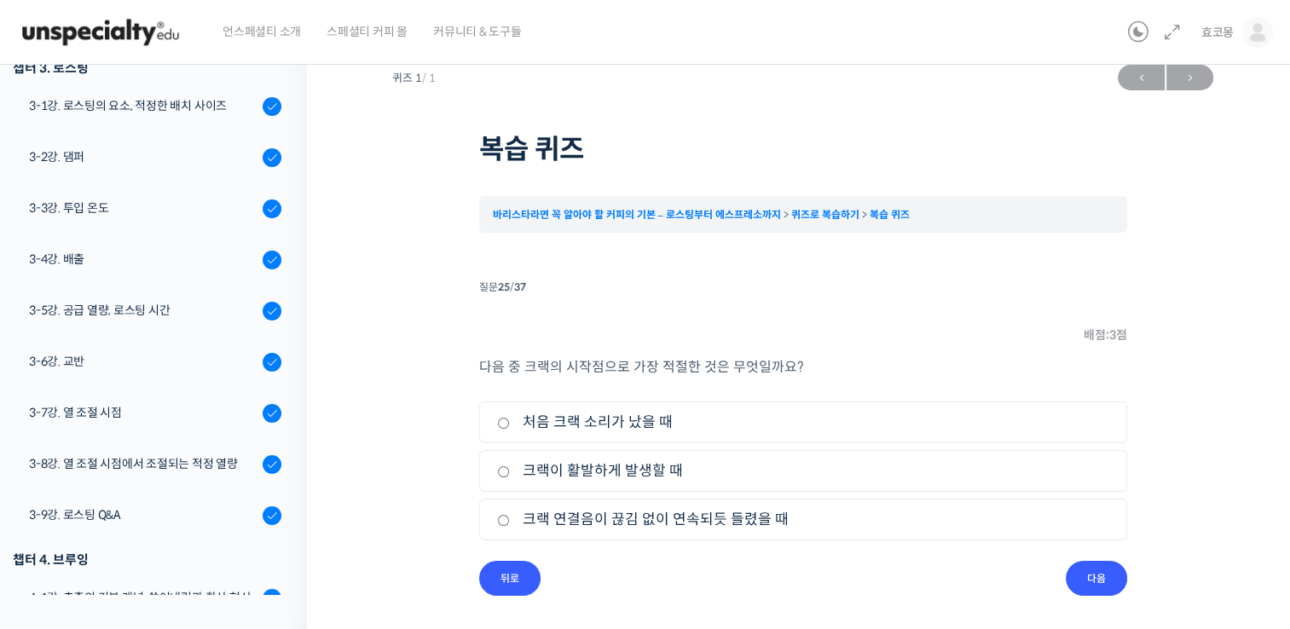
click at [583, 421] on label "처음 크랙 소리가 났을 때" at bounding box center [803, 422] width 612 height 23
click at [510, 421] on input "처음 크랙 소리가 났을 때" at bounding box center [503, 423] width 13 height 11
radio input "true"
click at [1051, 578] on li "질문 25 / 37 25 . 질문 배점: 3 점 다음 중 크랙의 시작점으로 가장 적절한 것은 무엇일까요? 1. 처음 크랙 소리가 났을 때 2.…" at bounding box center [803, 435] width 648 height 321
click at [1076, 565] on input "다음" at bounding box center [1096, 578] width 61 height 35
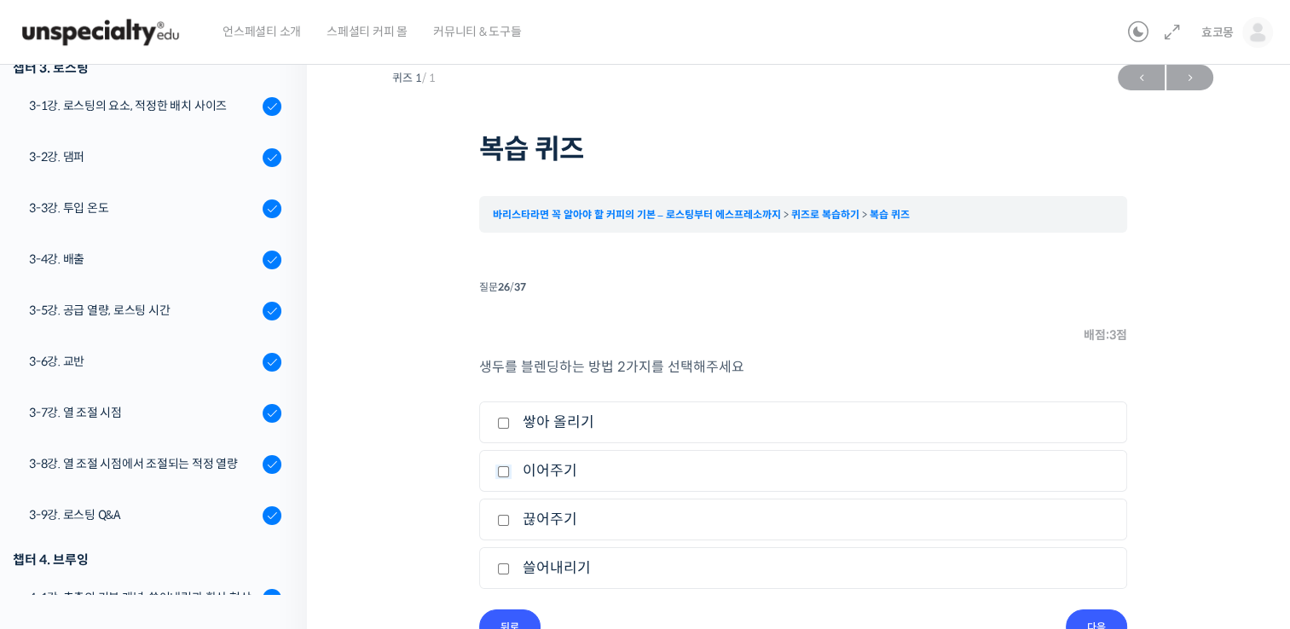
click at [507, 476] on input "이어주기" at bounding box center [503, 471] width 13 height 11
checkbox input "true"
click at [490, 571] on li "4. 쓸어내리기" at bounding box center [803, 569] width 648 height 42
click at [507, 565] on input "쓸어내리기" at bounding box center [503, 569] width 13 height 11
checkbox input "true"
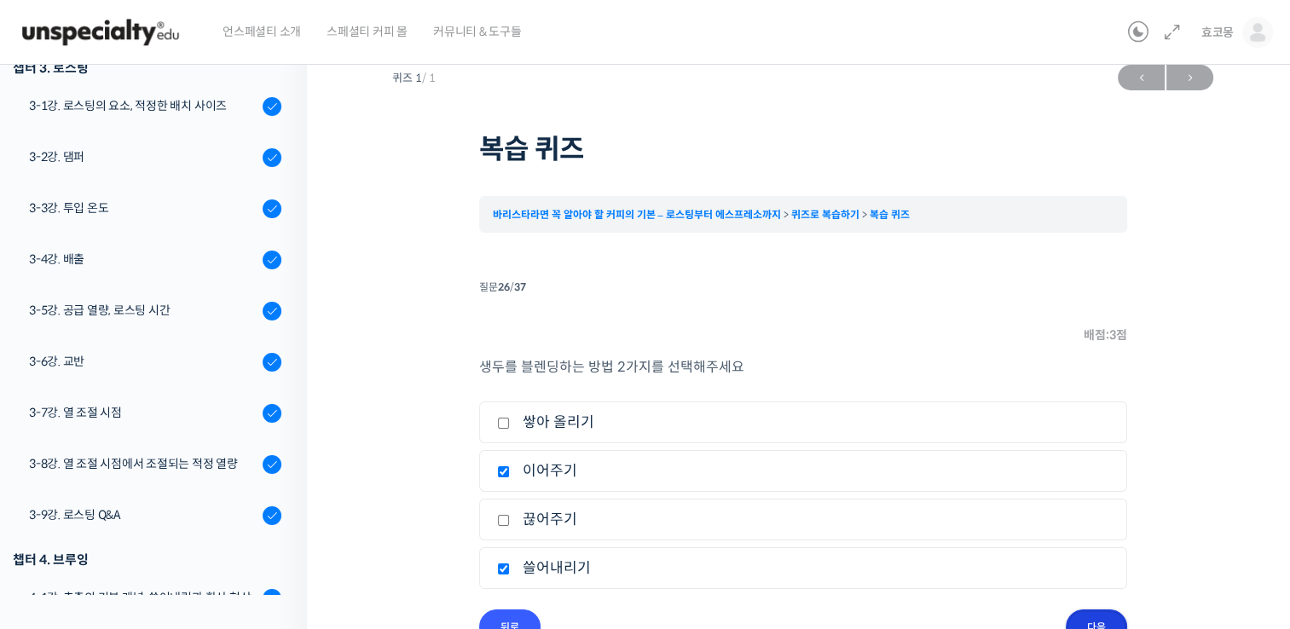
click at [1090, 614] on input "다음" at bounding box center [1096, 627] width 61 height 35
drag, startPoint x: 509, startPoint y: 421, endPoint x: 506, endPoint y: 432, distance: 11.6
click at [509, 421] on label "삼투현상" at bounding box center [803, 422] width 612 height 23
click at [509, 421] on input "삼투현상" at bounding box center [503, 423] width 13 height 11
checkbox input "true"
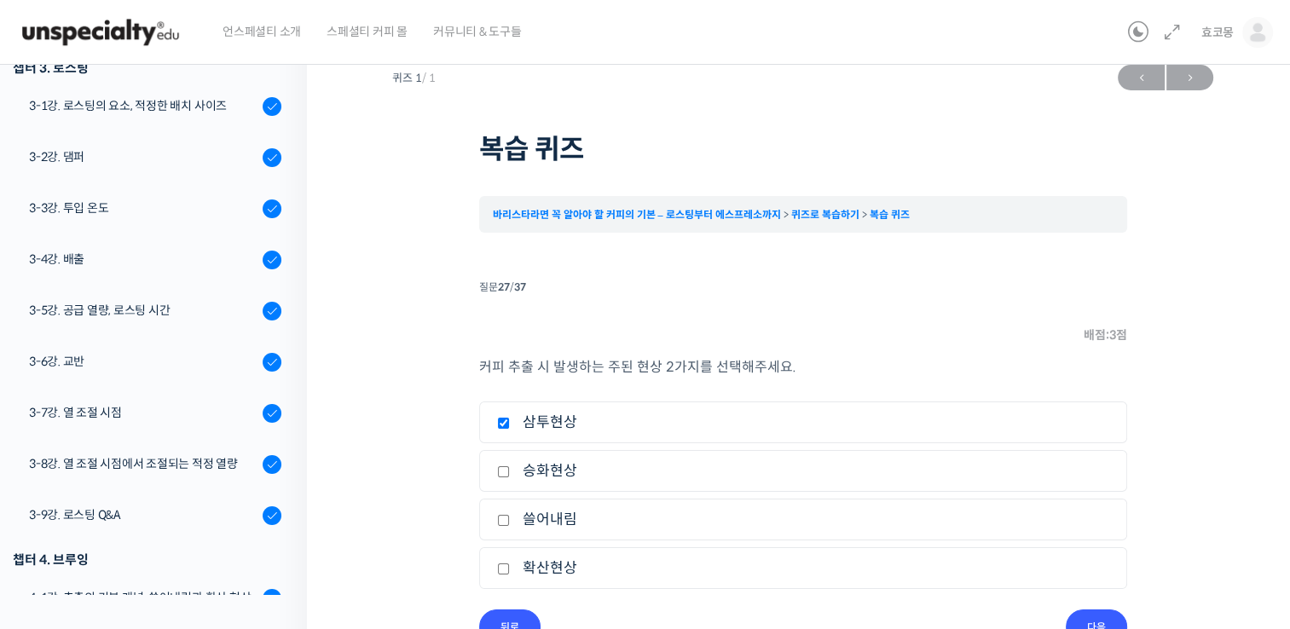
click at [516, 573] on label "확산현상" at bounding box center [803, 568] width 612 height 23
click at [510, 573] on input "확산현상" at bounding box center [503, 569] width 13 height 11
checkbox input "true"
click at [1101, 616] on input "다음" at bounding box center [1096, 627] width 61 height 35
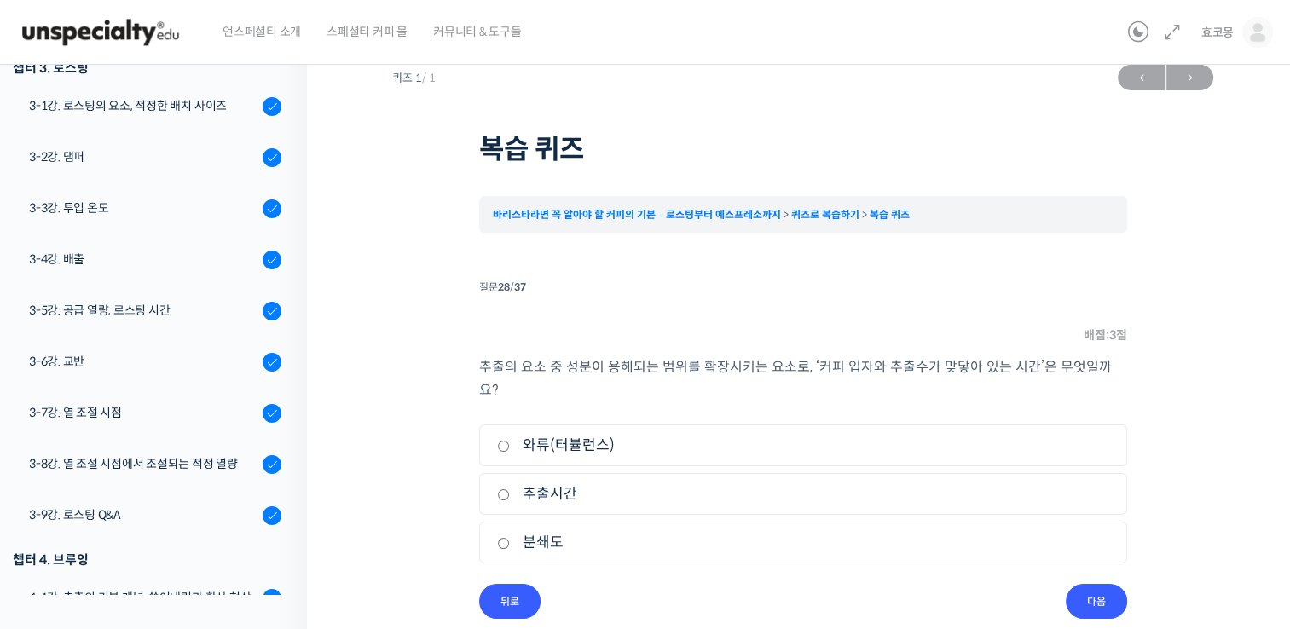
click at [565, 483] on label "추출시간" at bounding box center [803, 494] width 612 height 23
click at [510, 490] on input "추출시간" at bounding box center [503, 495] width 13 height 11
radio input "true"
click at [1098, 584] on input "다음" at bounding box center [1096, 601] width 61 height 35
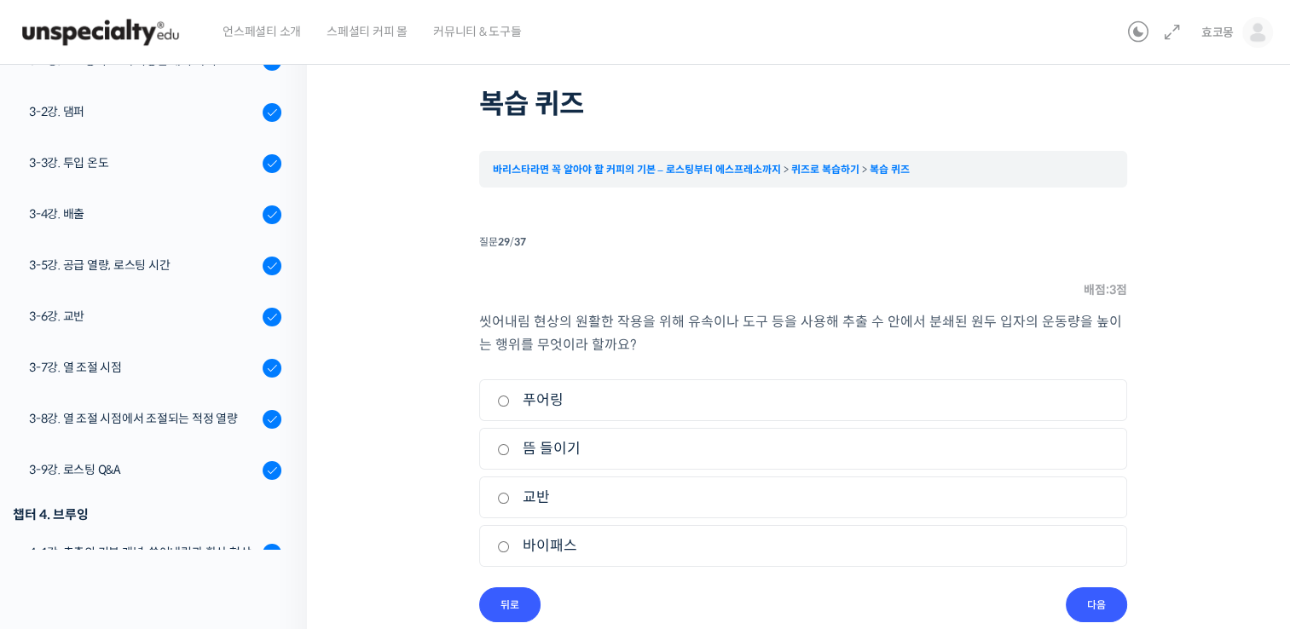
scroll to position [92, 0]
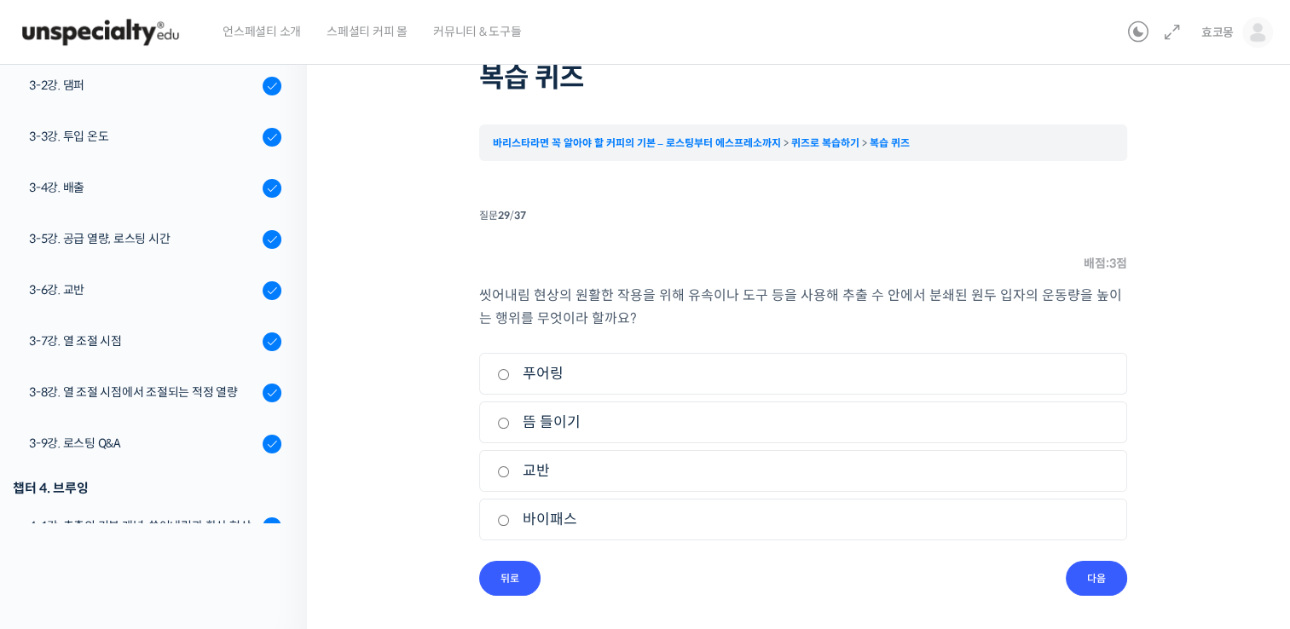
click at [507, 537] on li "4. 바이패스" at bounding box center [803, 520] width 648 height 42
click at [512, 354] on li "1. 푸어링" at bounding box center [803, 374] width 648 height 42
click at [497, 374] on input "푸어링" at bounding box center [503, 374] width 13 height 11
radio input "true"
click at [503, 375] on input "푸어링" at bounding box center [503, 374] width 13 height 11
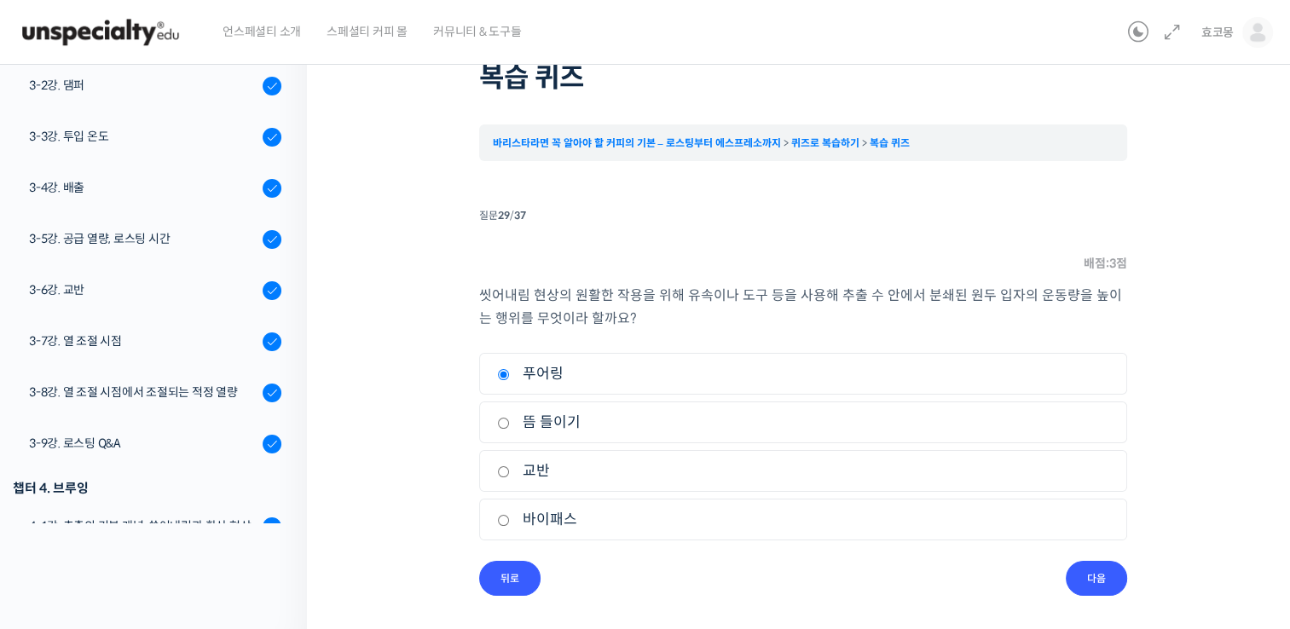
click at [514, 472] on label "교반" at bounding box center [803, 471] width 612 height 23
click at [510, 472] on input "교반" at bounding box center [503, 471] width 13 height 11
radio input "true"
click at [1113, 592] on input "다음" at bounding box center [1096, 578] width 61 height 35
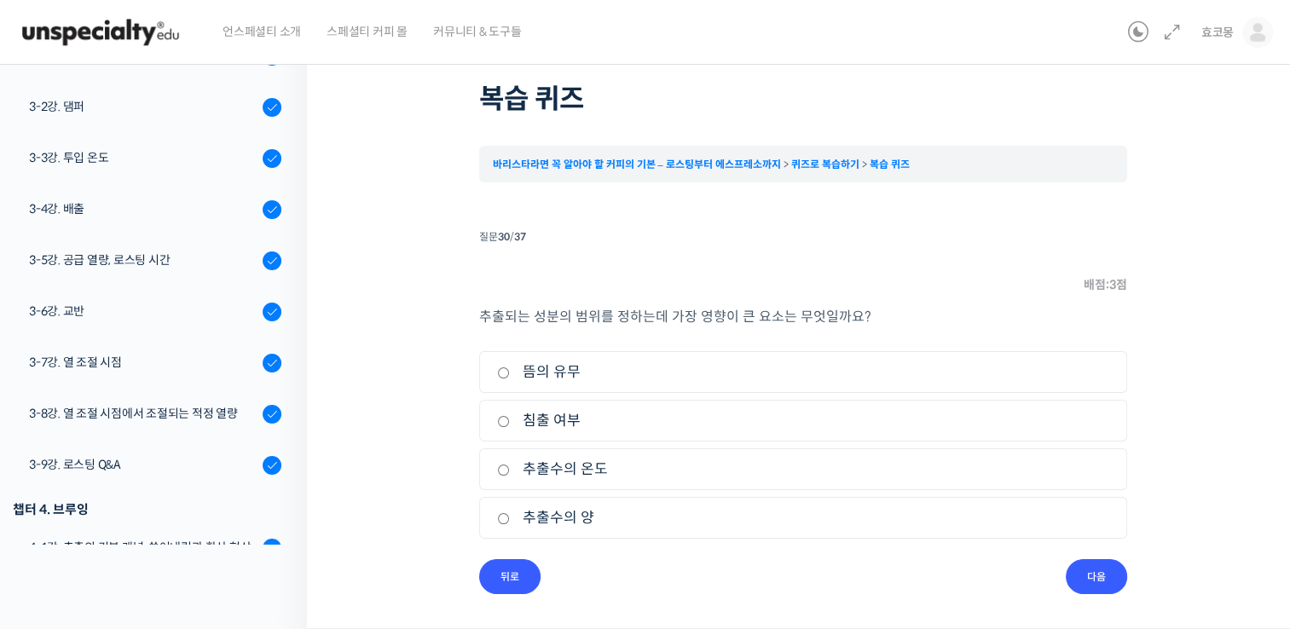
scroll to position [68, 0]
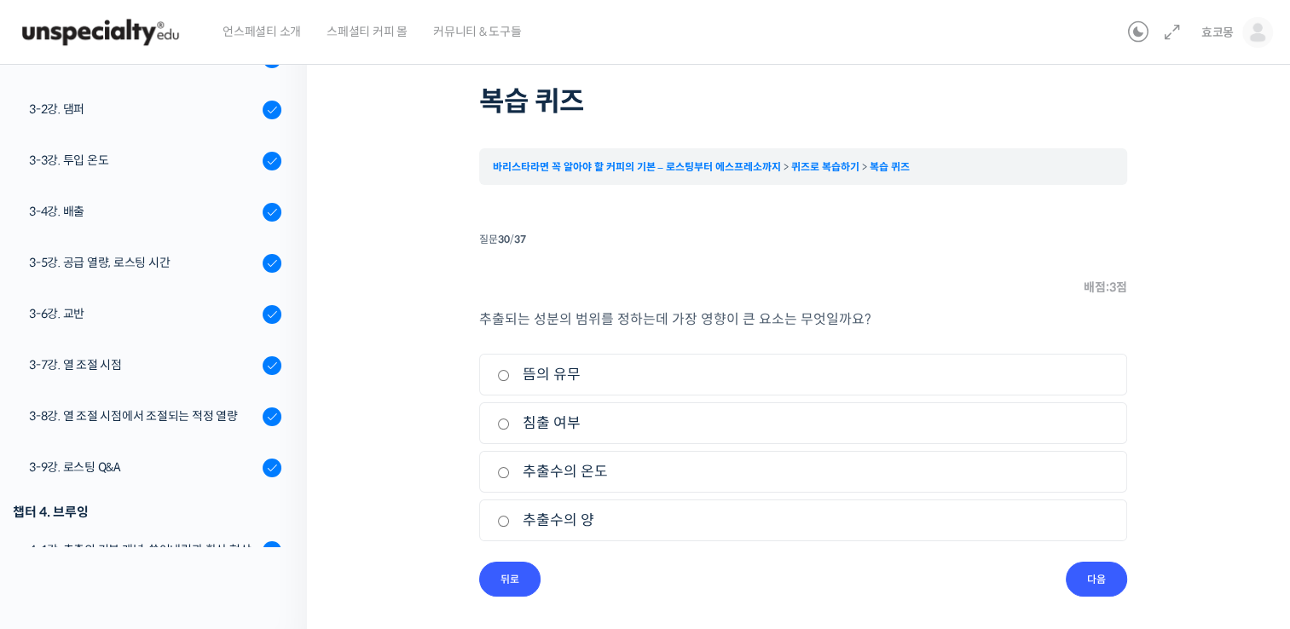
click at [501, 472] on input "추출수의 온도" at bounding box center [503, 472] width 13 height 11
radio input "true"
click at [1106, 584] on input "다음" at bounding box center [1096, 579] width 61 height 35
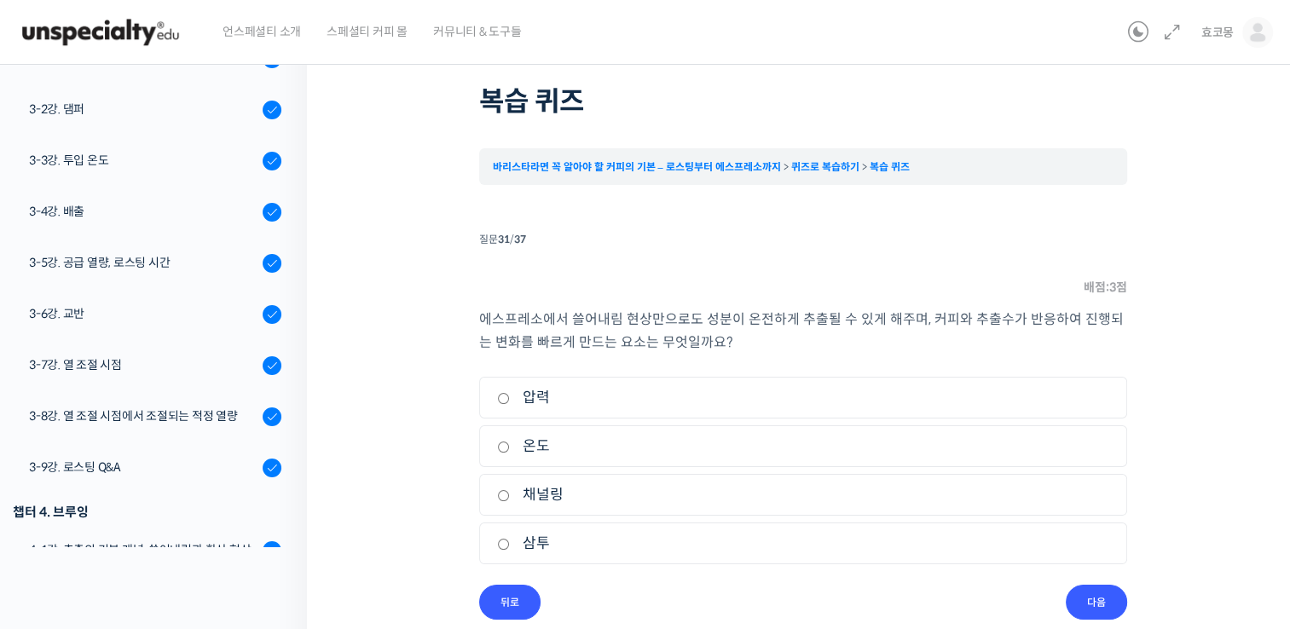
click at [511, 395] on label "압력" at bounding box center [803, 397] width 612 height 23
click at [510, 395] on input "압력" at bounding box center [503, 398] width 13 height 11
radio input "true"
click at [1115, 592] on input "다음" at bounding box center [1096, 602] width 61 height 35
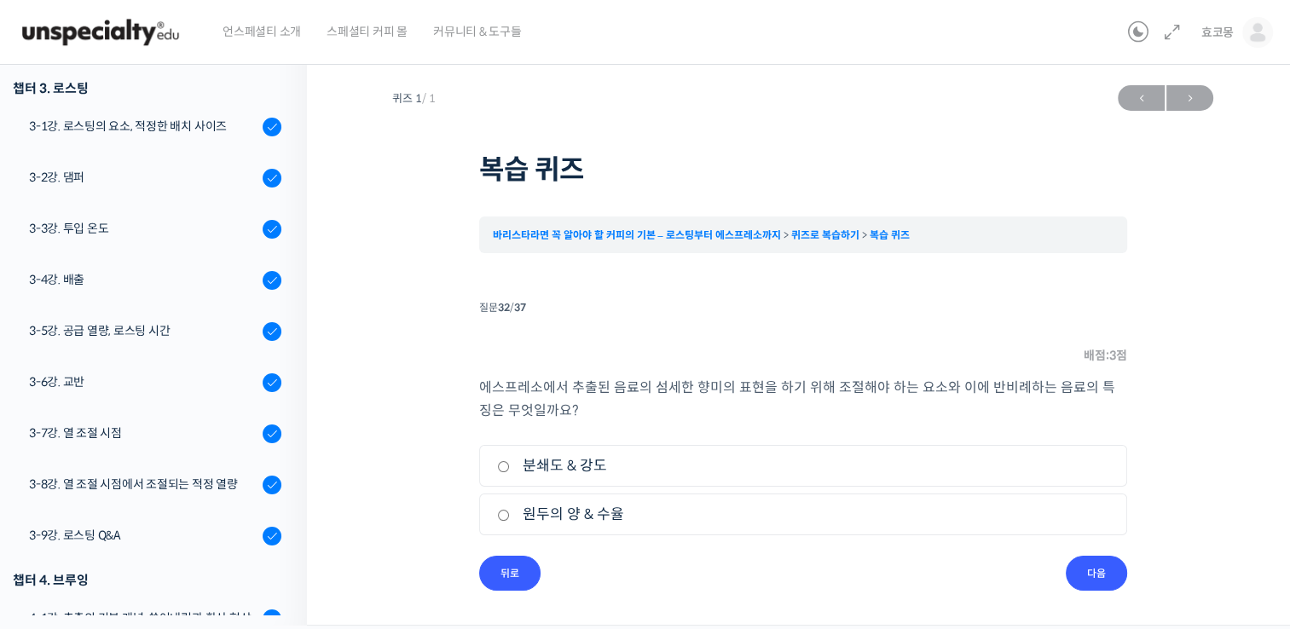
scroll to position [0, 0]
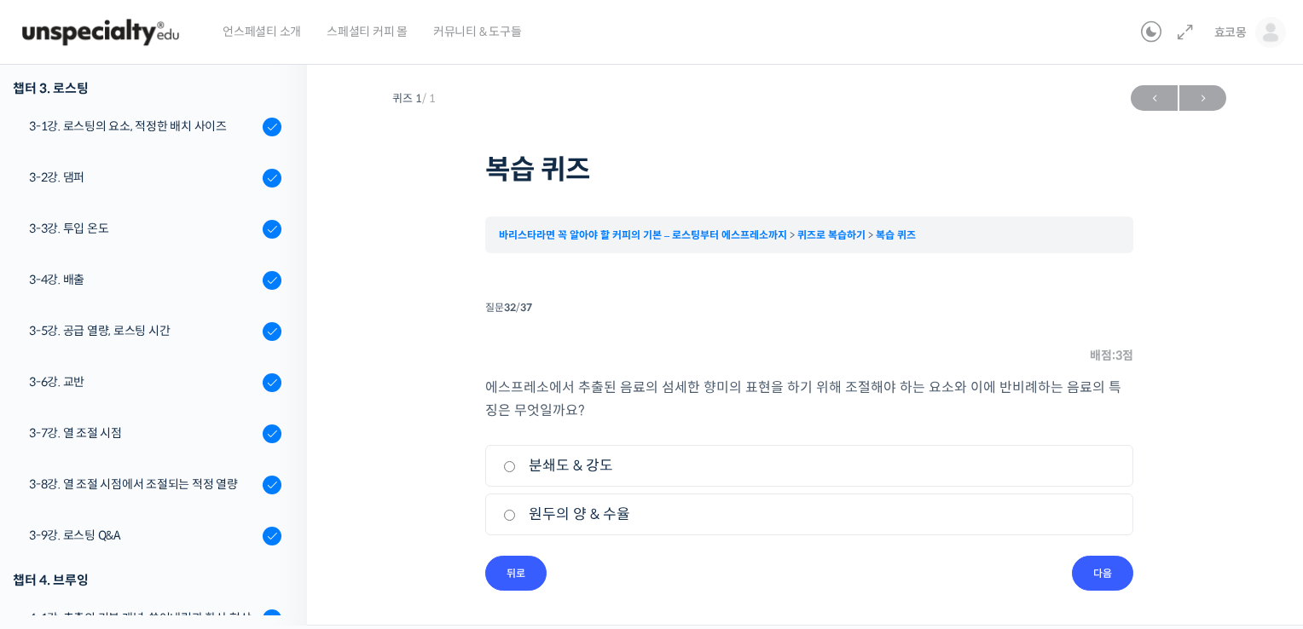
click at [516, 513] on label "원두의 양 & 수율" at bounding box center [809, 514] width 612 height 23
click at [516, 513] on input "원두의 양 & 수율" at bounding box center [509, 515] width 13 height 11
radio input "true"
click at [1098, 578] on input "다음" at bounding box center [1102, 573] width 61 height 35
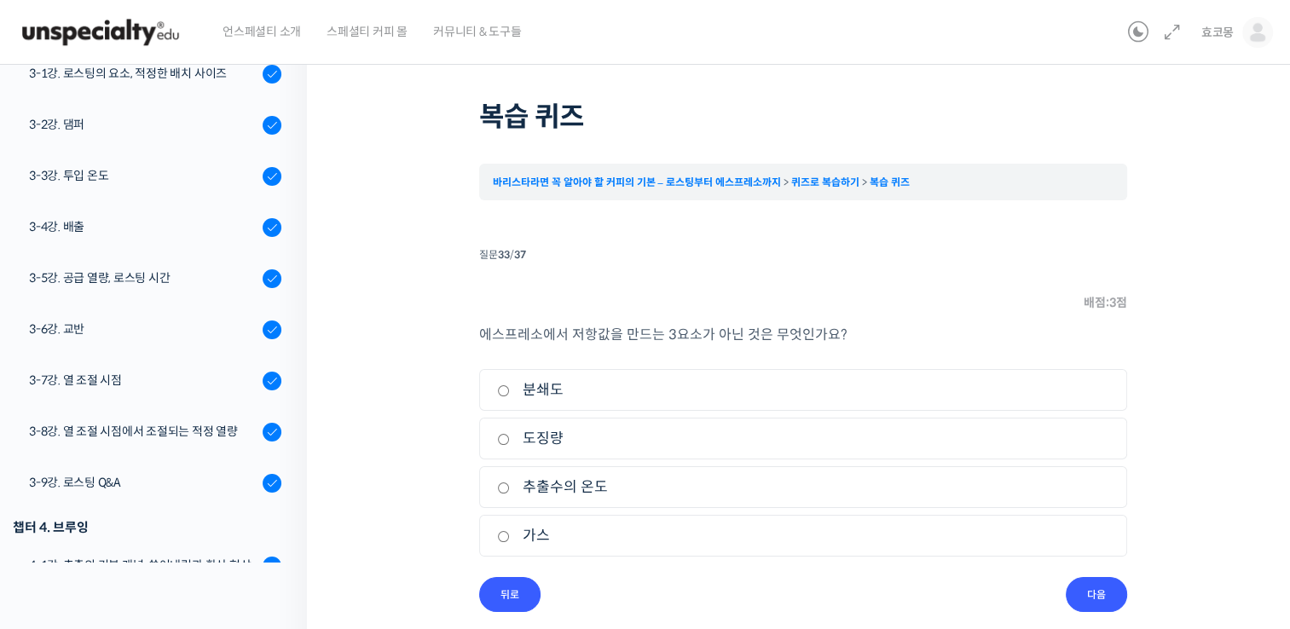
scroll to position [68, 0]
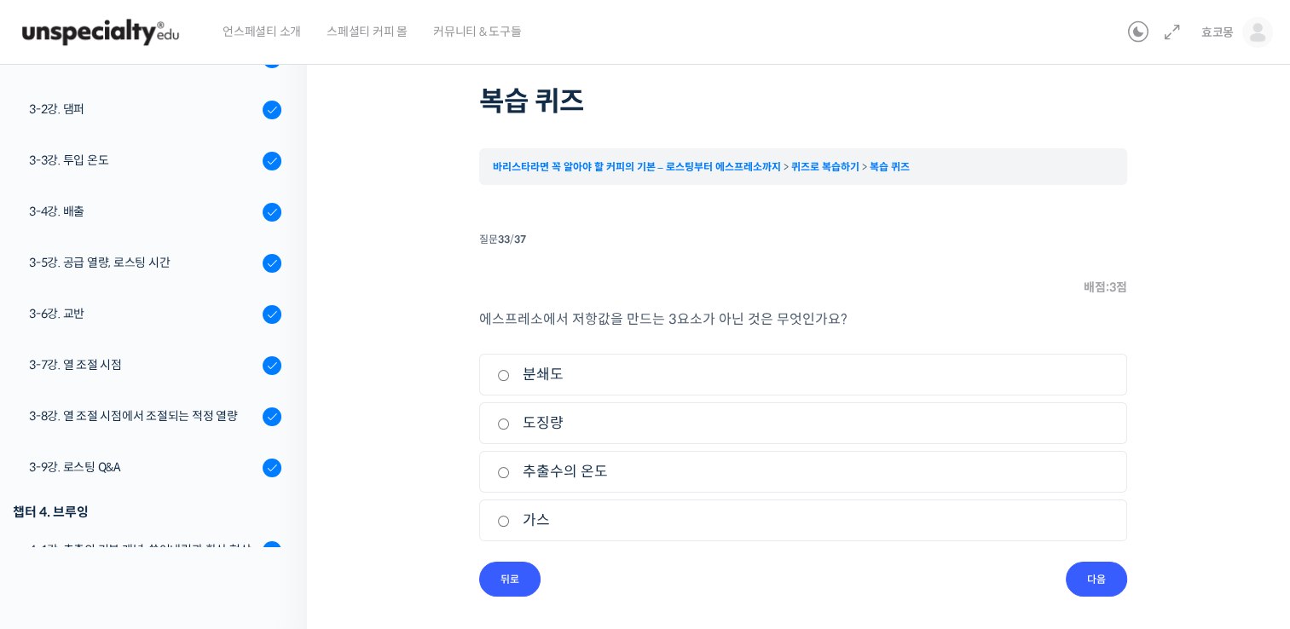
click at [504, 520] on input "가스" at bounding box center [503, 521] width 13 height 11
radio input "true"
click at [1119, 574] on input "다음" at bounding box center [1096, 579] width 61 height 35
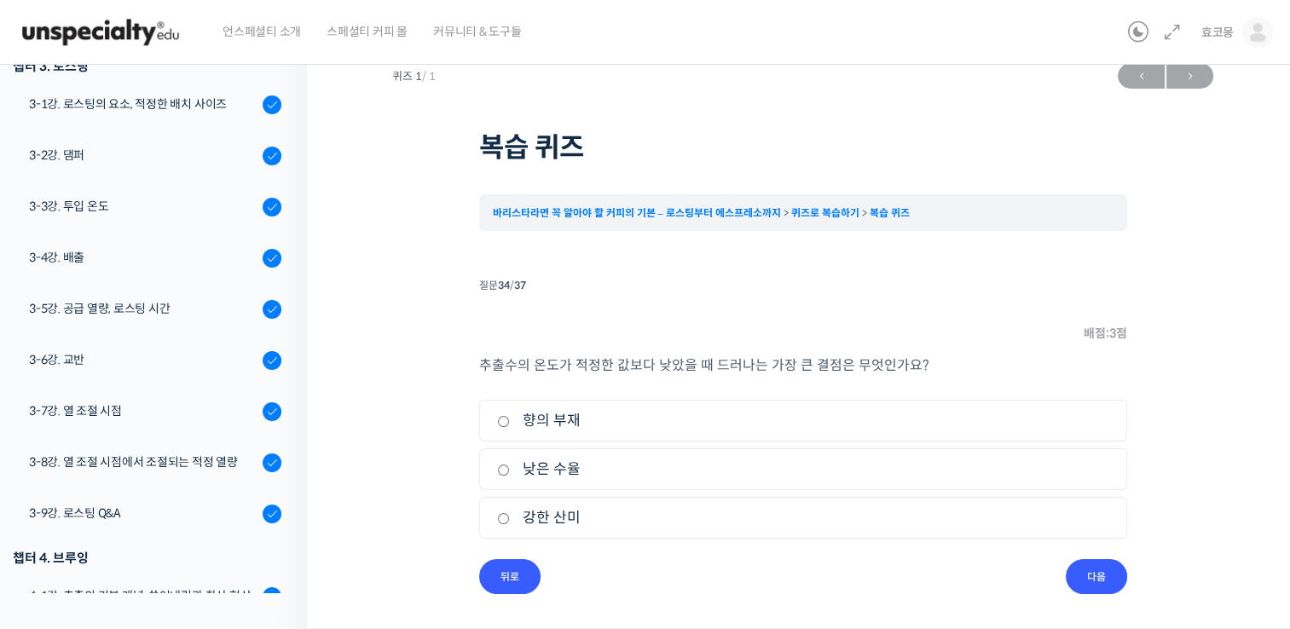
scroll to position [20, 0]
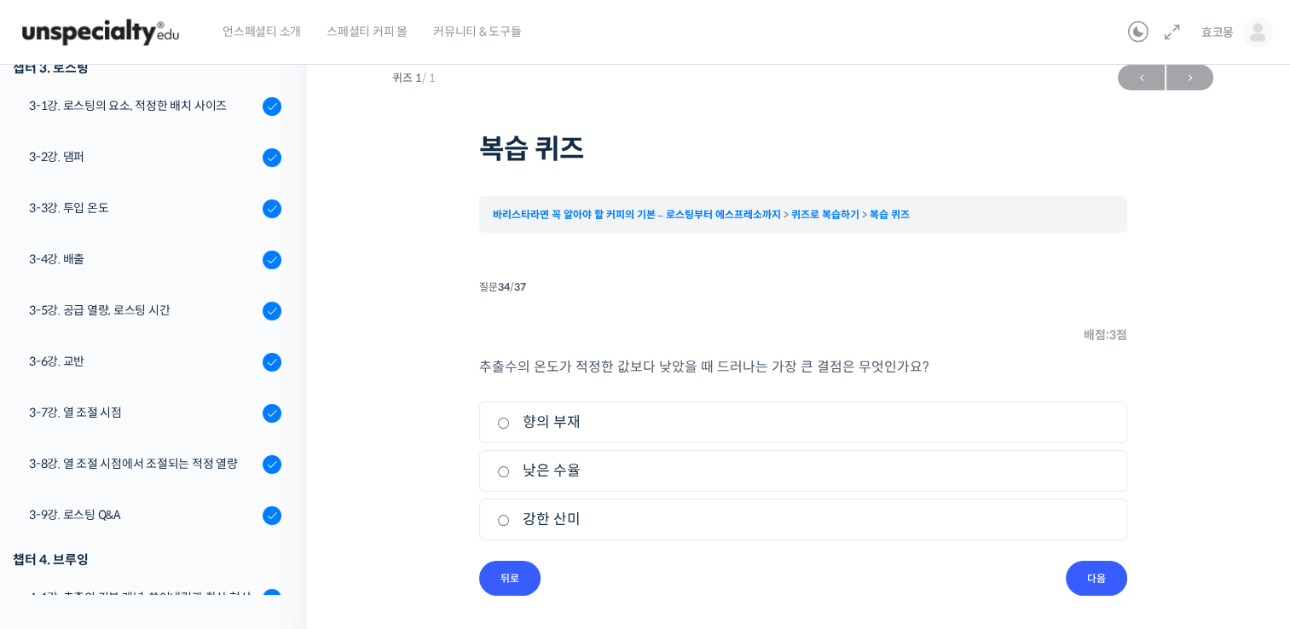
click at [507, 420] on input "향의 부재" at bounding box center [503, 423] width 13 height 11
radio input "true"
click at [1102, 579] on input "다음" at bounding box center [1096, 578] width 61 height 35
click at [498, 478] on label "질감" at bounding box center [803, 471] width 612 height 23
click at [498, 478] on input "질감" at bounding box center [503, 471] width 13 height 11
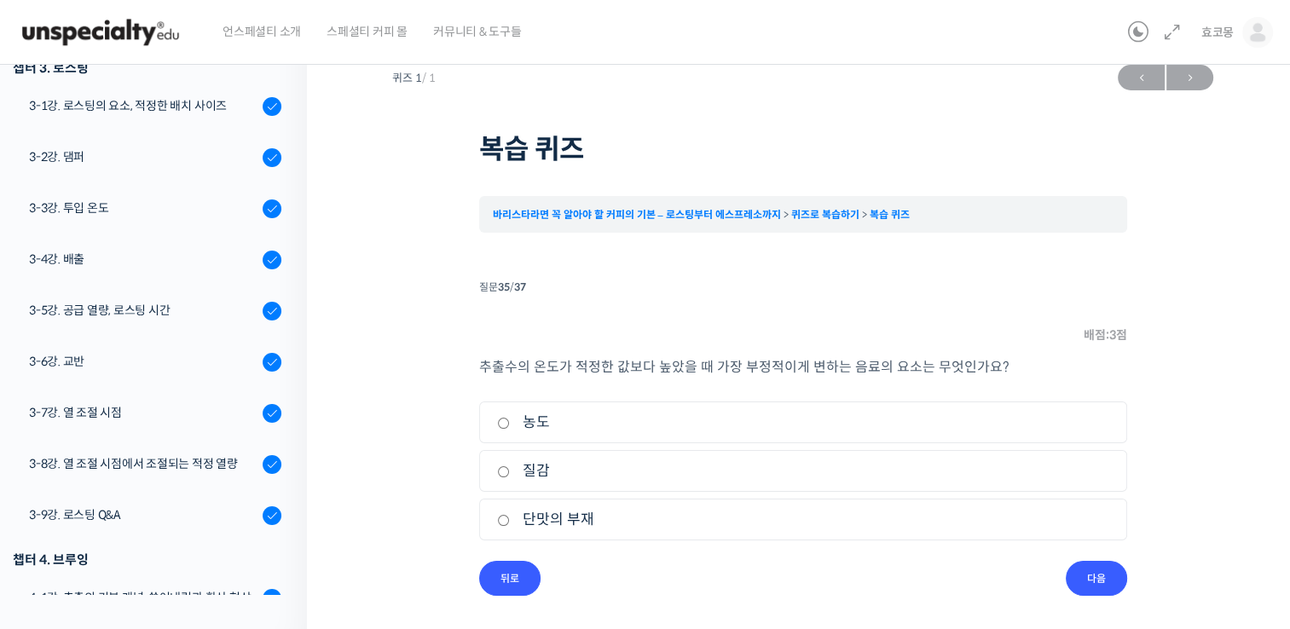
radio input "true"
click at [1081, 571] on input "다음" at bounding box center [1096, 578] width 61 height 35
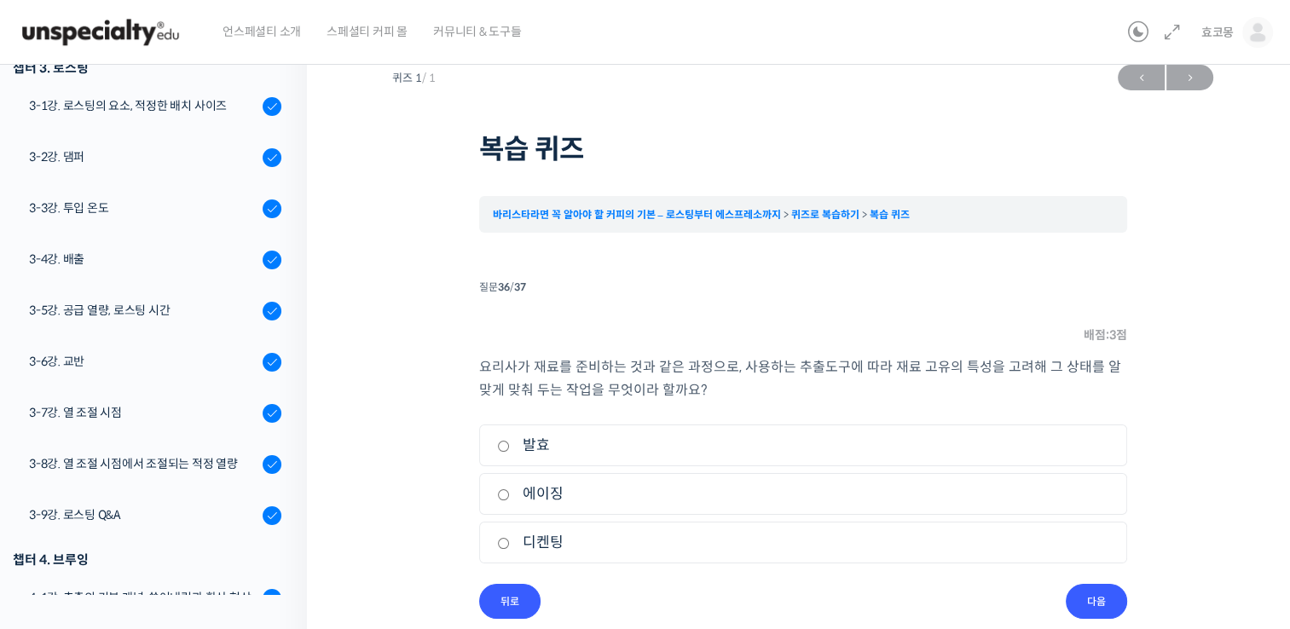
click at [521, 543] on label "디켄팅" at bounding box center [803, 542] width 612 height 23
click at [510, 543] on input "디켄팅" at bounding box center [503, 543] width 13 height 11
radio input "true"
click at [1101, 602] on input "다음" at bounding box center [1096, 601] width 61 height 35
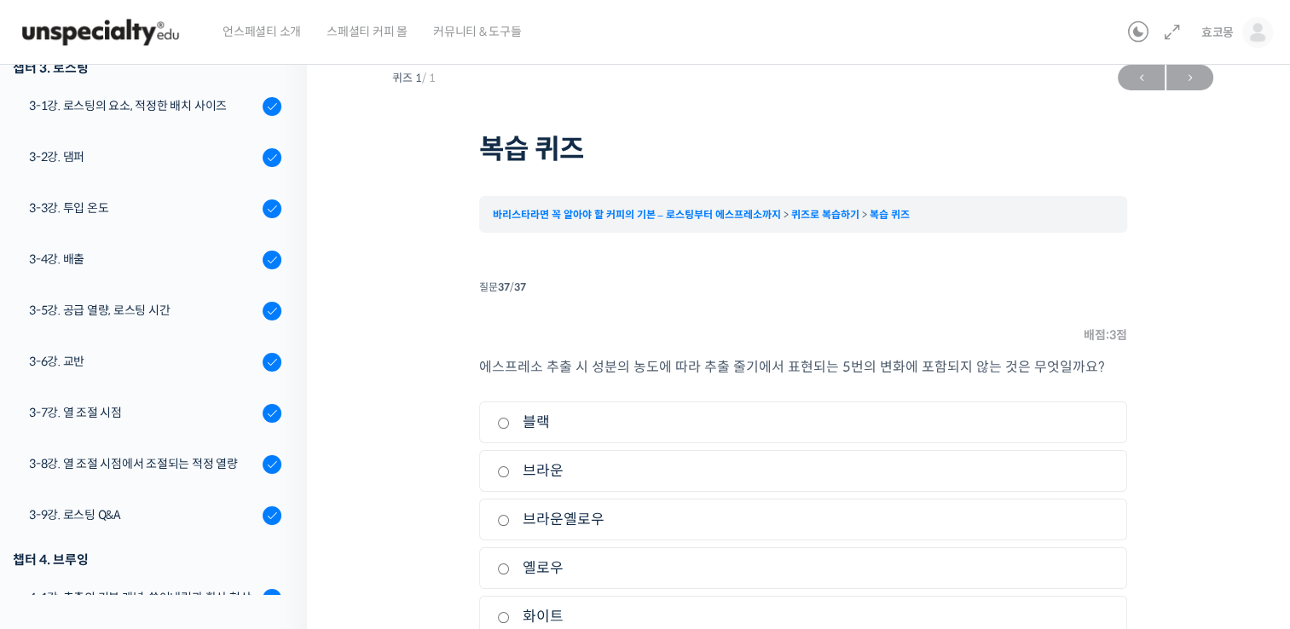
click at [1101, 602] on li "5. 화이트" at bounding box center [803, 617] width 648 height 42
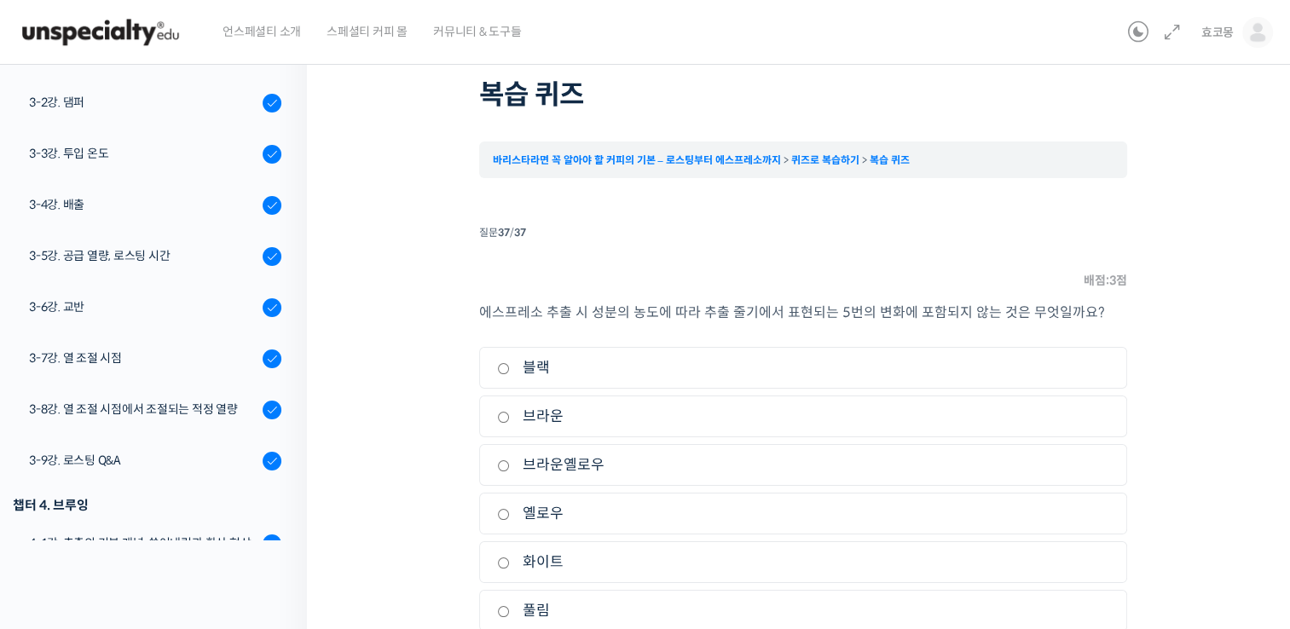
scroll to position [106, 0]
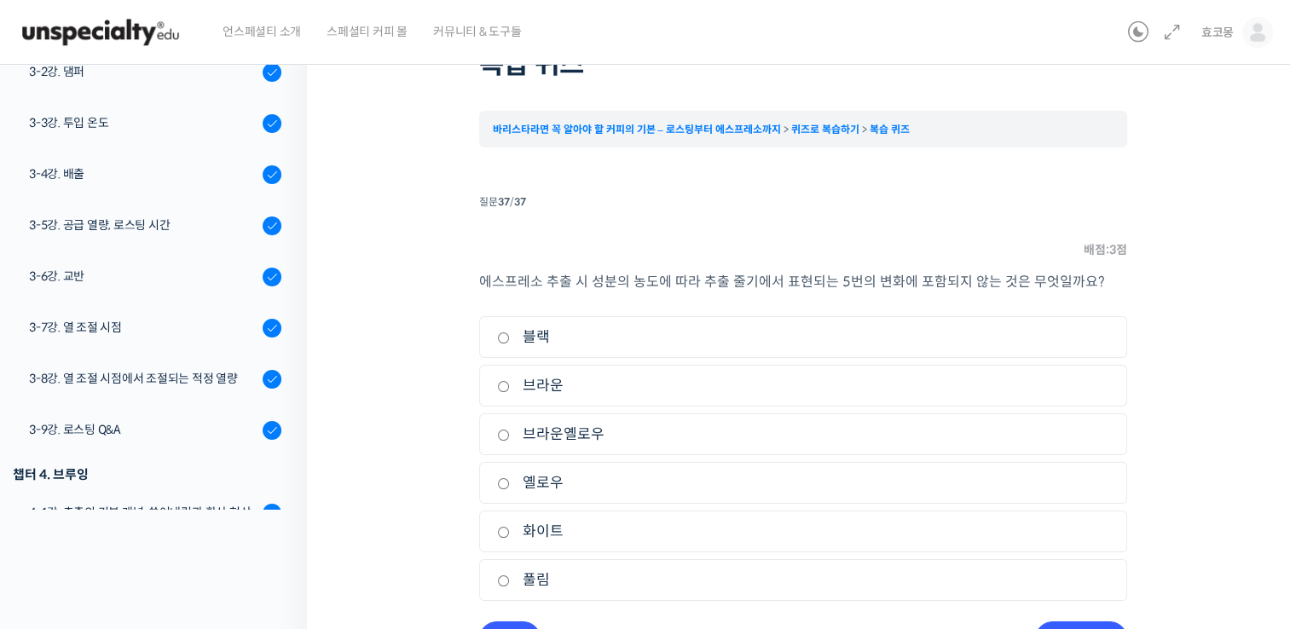
click at [520, 532] on label "화이트" at bounding box center [803, 531] width 612 height 23
click at [510, 532] on input "화이트" at bounding box center [503, 532] width 13 height 11
radio input "true"
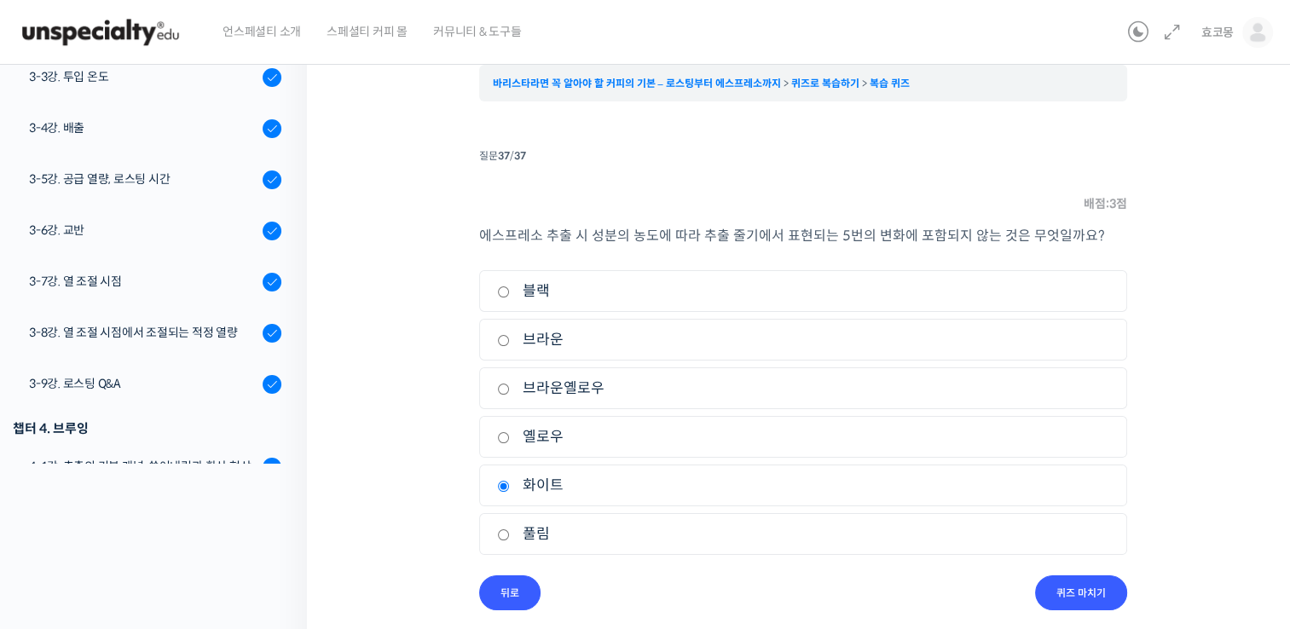
scroll to position [165, 0]
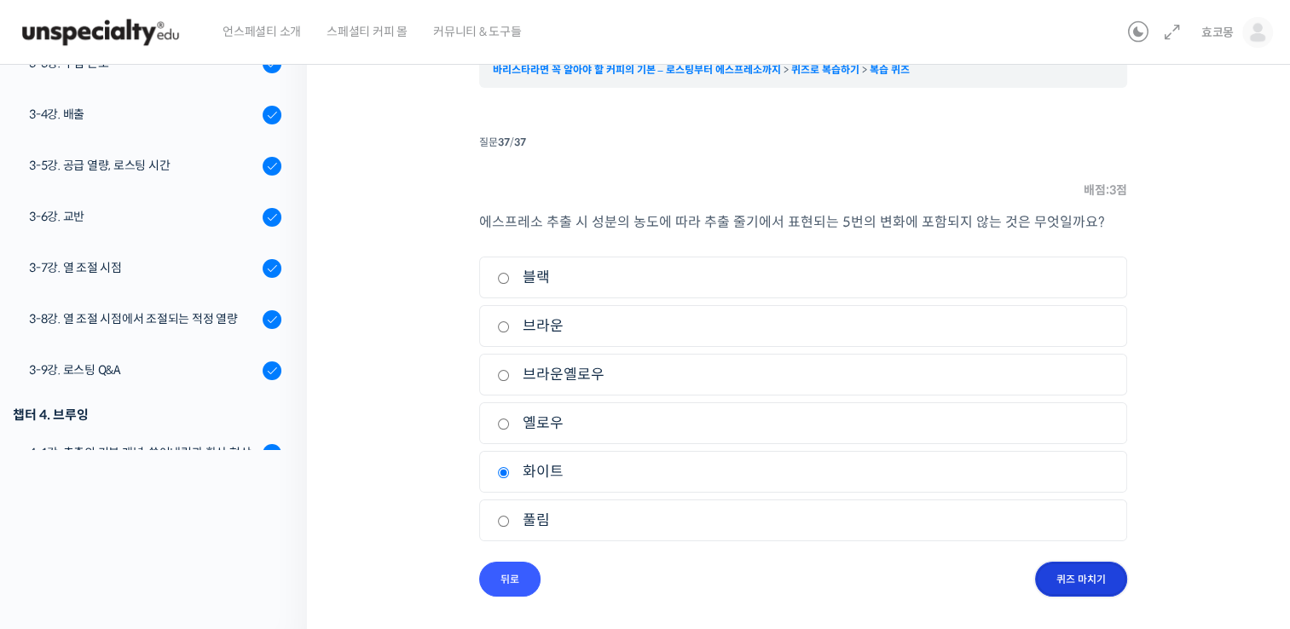
click at [1058, 575] on input "퀴즈 마치기" at bounding box center [1081, 579] width 92 height 35
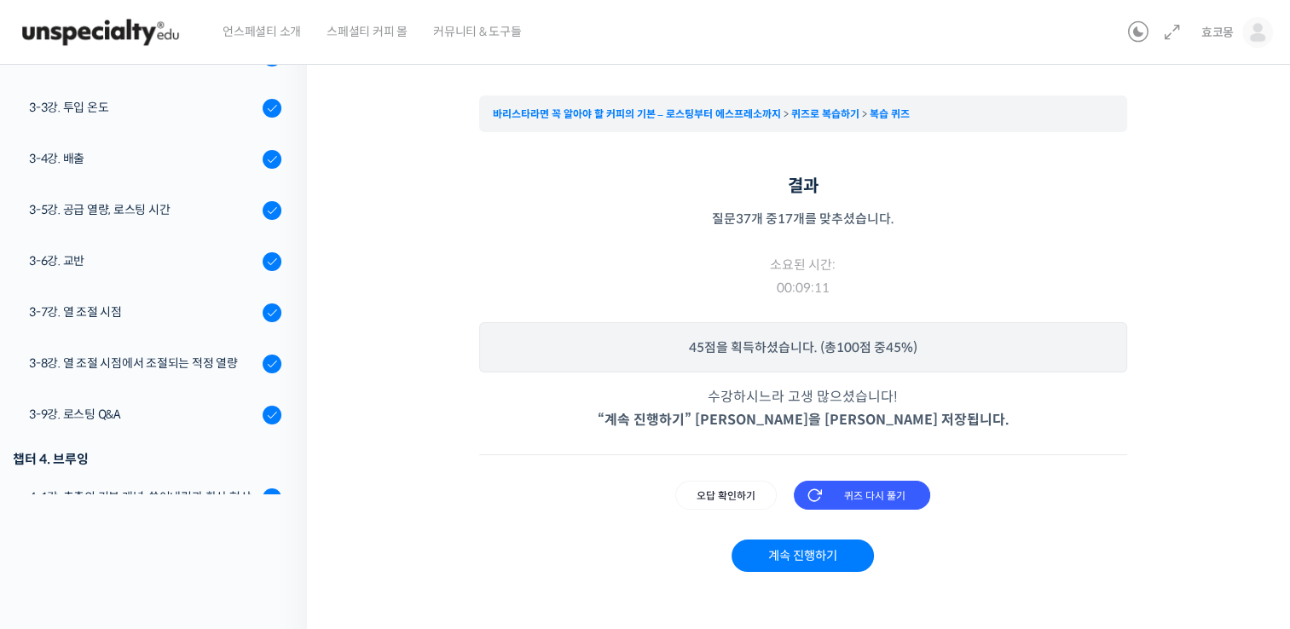
scroll to position [132, 0]
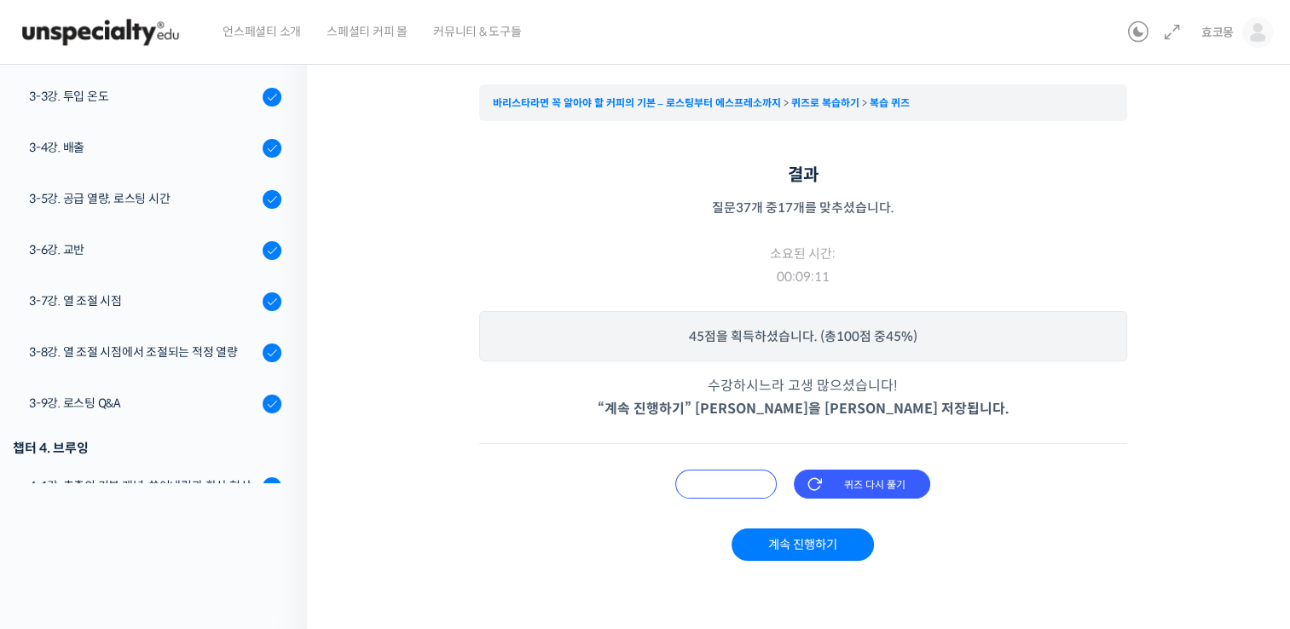
click at [746, 484] on input "오답 확인하기" at bounding box center [725, 484] width 101 height 29
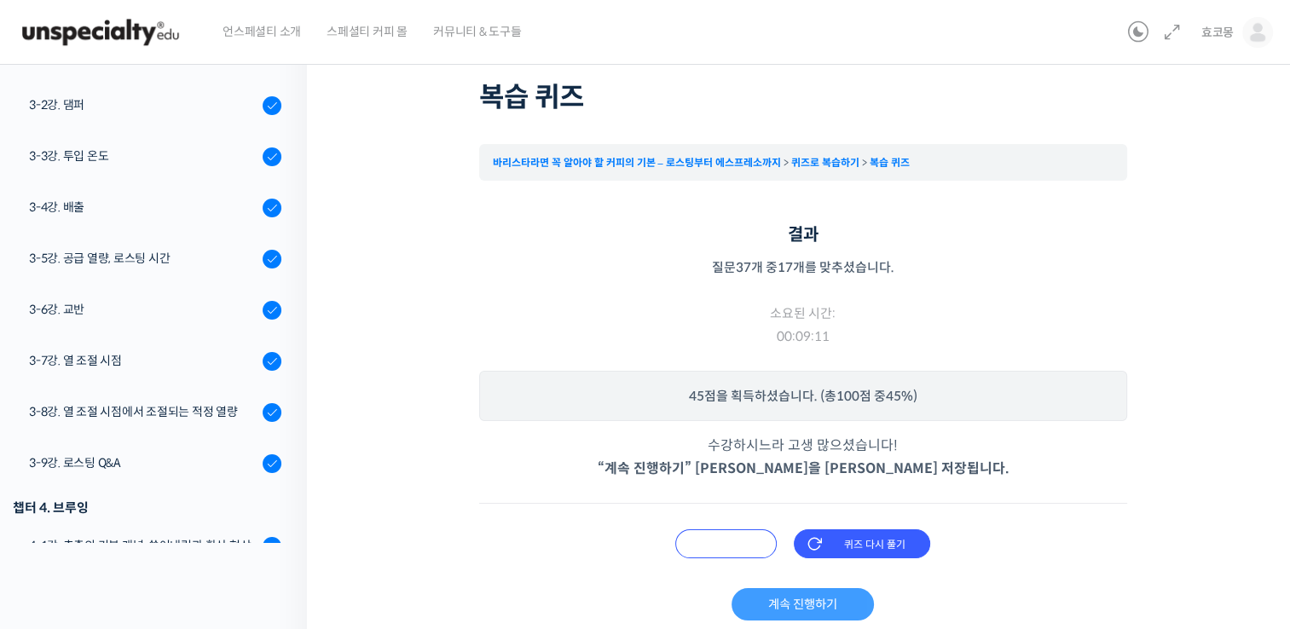
scroll to position [171, 0]
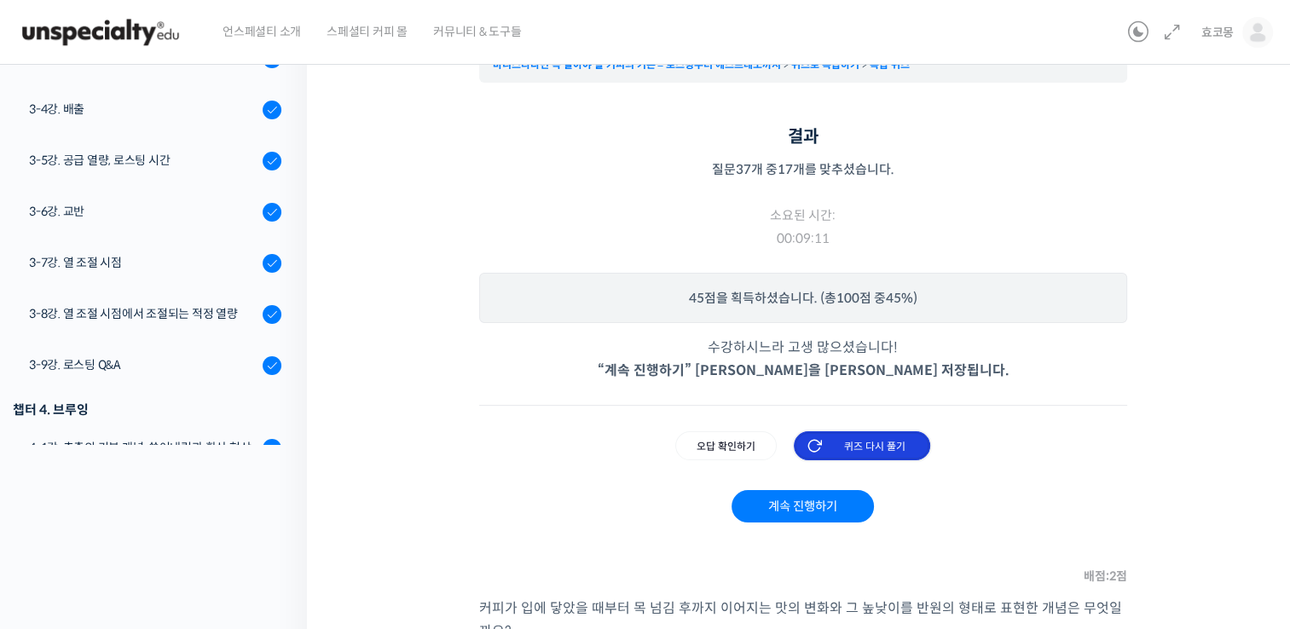
click at [853, 453] on input "퀴즈 다시 풀기" at bounding box center [862, 446] width 136 height 29
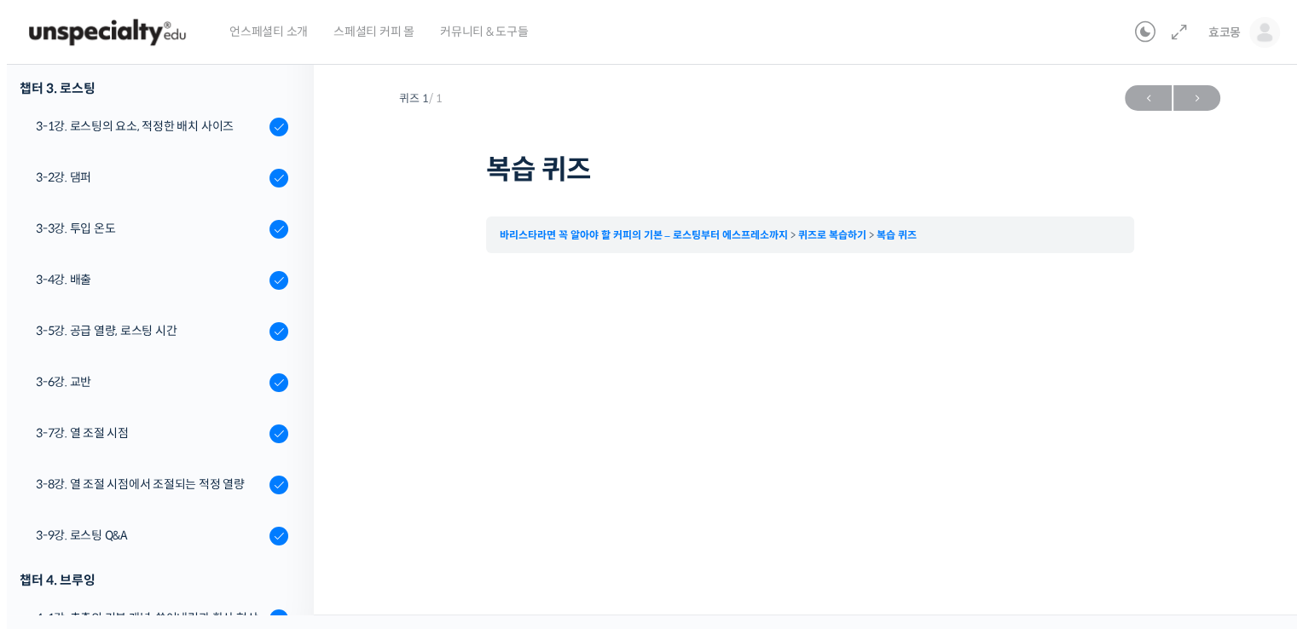
scroll to position [0, 0]
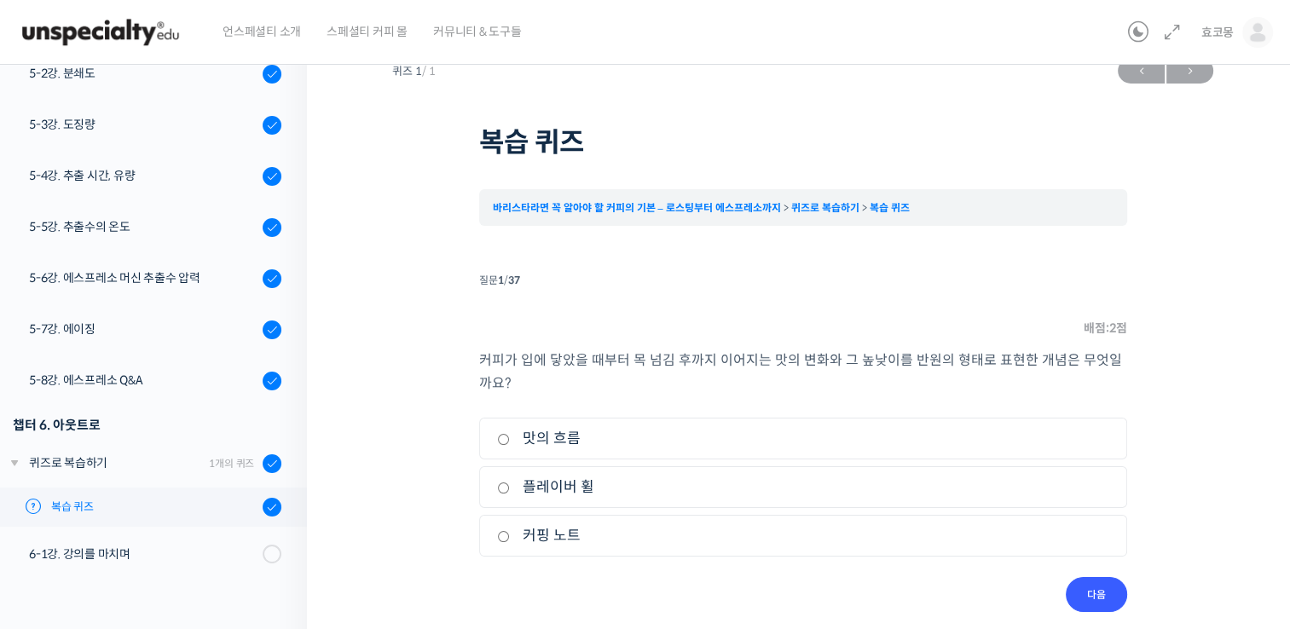
scroll to position [43, 0]
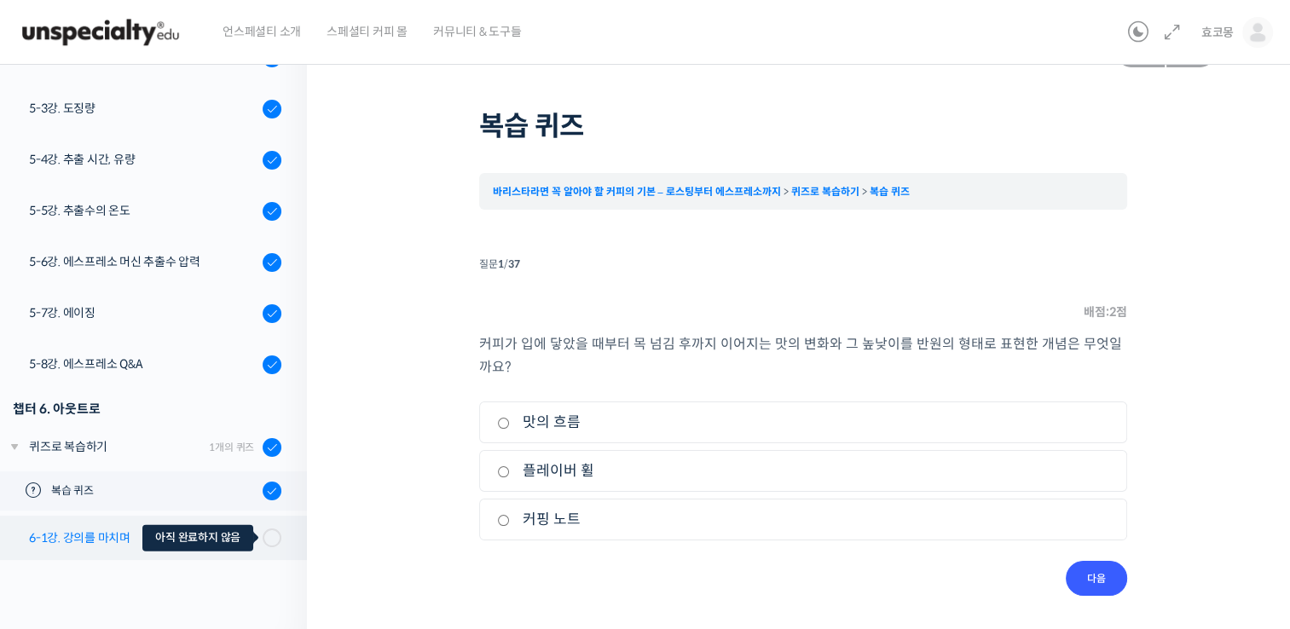
click at [263, 542] on div at bounding box center [272, 538] width 19 height 19
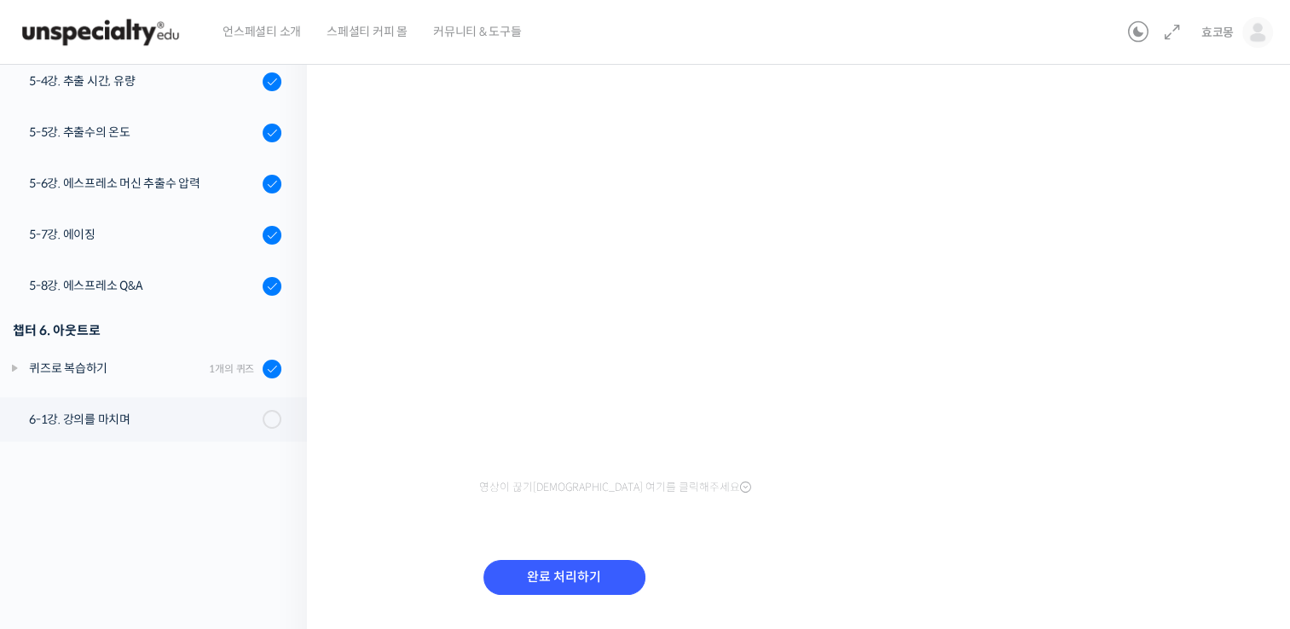
scroll to position [204, 0]
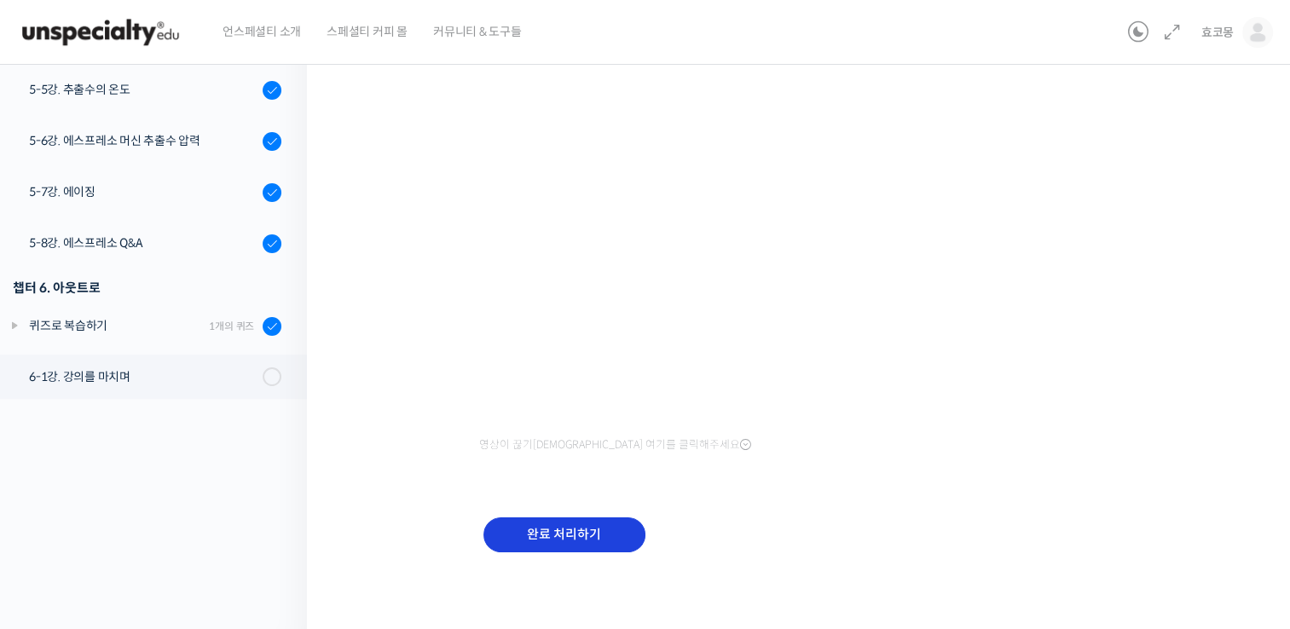
drag, startPoint x: 615, startPoint y: 553, endPoint x: 602, endPoint y: 537, distance: 20.0
click at [611, 548] on div "완료 처리하기" at bounding box center [564, 548] width 171 height 71
click at [602, 537] on input "완료 처리하기" at bounding box center [565, 535] width 162 height 35
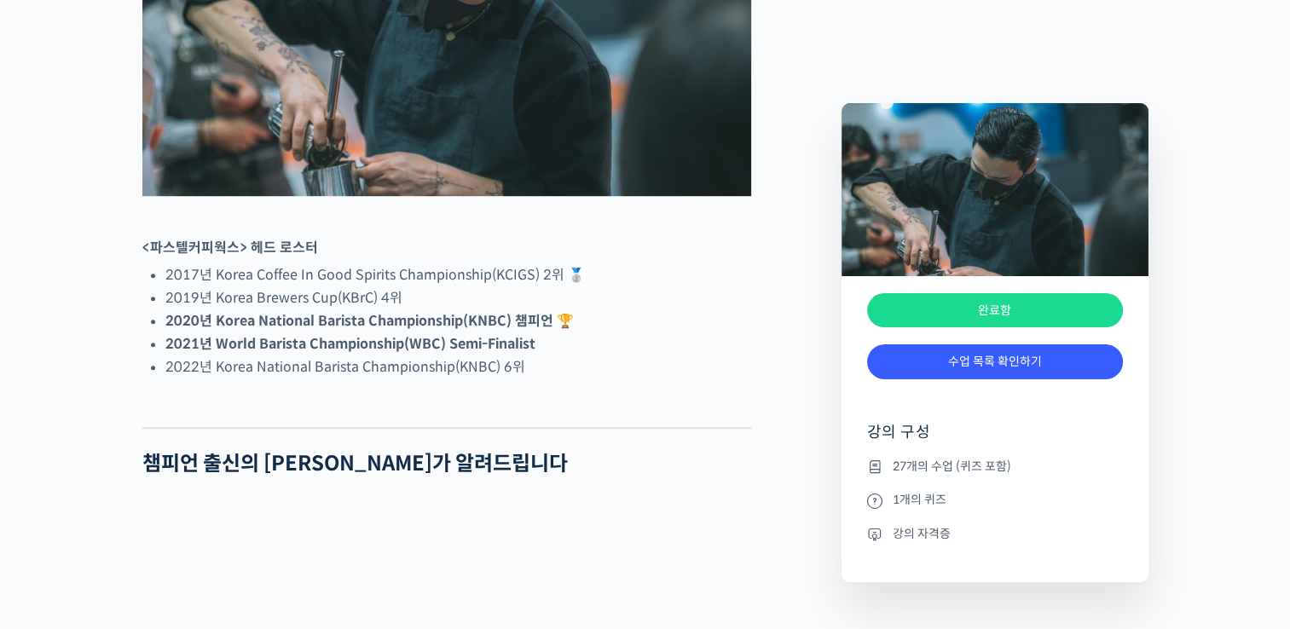
scroll to position [682, 0]
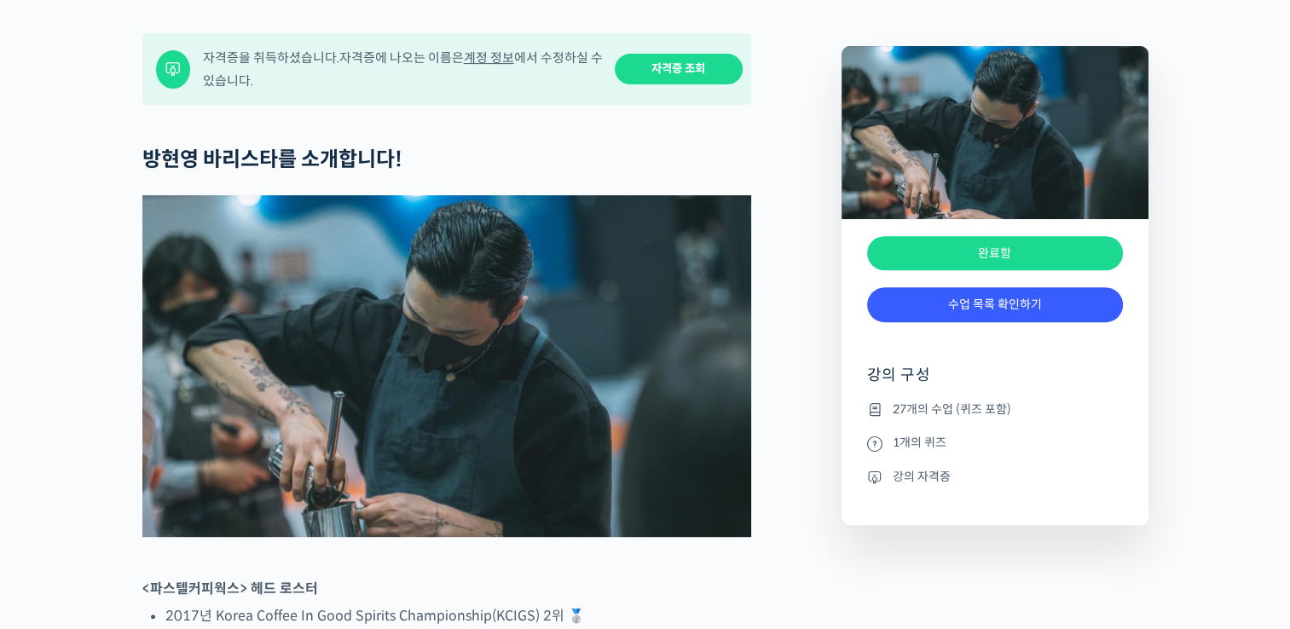
click at [714, 85] on link "자격증 조회" at bounding box center [679, 70] width 128 height 32
